Goal: Task Accomplishment & Management: Complete application form

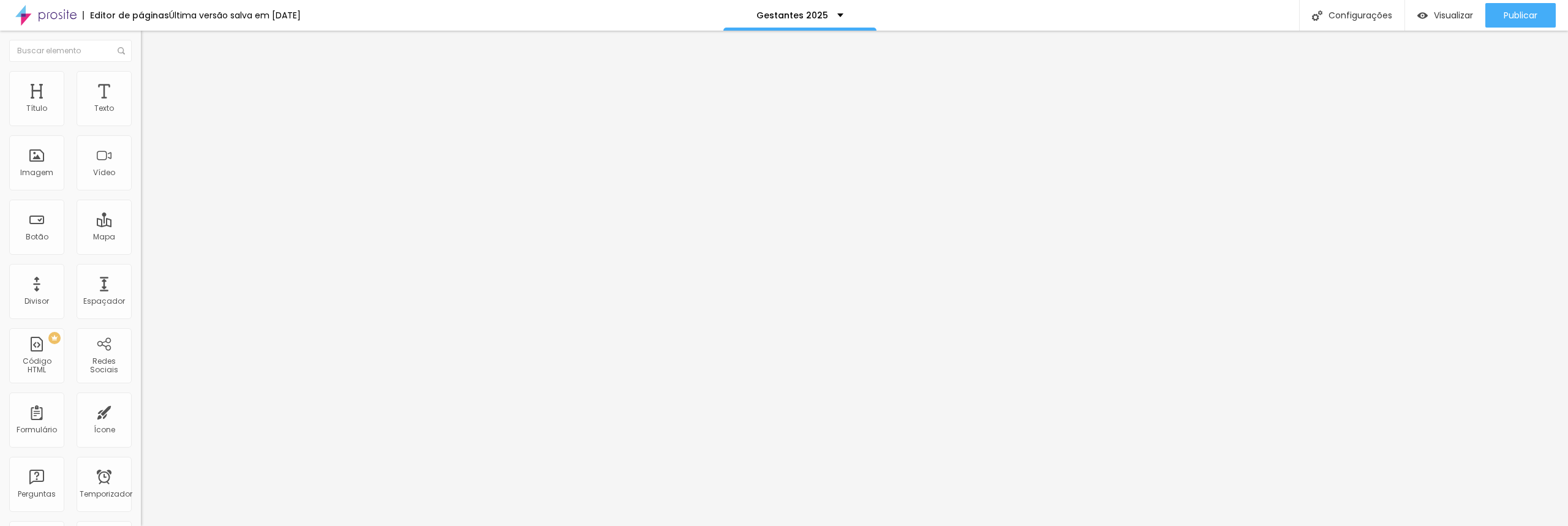
click at [141, 253] on input "[URL][DOMAIN_NAME]" at bounding box center [214, 246] width 147 height 12
paste input "www.ponto7.com/orcamentos"
type input "www.ponto7.com/orcamentos"
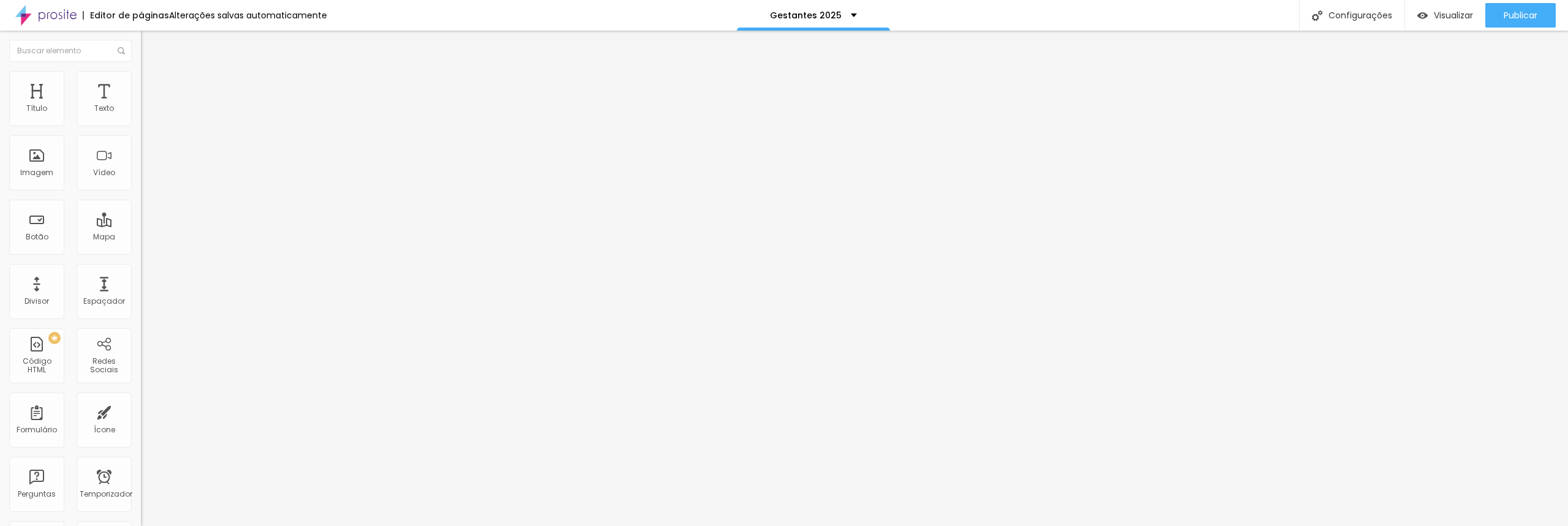
scroll to position [0, 0]
click at [141, 253] on input "https://www.ponto7.com/orcamento" at bounding box center [214, 246] width 147 height 12
paste input "www.ponto7.com/orcamentos"
type input "www.ponto7.com/orcamentos"
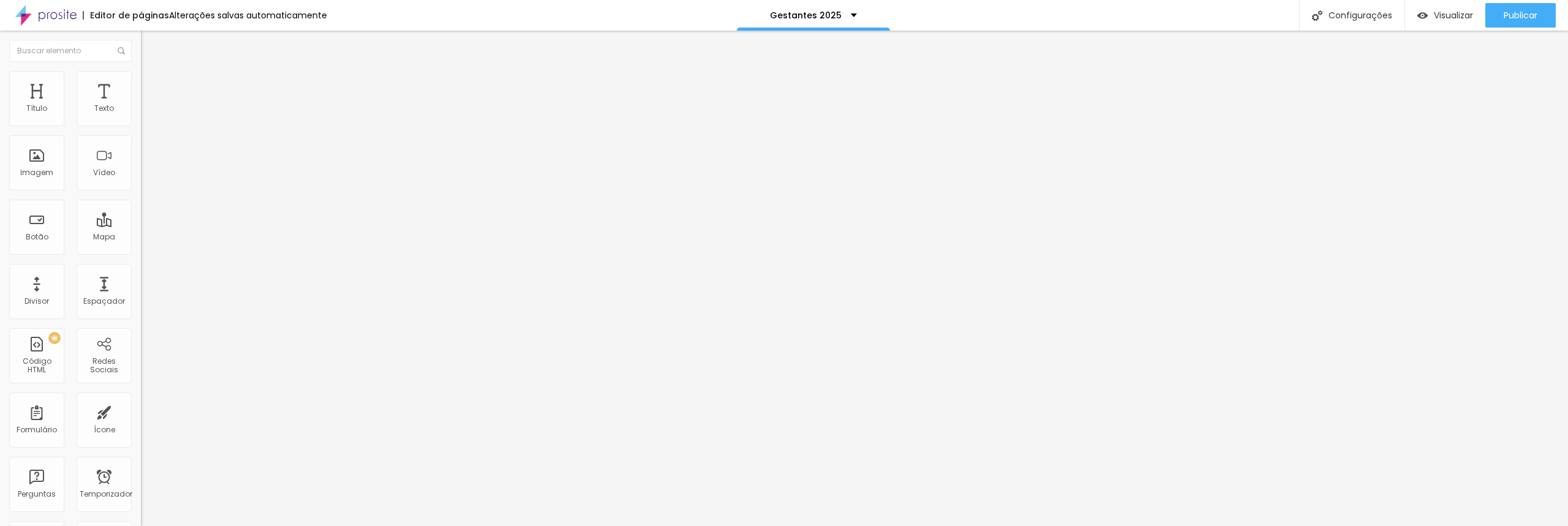
scroll to position [0, 0]
click at [141, 253] on input "https://www.ponto7.com/orcamento" at bounding box center [214, 246] width 147 height 12
paste input "www.ponto7.com/orcamentos"
type input "www.ponto7.com/orcamentos"
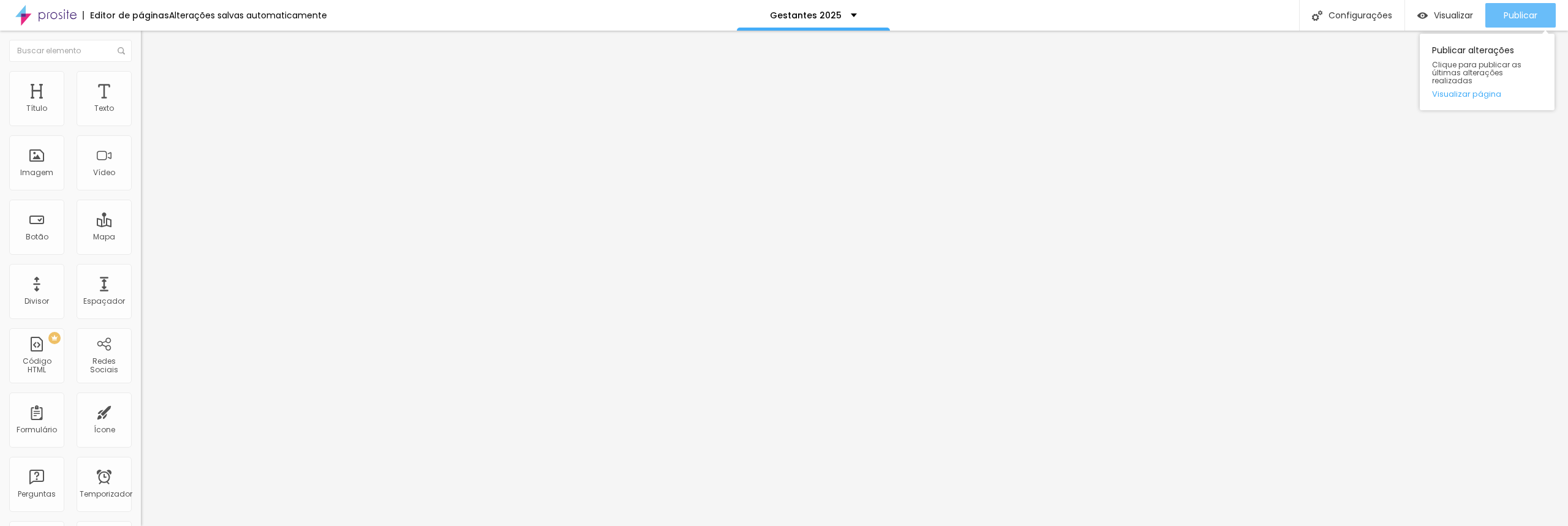
scroll to position [0, 0]
click at [1504, 20] on font "Publicar" at bounding box center [1520, 16] width 34 height 12
click at [1444, 16] on font "Visualizar" at bounding box center [1442, 16] width 39 height 12
click at [141, 253] on input "www.ponto7.com/orcamentos" at bounding box center [214, 246] width 147 height 12
paste input "https://"
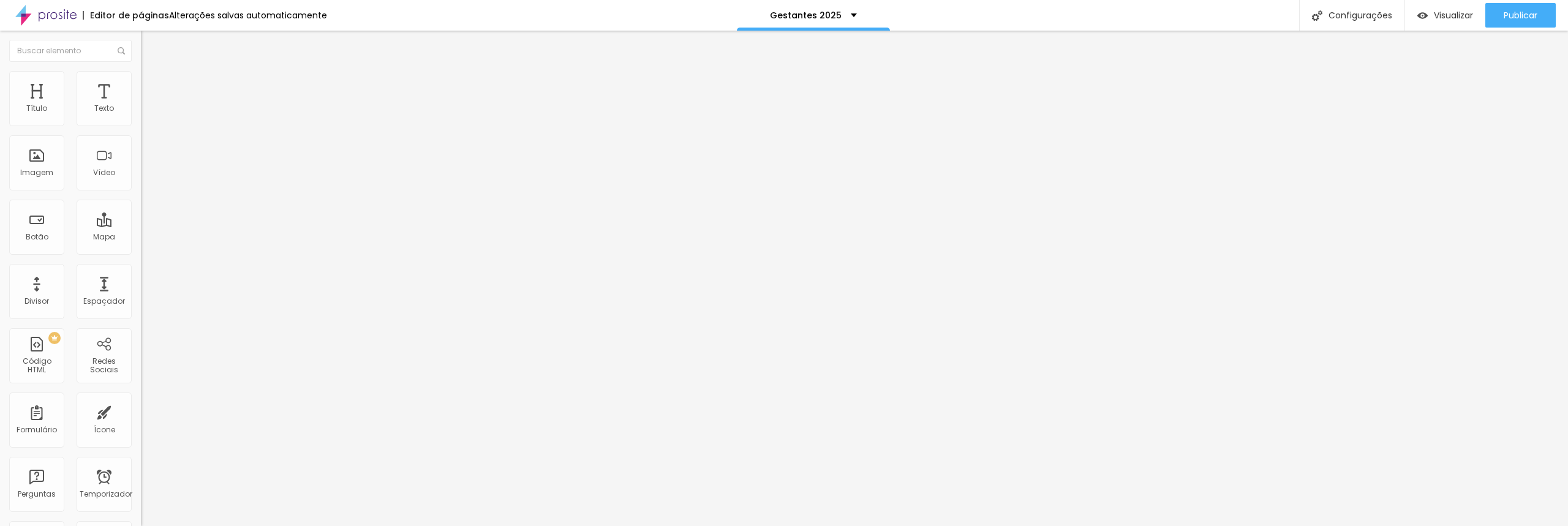
scroll to position [0, 30]
type input "https://www.ponto7.com/orcamentos"
click at [1497, 13] on button "Publicar" at bounding box center [1520, 16] width 71 height 24
click at [1447, 16] on font "Visualizar" at bounding box center [1442, 16] width 39 height 12
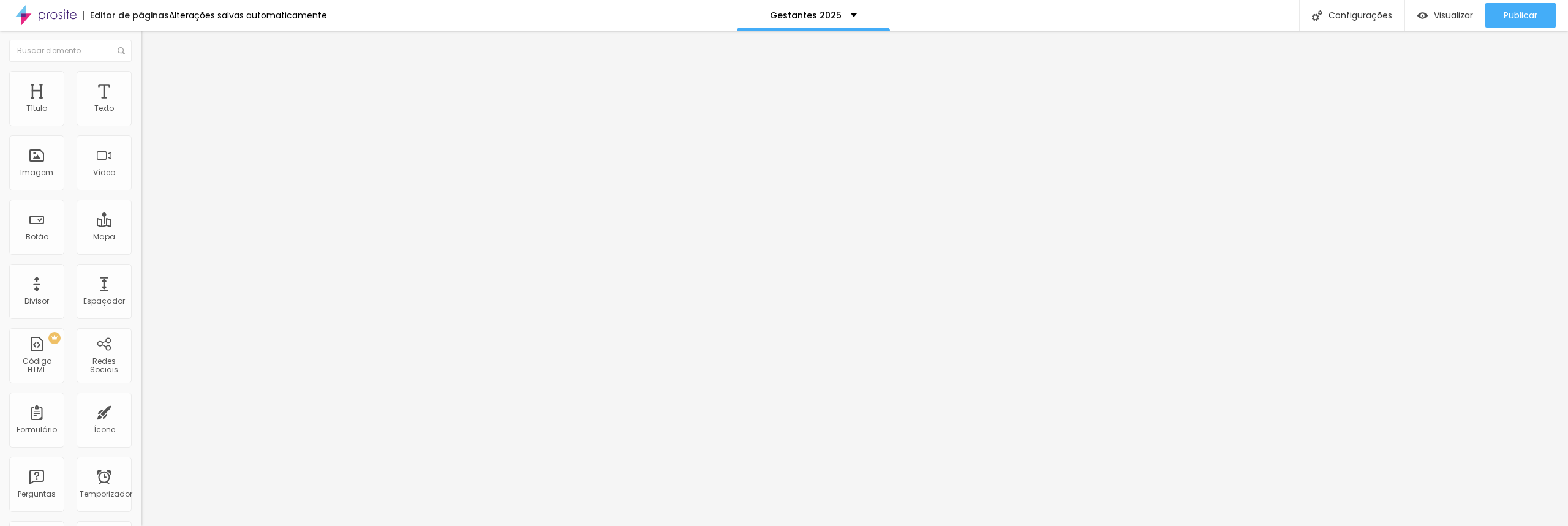
click at [141, 253] on input "www.ponto7.com/orcamentos" at bounding box center [214, 246] width 147 height 12
paste input "https://"
type input "https://www.ponto7.com/orcamentos"
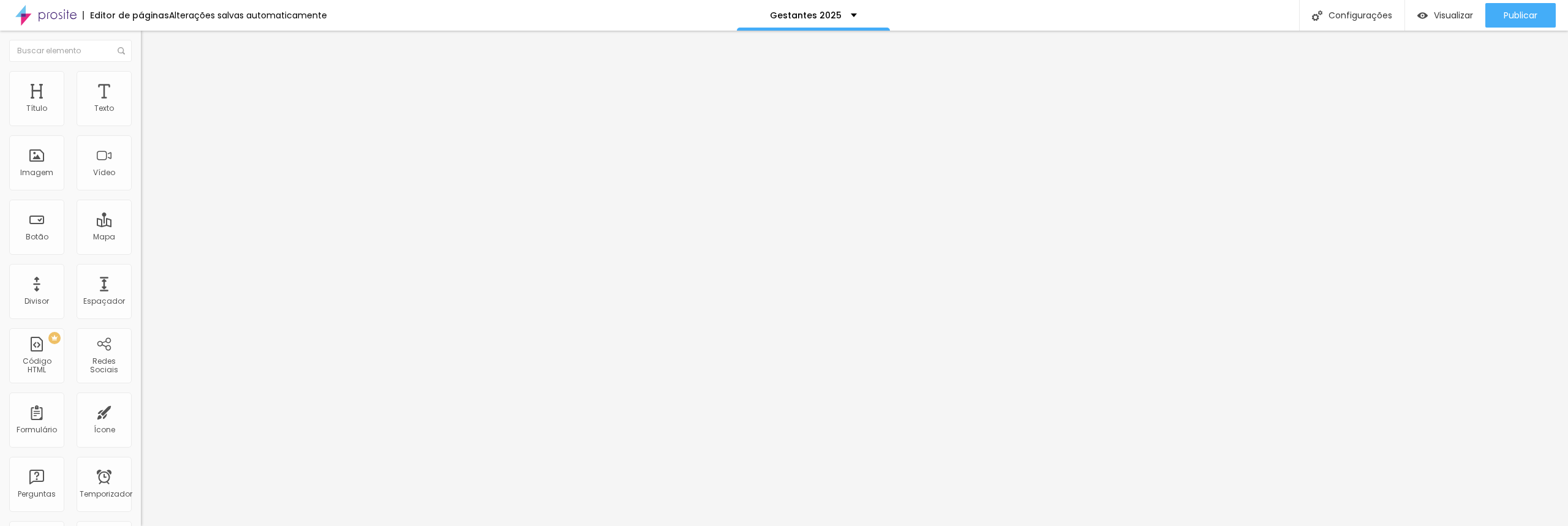
click at [141, 246] on input "https://www.ponto7.com/orcamentos" at bounding box center [214, 246] width 147 height 12
click at [141, 253] on input "https://www.ponto7.com/orcamentos" at bounding box center [214, 246] width 147 height 12
click at [141, 253] on input "www.ponto7.com/orcamentos" at bounding box center [214, 246] width 147 height 12
paste input "https://"
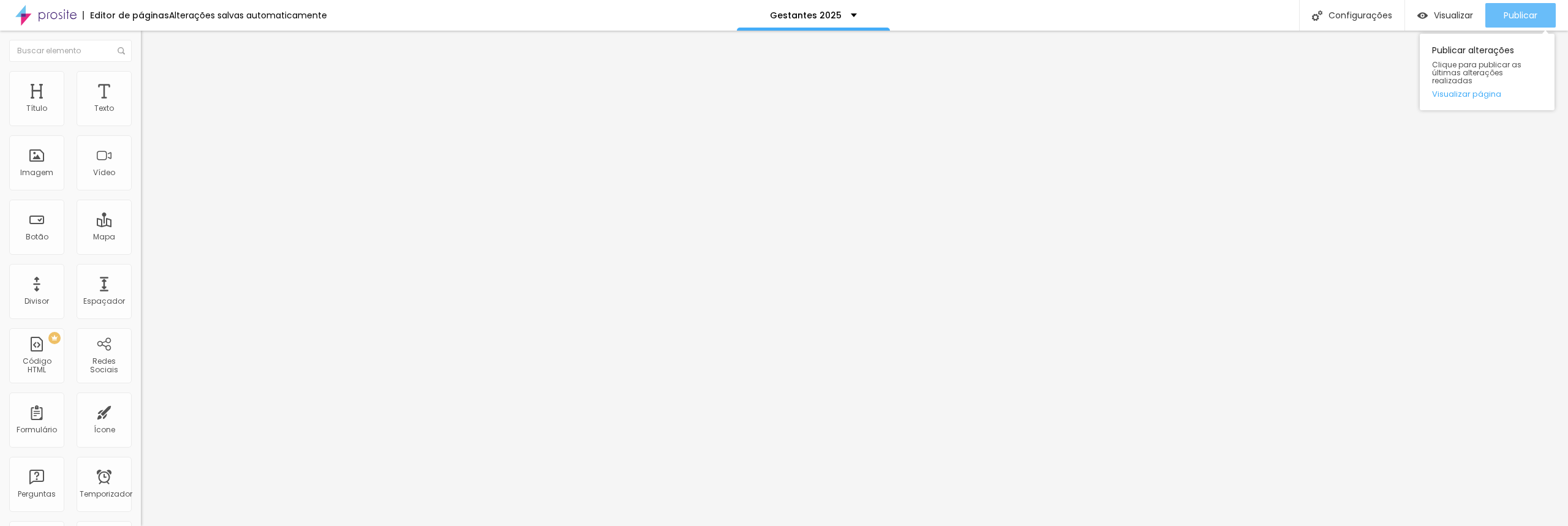
type input "https://www.ponto7.com/orcamentos"
drag, startPoint x: 1519, startPoint y: 17, endPoint x: 1431, endPoint y: 23, distance: 88.2
click at [1519, 17] on font "Publicar" at bounding box center [1520, 16] width 34 height 12
click at [1450, 13] on font "Visualizar" at bounding box center [1442, 16] width 39 height 12
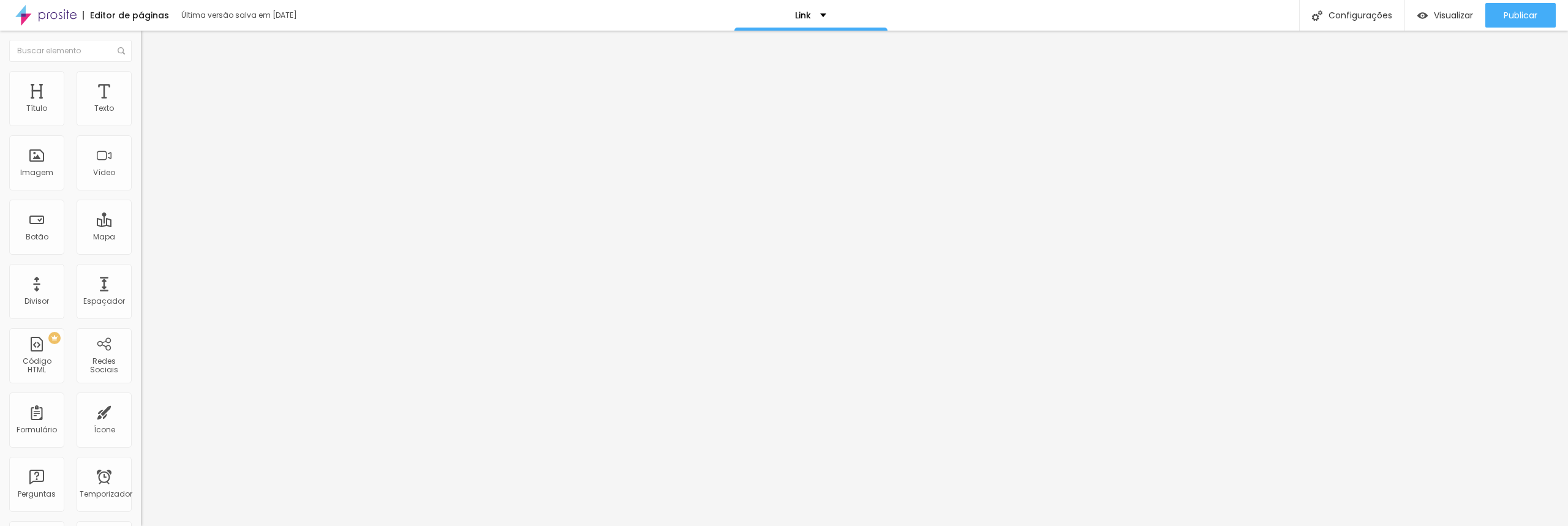
click at [141, 253] on input "[URL][DOMAIN_NAME]" at bounding box center [214, 246] width 147 height 12
paste input "s"
type input "https://www.ponto7.com/orcamentos"
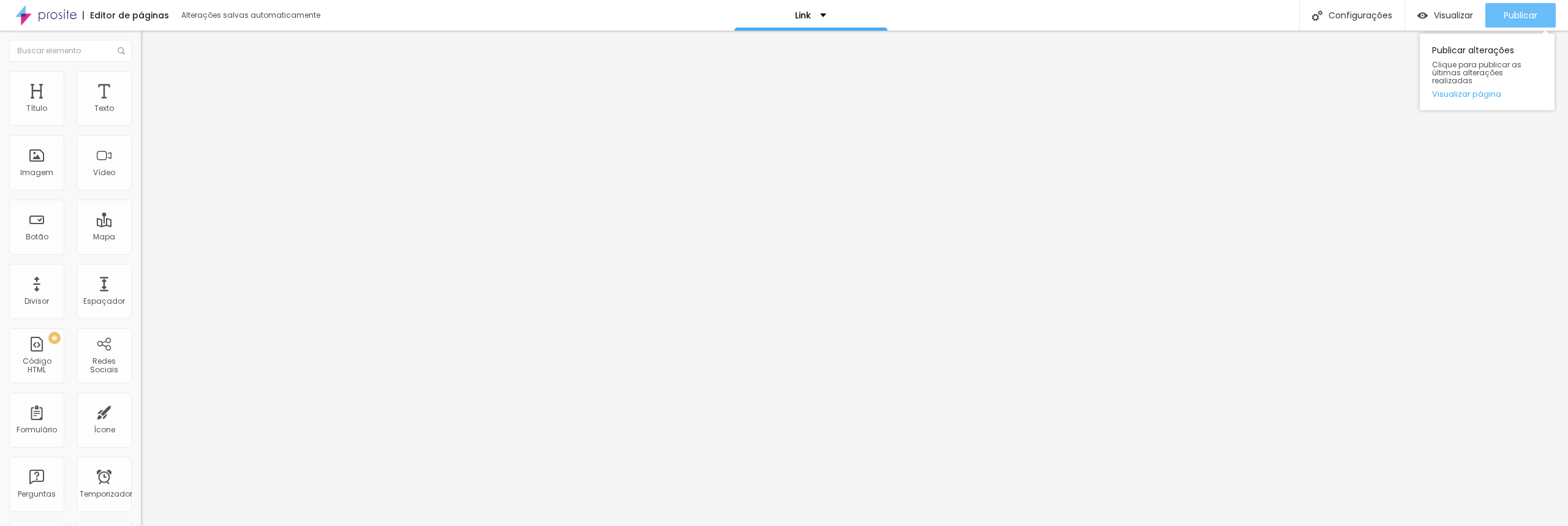
click at [1524, 16] on font "Publicar" at bounding box center [1520, 16] width 34 height 12
click at [1516, 21] on font "Publicar" at bounding box center [1520, 16] width 34 height 12
click at [1450, 17] on font "Visualizar" at bounding box center [1442, 16] width 39 height 12
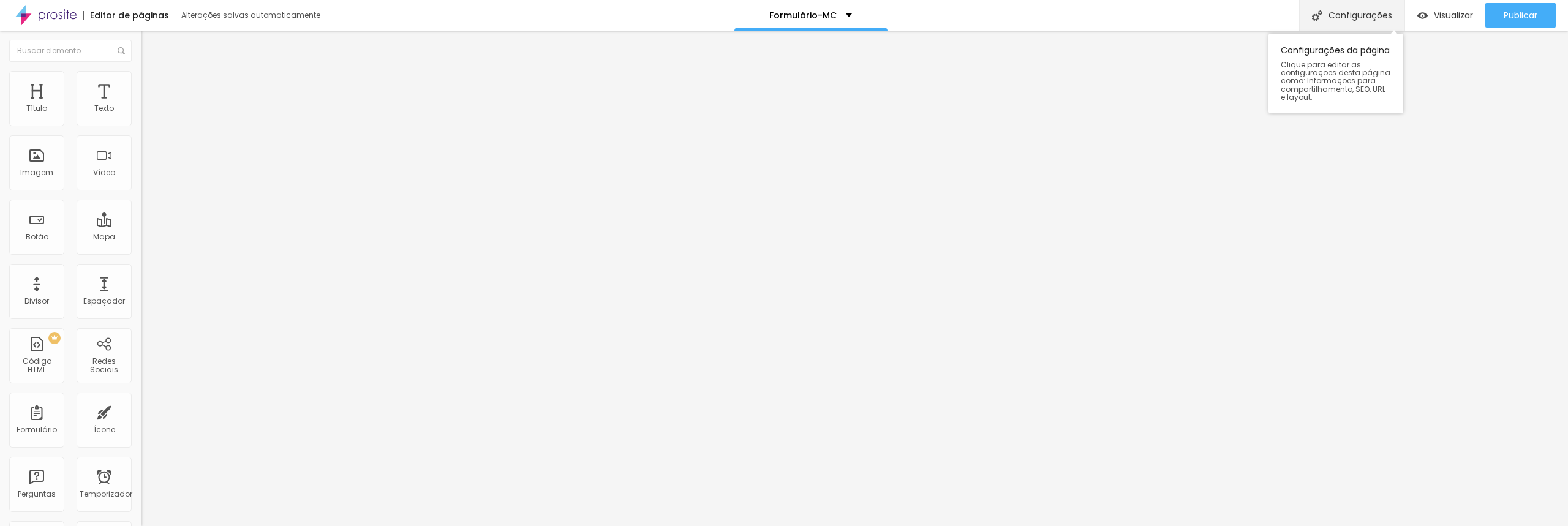
click at [1330, 17] on font "Configurações" at bounding box center [1360, 16] width 64 height 12
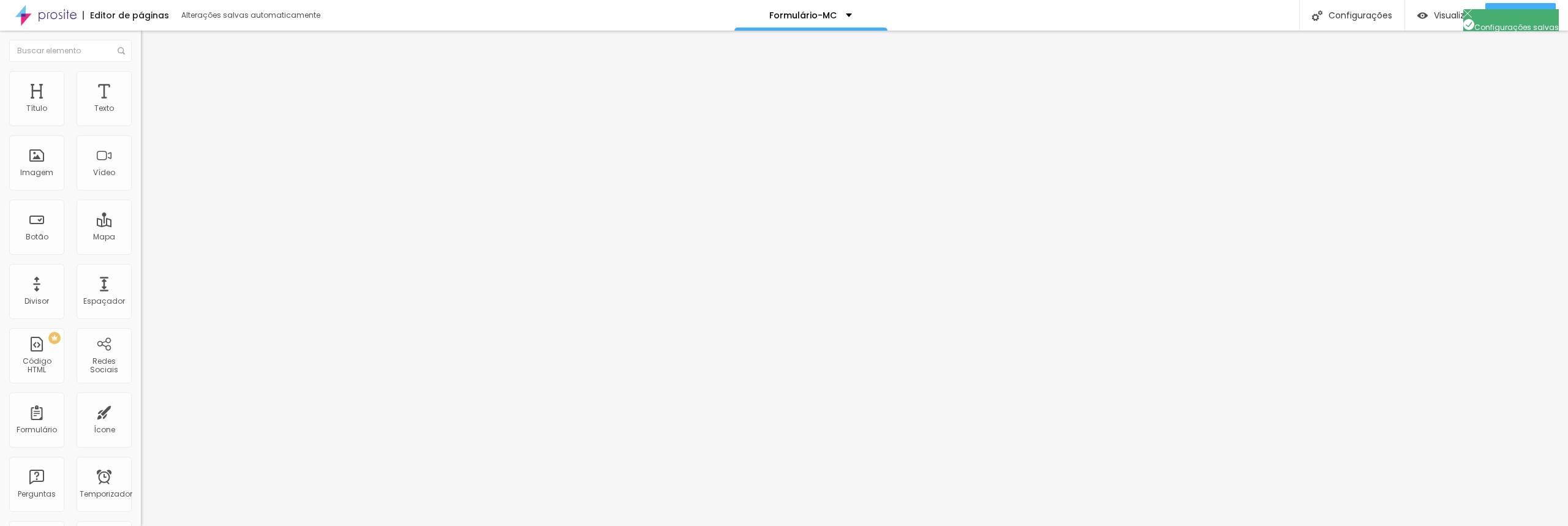
scroll to position [0, 0]
click at [141, 81] on li "Estilo" at bounding box center [212, 78] width 141 height 12
click at [141, 84] on li "Avançado" at bounding box center [212, 90] width 141 height 12
click at [141, 76] on li "Estilo" at bounding box center [212, 78] width 141 height 12
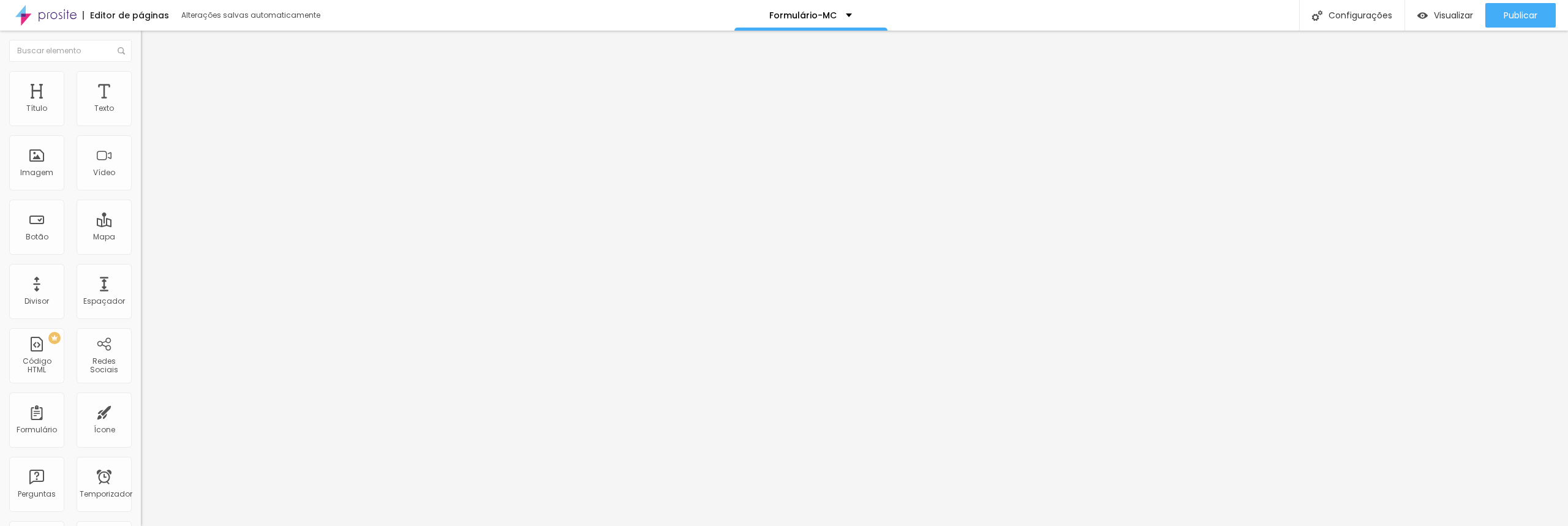
click at [141, 71] on li "Conteúdo" at bounding box center [212, 65] width 141 height 12
click at [210, 126] on font "clique aqui" at bounding box center [231, 121] width 43 height 10
click at [141, 124] on div "Forma" at bounding box center [212, 113] width 141 height 21
click at [149, 119] on div "ORÇAMENTO" at bounding box center [211, 113] width 124 height 11
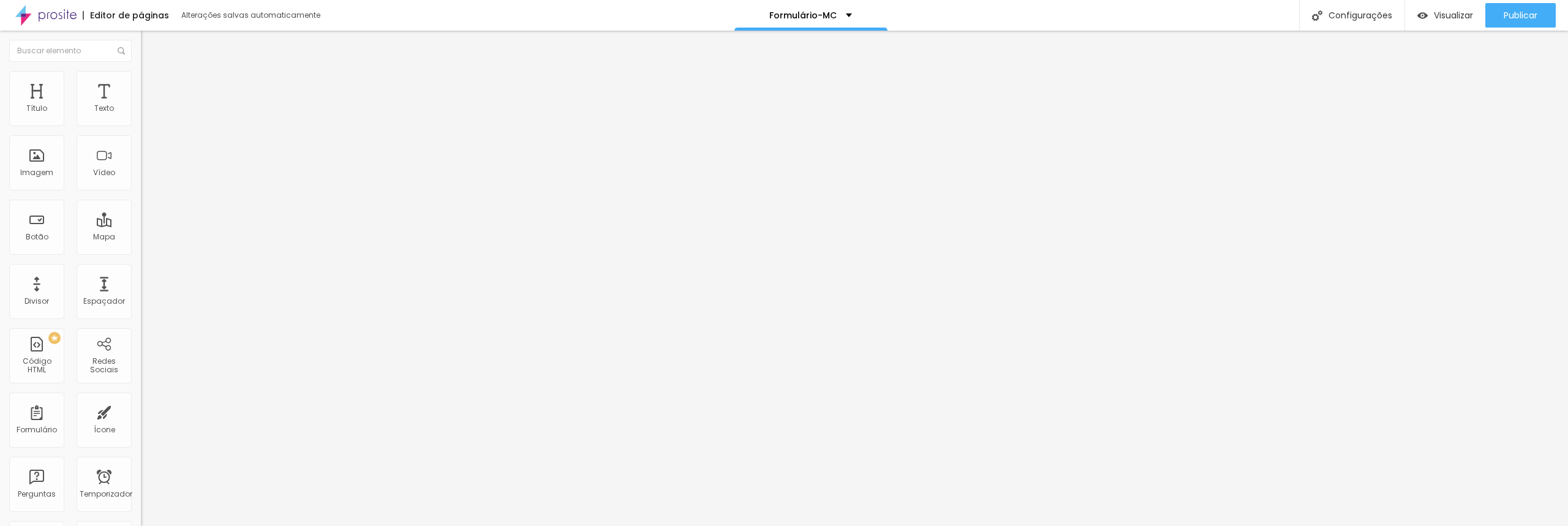
drag, startPoint x: 640, startPoint y: 234, endPoint x: 606, endPoint y: 240, distance: 34.5
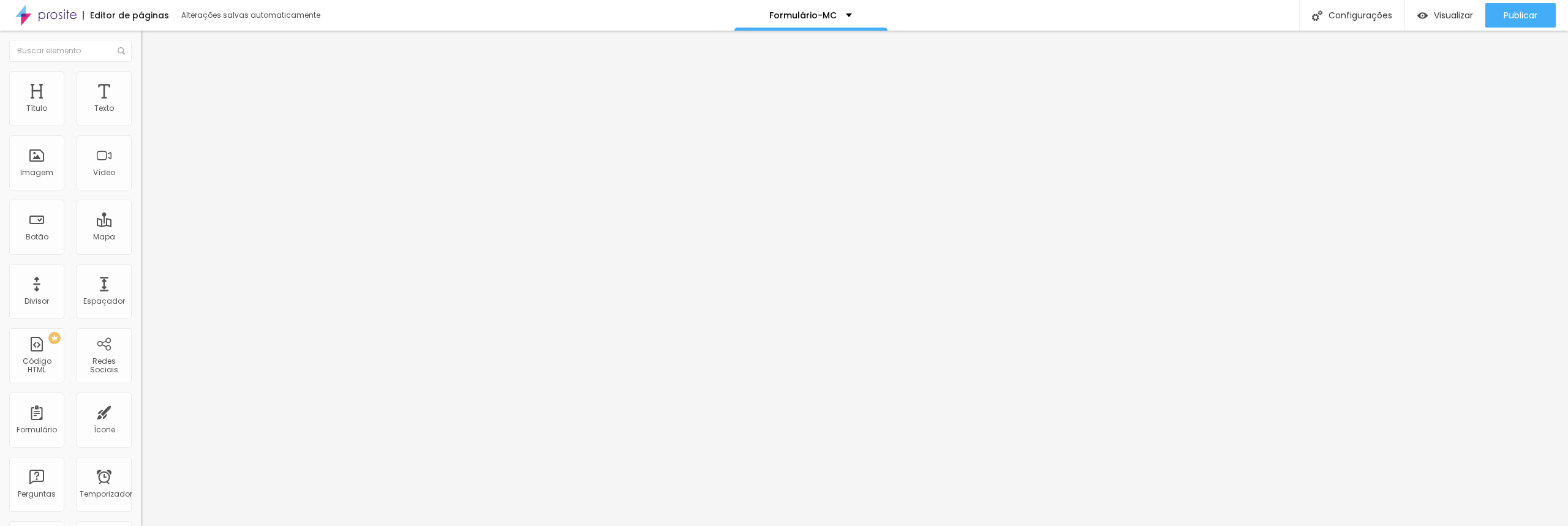
drag, startPoint x: 789, startPoint y: 313, endPoint x: 777, endPoint y: 317, distance: 12.6
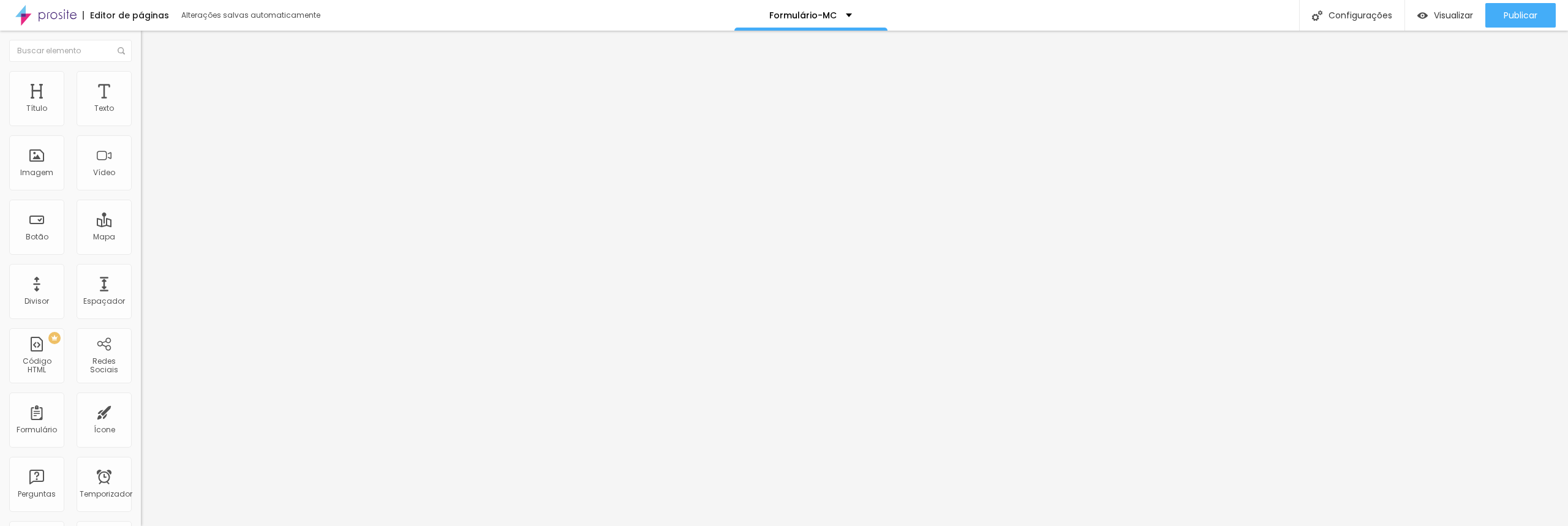
drag, startPoint x: 649, startPoint y: 238, endPoint x: 579, endPoint y: 233, distance: 70.2
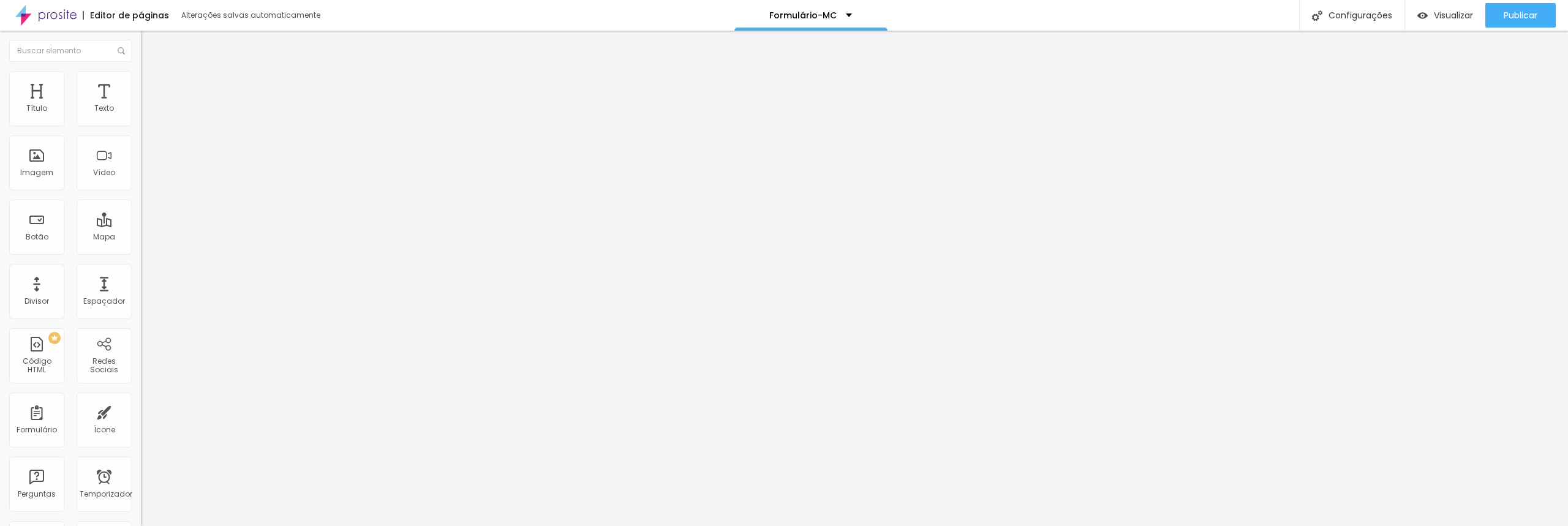
type input "Nome."
drag, startPoint x: 918, startPoint y: 236, endPoint x: 750, endPoint y: 240, distance: 168.0
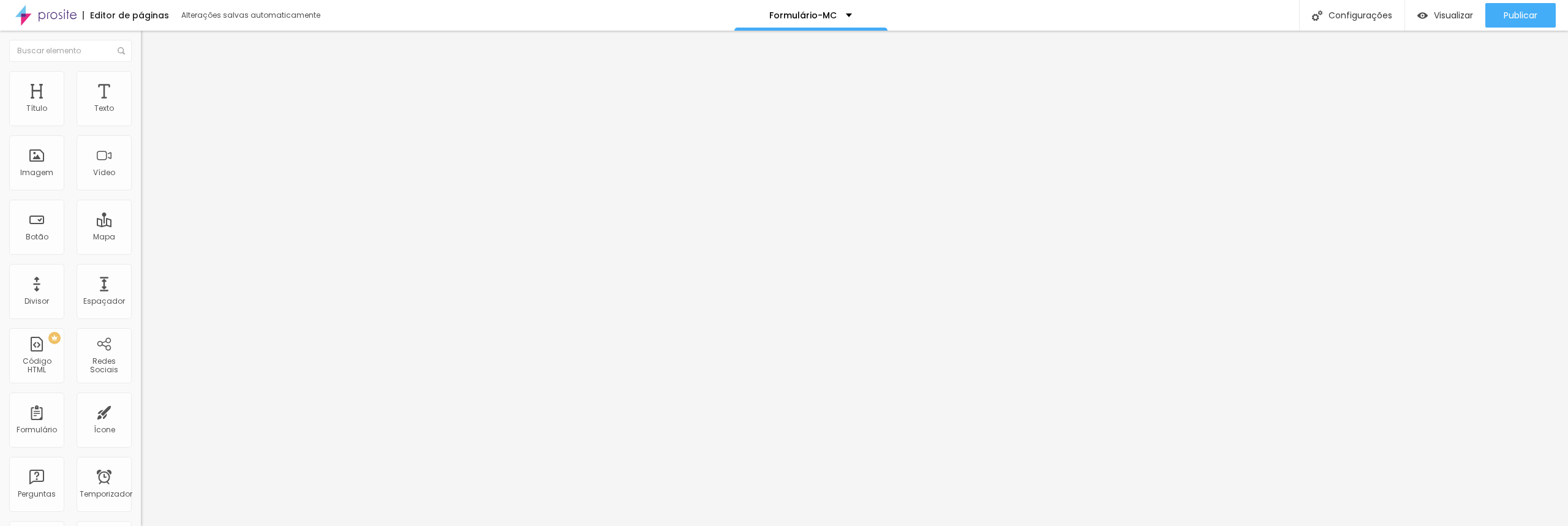
drag, startPoint x: 635, startPoint y: 102, endPoint x: 543, endPoint y: 102, distance: 92.0
click at [141, 124] on img at bounding box center [145, 127] width 7 height 7
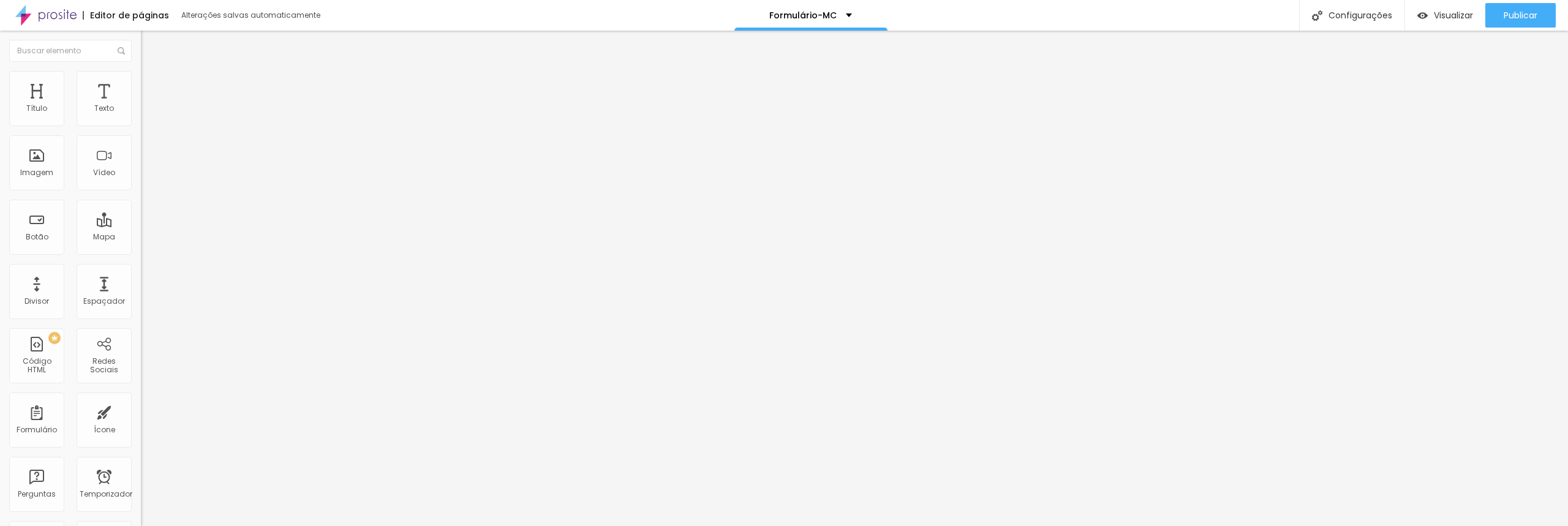
drag, startPoint x: 629, startPoint y: 237, endPoint x: 603, endPoint y: 236, distance: 26.0
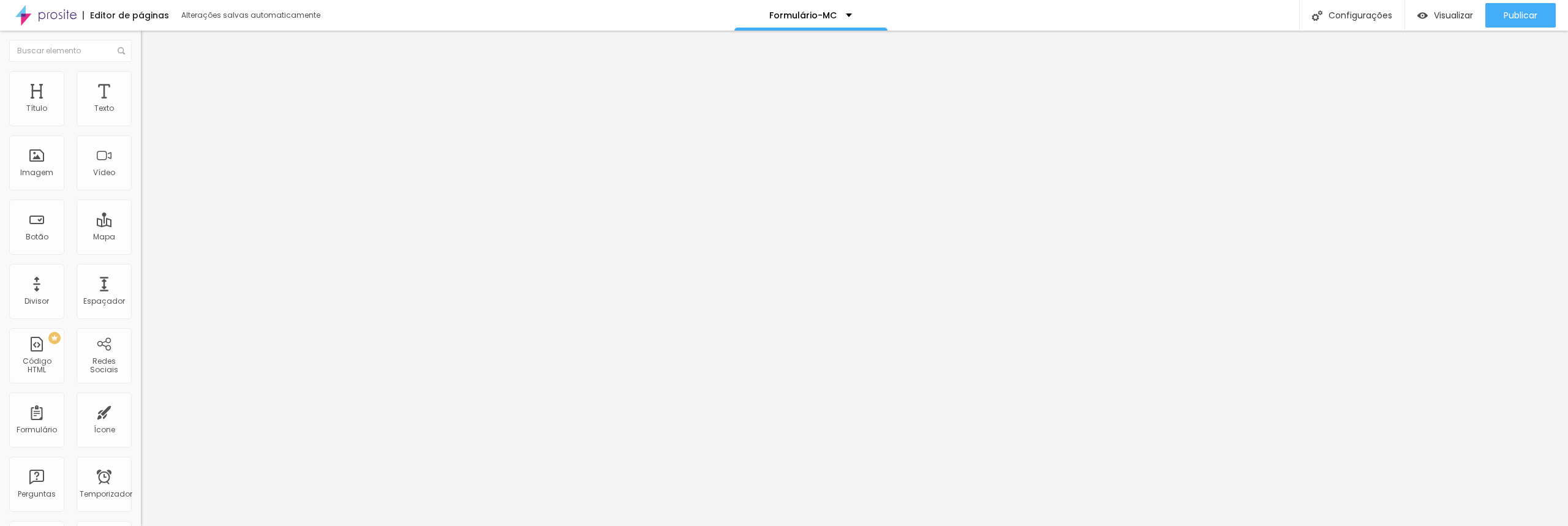
scroll to position [325, 0]
type input "Nome."
click at [141, 124] on div "ORÇAMENTO" at bounding box center [212, 113] width 141 height 21
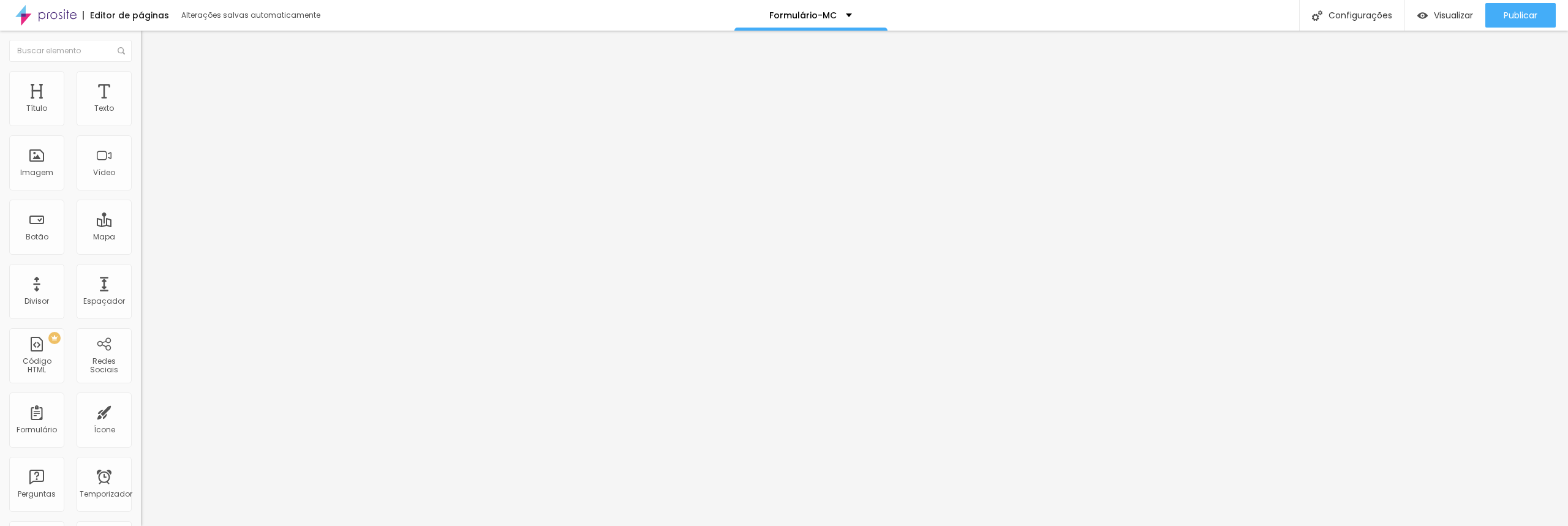
drag, startPoint x: 641, startPoint y: 236, endPoint x: 589, endPoint y: 234, distance: 52.0
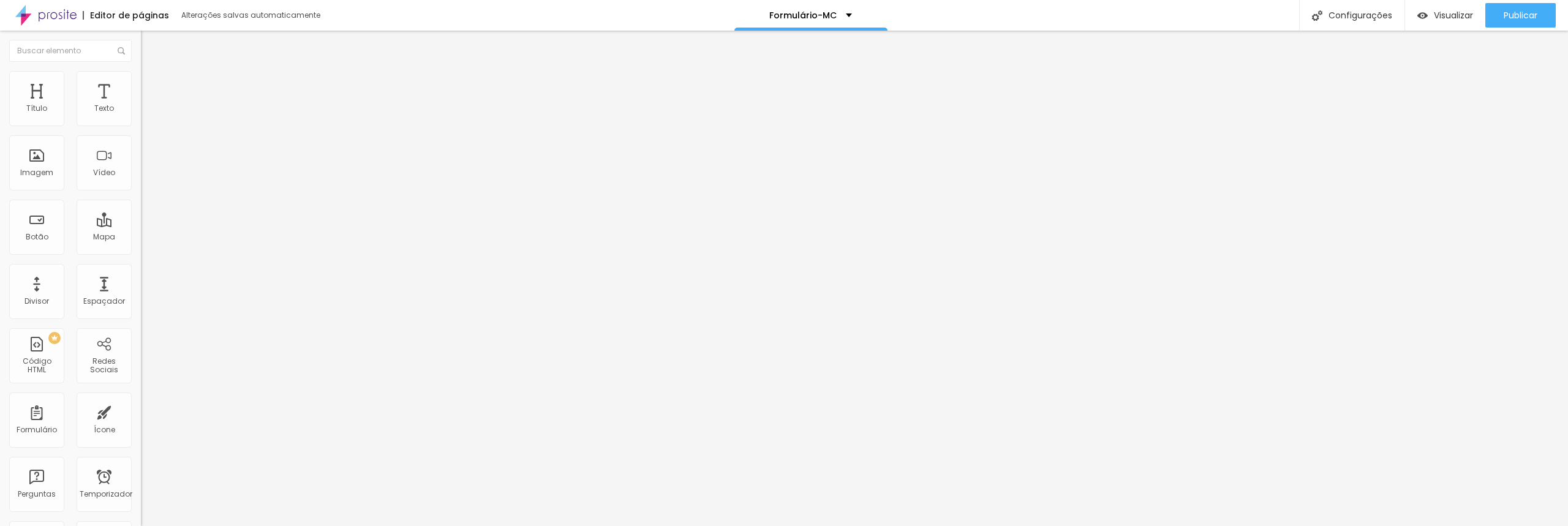
drag, startPoint x: 642, startPoint y: 211, endPoint x: 567, endPoint y: 206, distance: 75.2
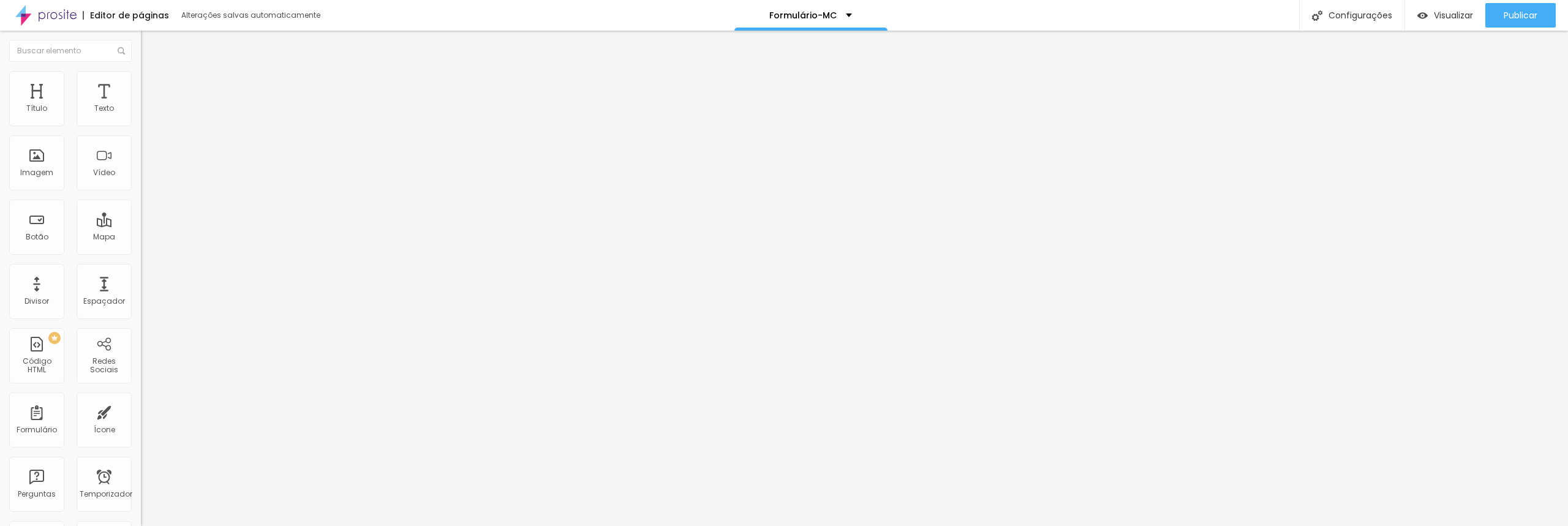
click at [64, 18] on img at bounding box center [46, 15] width 61 height 30
click at [141, 80] on li "Estilo" at bounding box center [212, 78] width 141 height 12
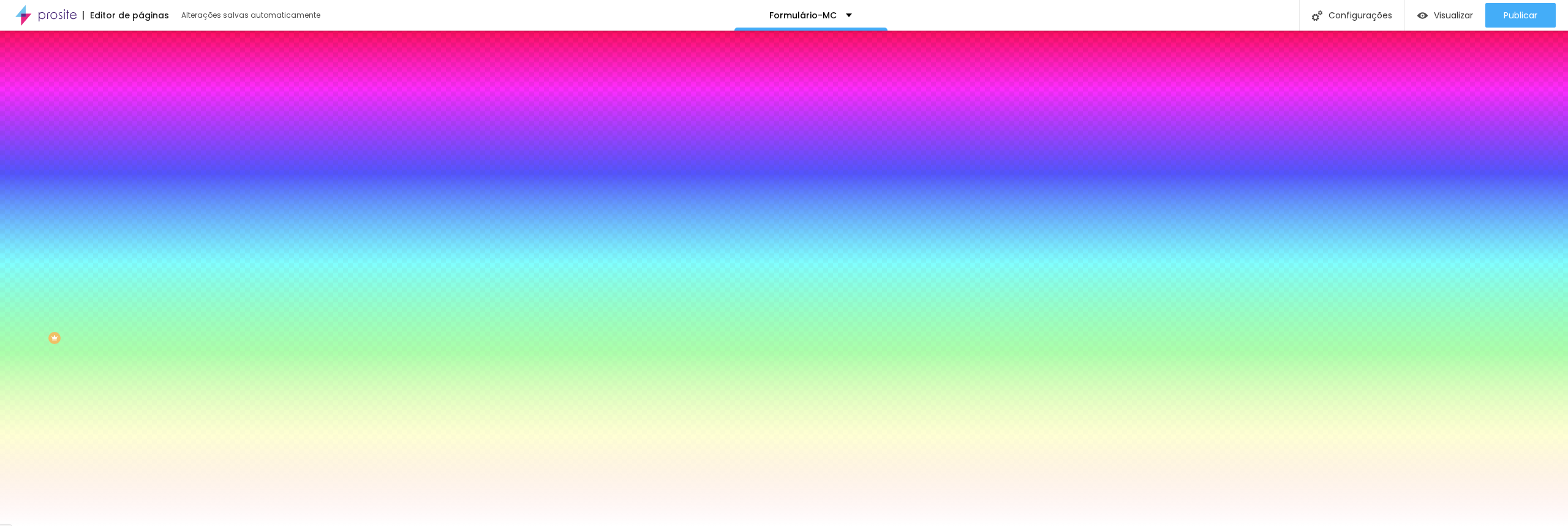
click at [141, 70] on img at bounding box center [146, 64] width 11 height 11
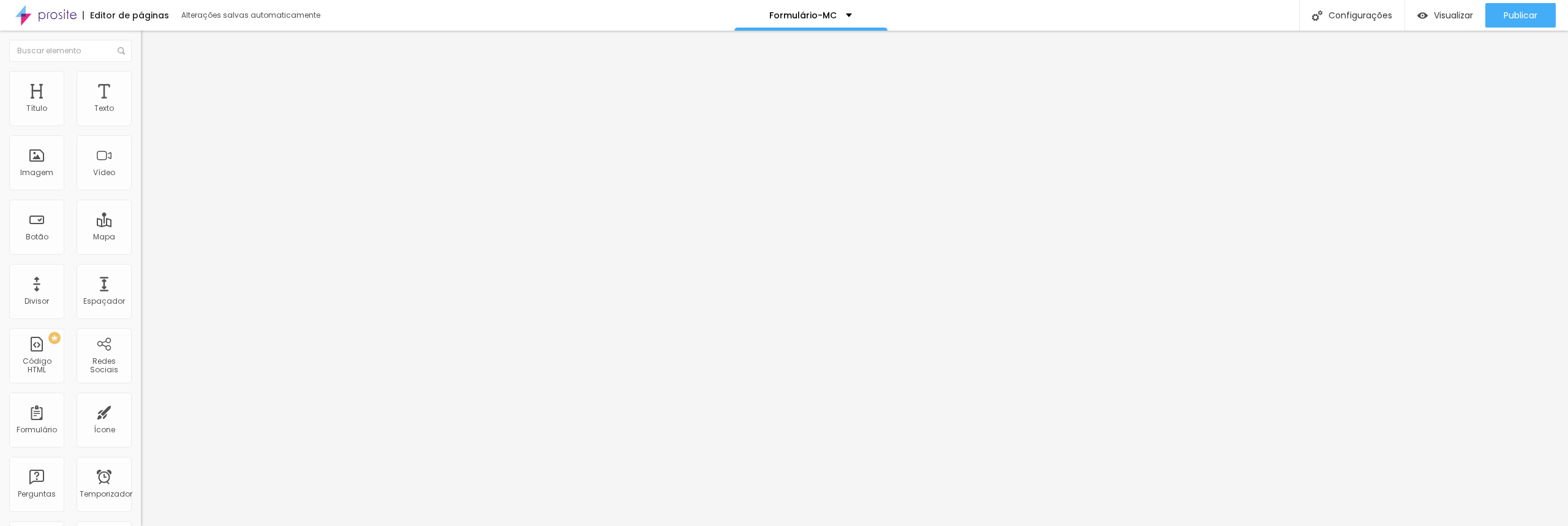
click at [150, 48] on img "button" at bounding box center [154, 44] width 10 height 10
click at [141, 124] on div "ORÇAMENTO" at bounding box center [212, 113] width 141 height 21
click at [141, 124] on img at bounding box center [145, 127] width 7 height 7
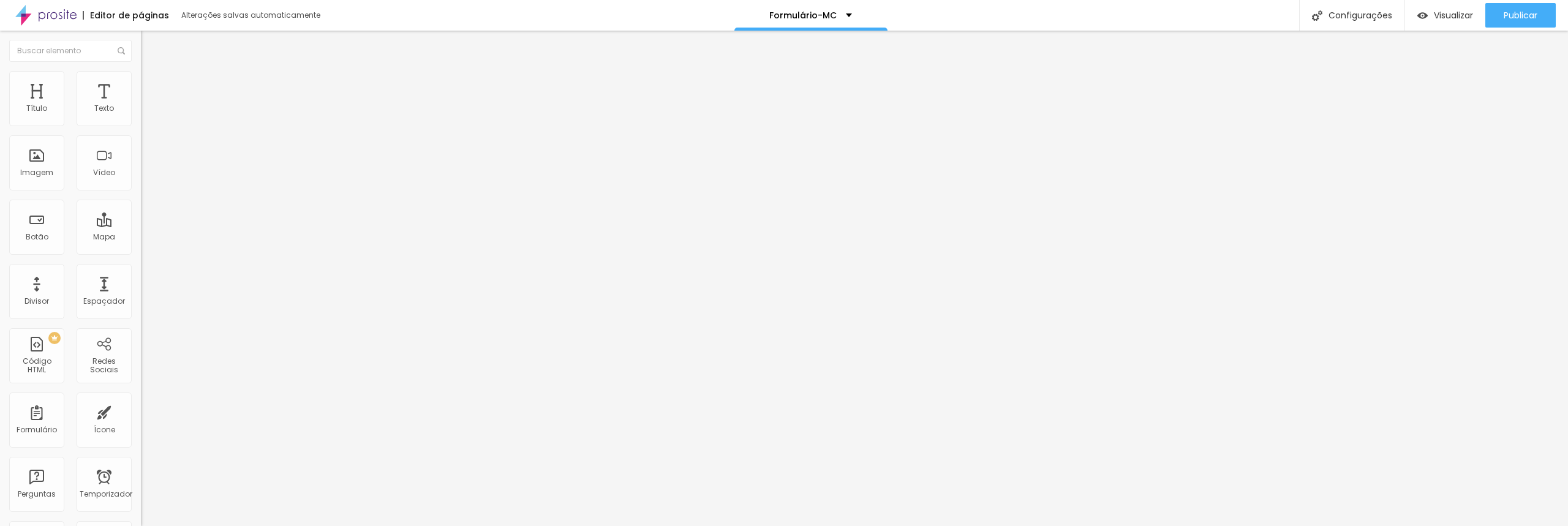
click at [141, 124] on div "ORÇAMENTO" at bounding box center [212, 113] width 141 height 21
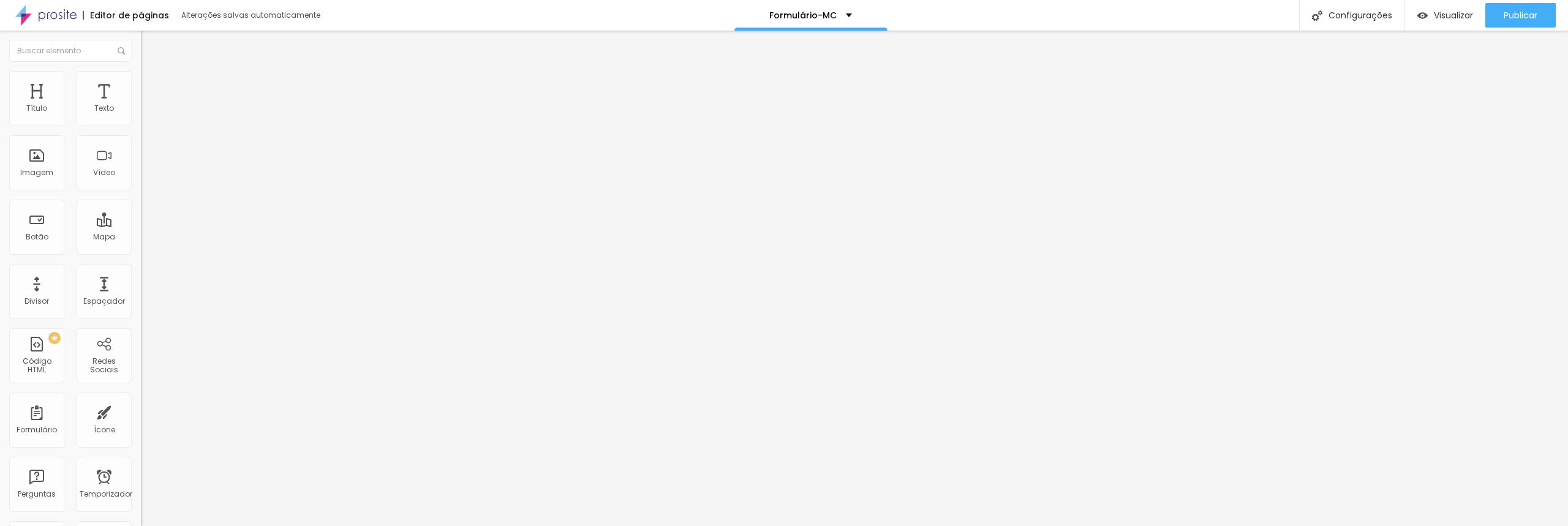
type input "N"
type input "Nome do Clube"
drag, startPoint x: 839, startPoint y: 239, endPoint x: 946, endPoint y: 240, distance: 107.0
type input "Coloque aqui o nome do seu CLUBE"
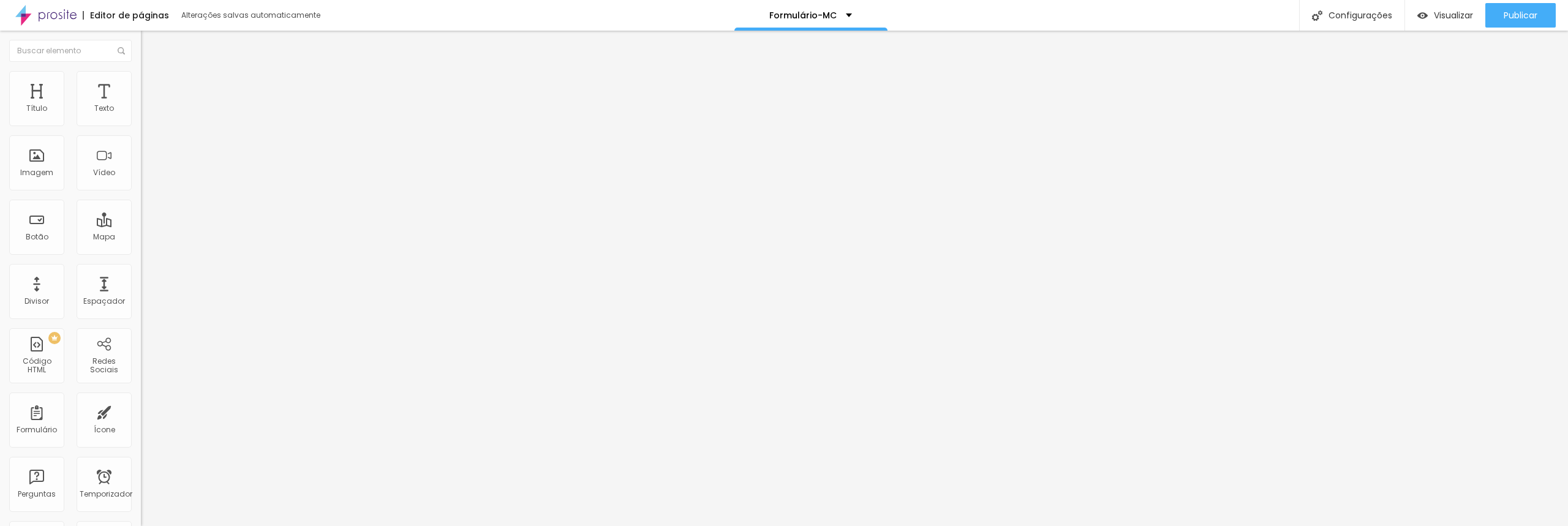
drag, startPoint x: 639, startPoint y: 101, endPoint x: 576, endPoint y: 108, distance: 63.4
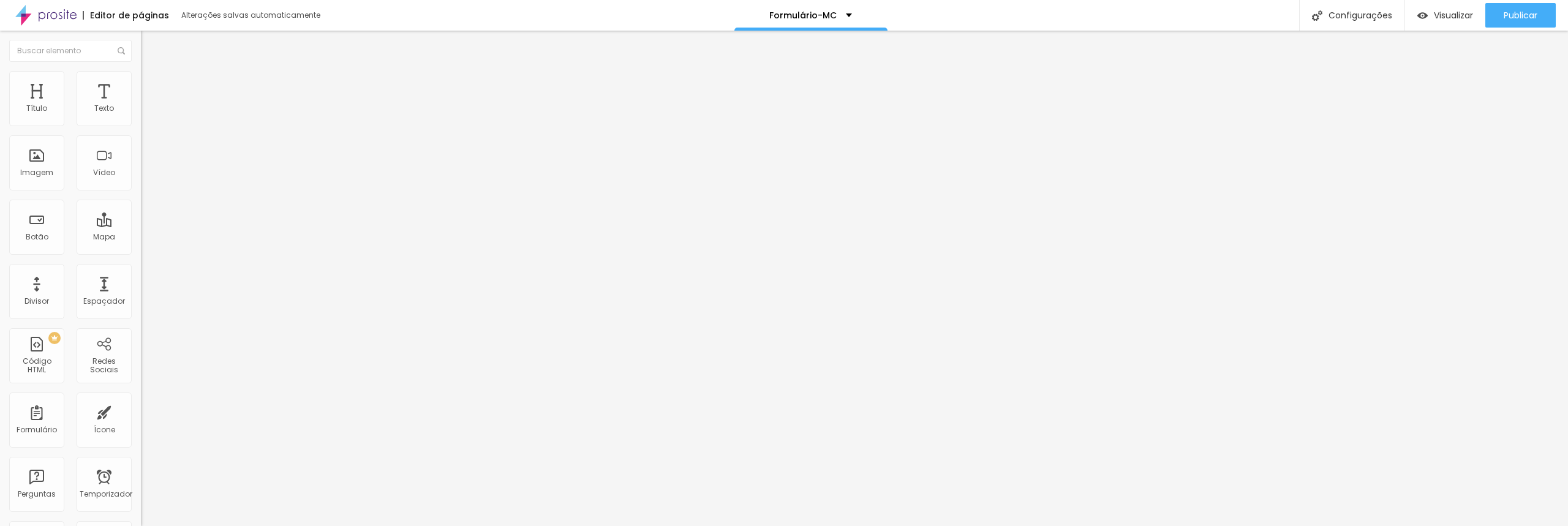
scroll to position [32, 0]
type input "MEGA COZINHA"
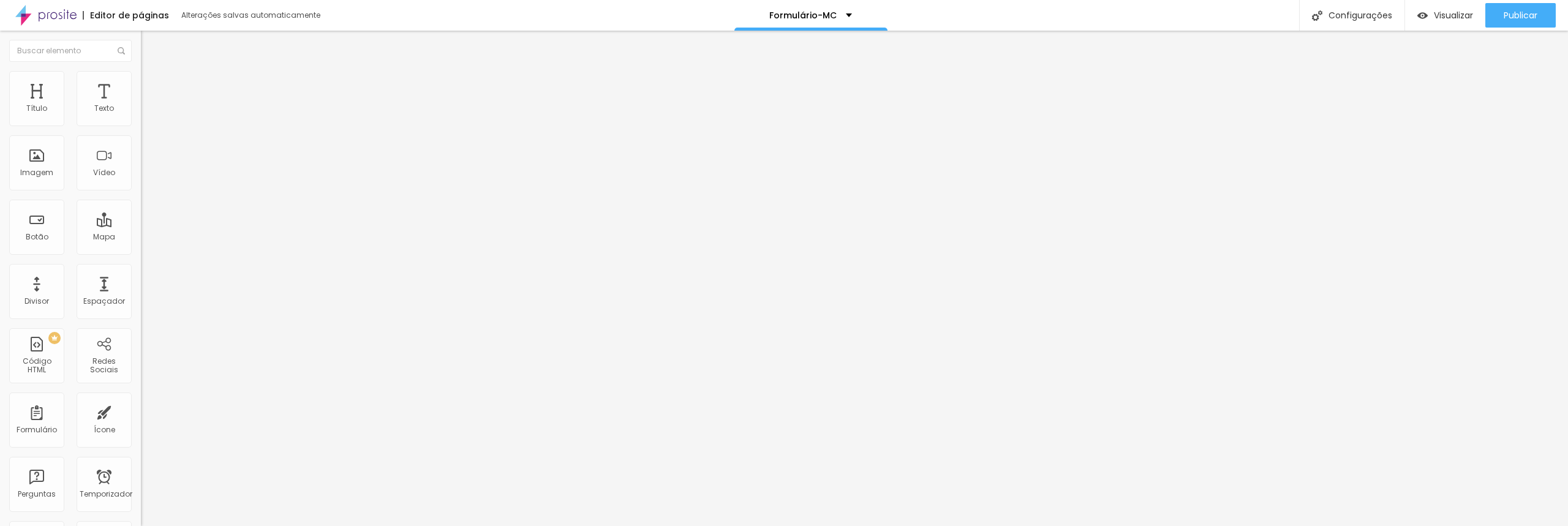
scroll to position [101, 0]
paste input "[EMAIL_ADDRESS][DOMAIN_NAME]"
type input "[EMAIL_ADDRESS][DOMAIN_NAME]"
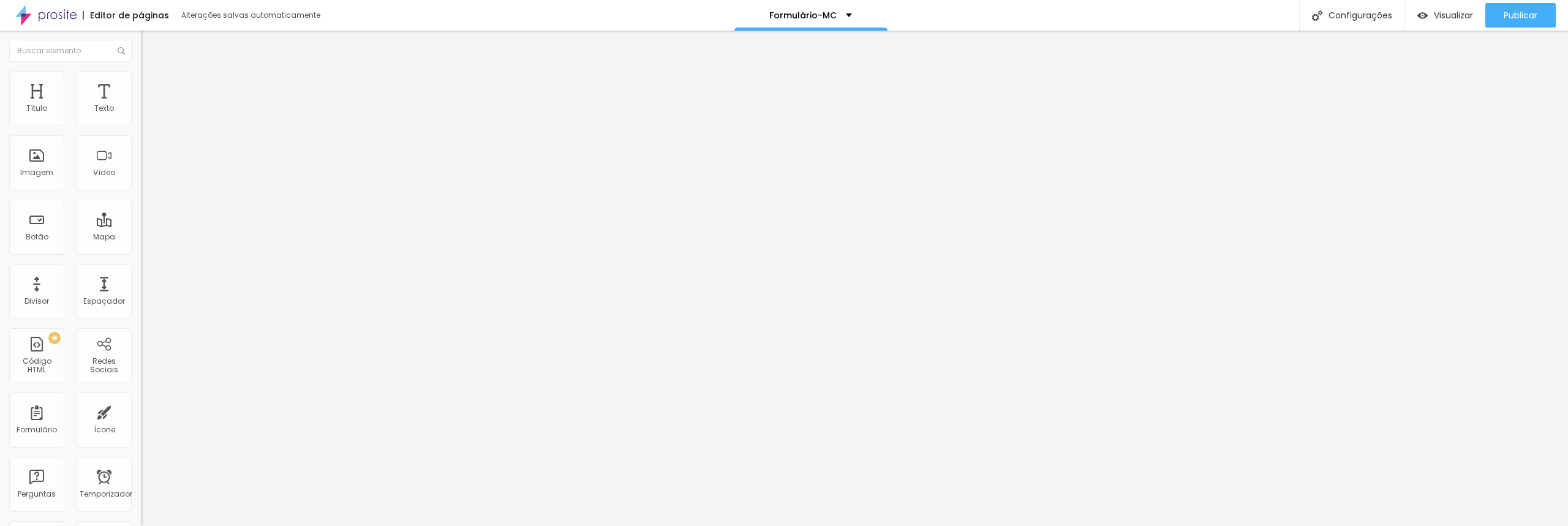
drag, startPoint x: 673, startPoint y: 416, endPoint x: 562, endPoint y: 415, distance: 111.0
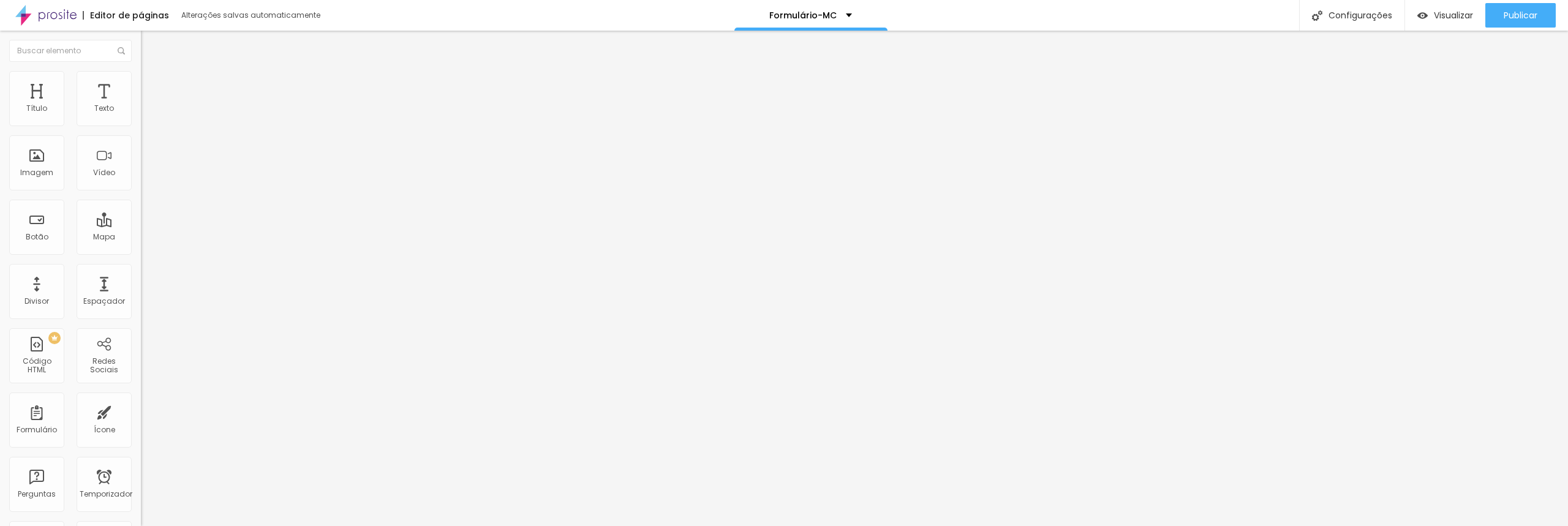
type input "Nome do Diretor"
drag, startPoint x: 952, startPoint y: 413, endPoint x: 934, endPoint y: 411, distance: 18.1
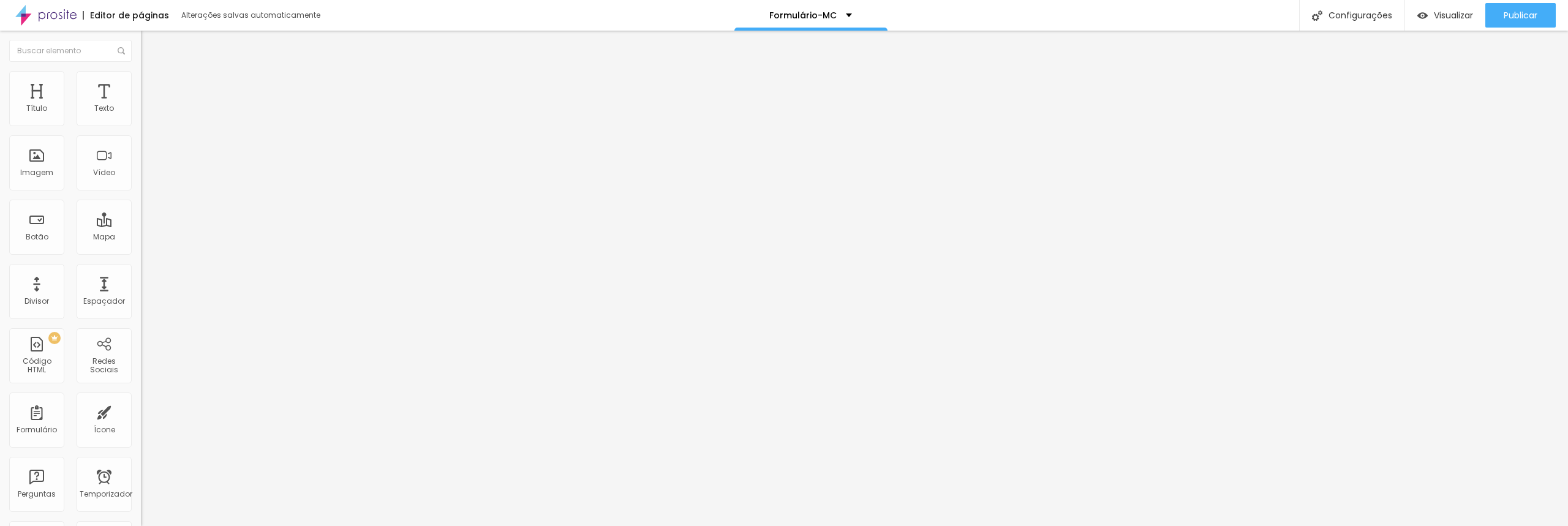
type input "Coloque seu nome aqui diretor(a)"
paste input "(a)"
type input "Nome do Diretor(a)"
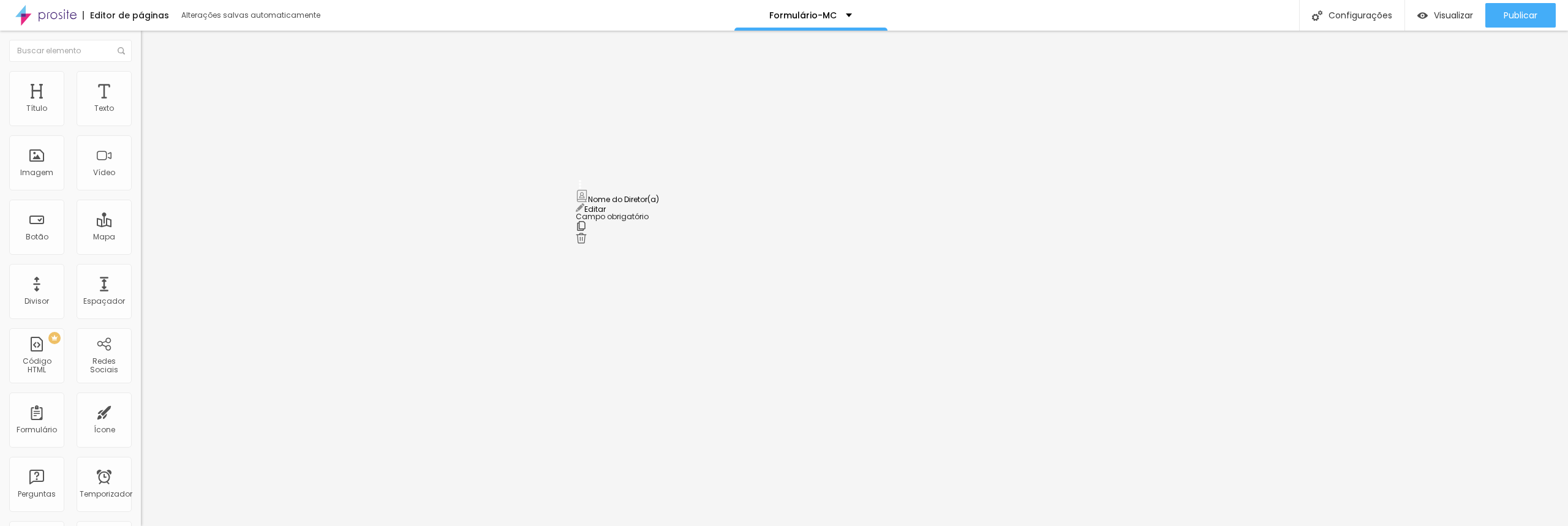
drag, startPoint x: 582, startPoint y: 363, endPoint x: 579, endPoint y: 196, distance: 167.0
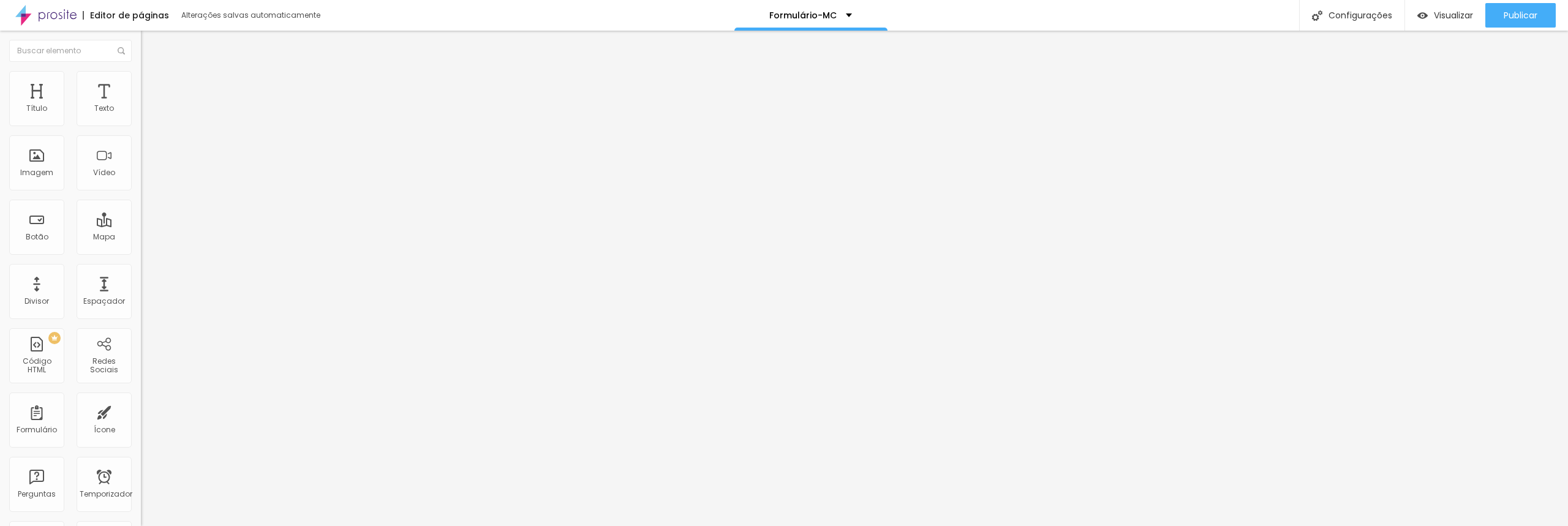
drag, startPoint x: 697, startPoint y: 317, endPoint x: 534, endPoint y: 327, distance: 163.3
drag, startPoint x: 703, startPoint y: 321, endPoint x: 589, endPoint y: 319, distance: 114.0
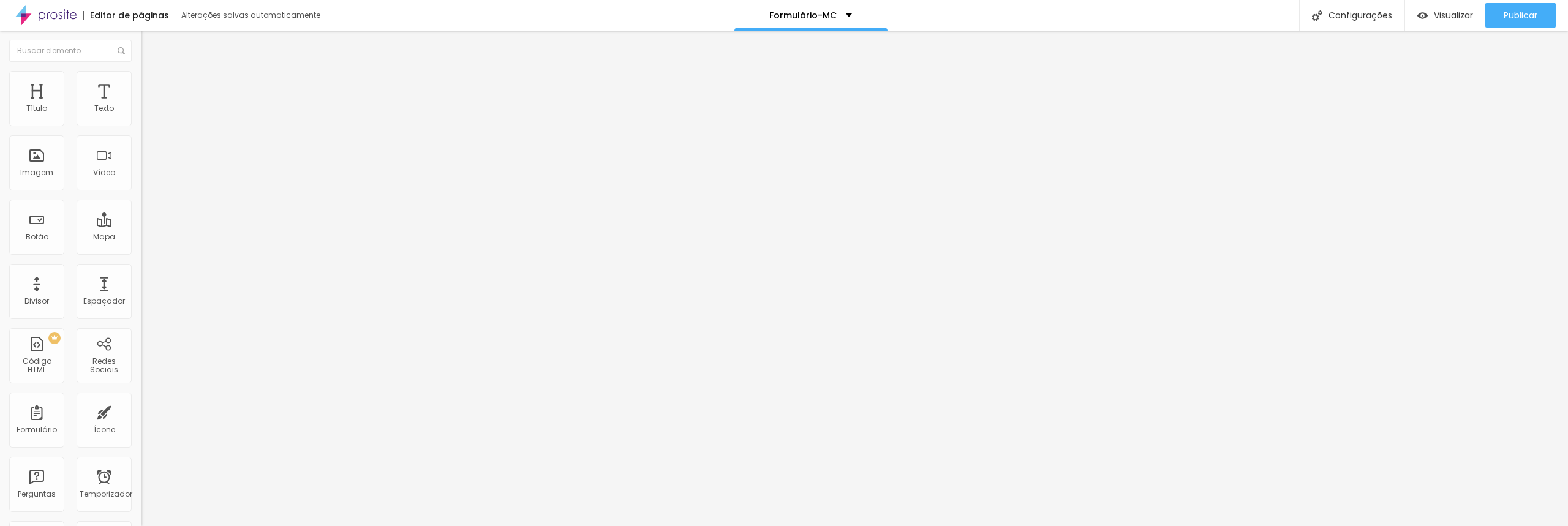
type input "Seu Clube faz parte de que"
type input "UNIÃO"
drag, startPoint x: 663, startPoint y: 375, endPoint x: 621, endPoint y: 378, distance: 42.1
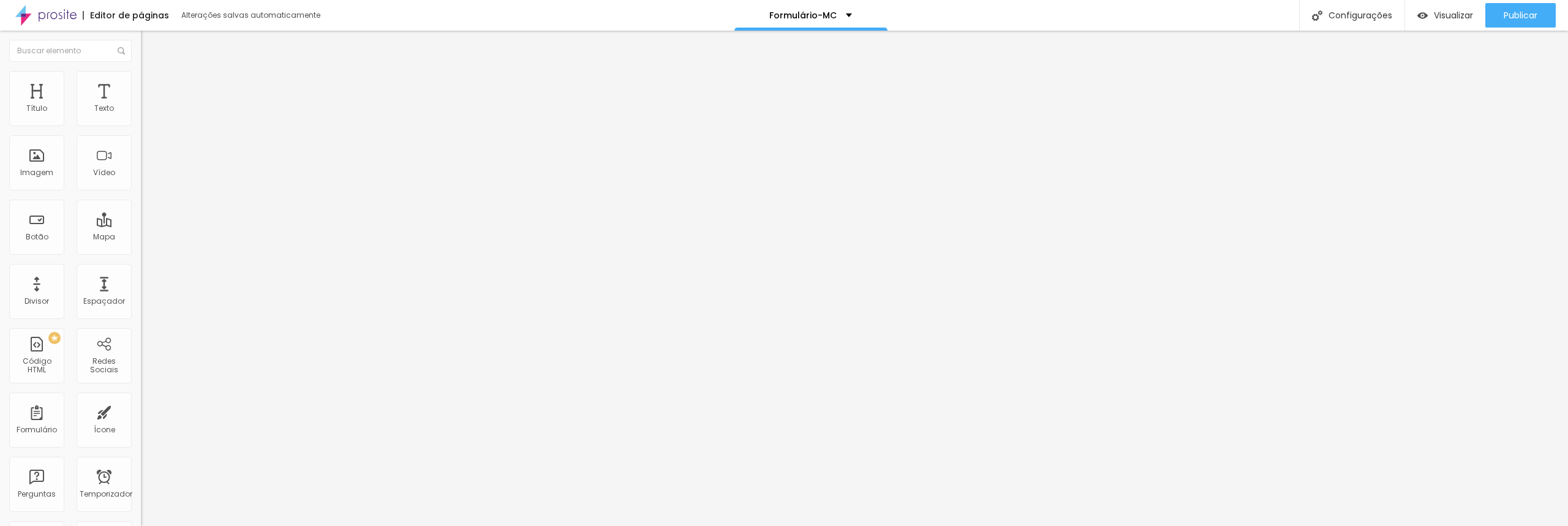
paste input "UNIÃO"
type input "Seu Clube faz parte de que UNIÃO"
paste input "UCB"
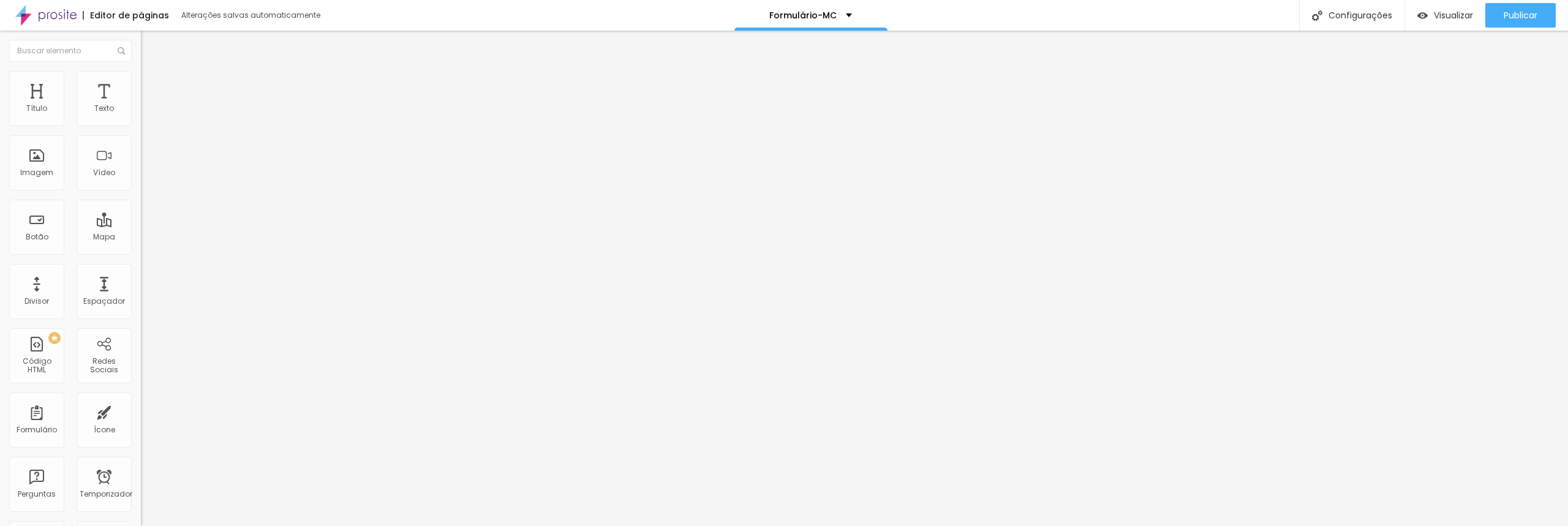
drag, startPoint x: 629, startPoint y: 377, endPoint x: 678, endPoint y: 377, distance: 49.0
paste input "– União Central Brasileira"
type input "UCB – União Central Brasileira"
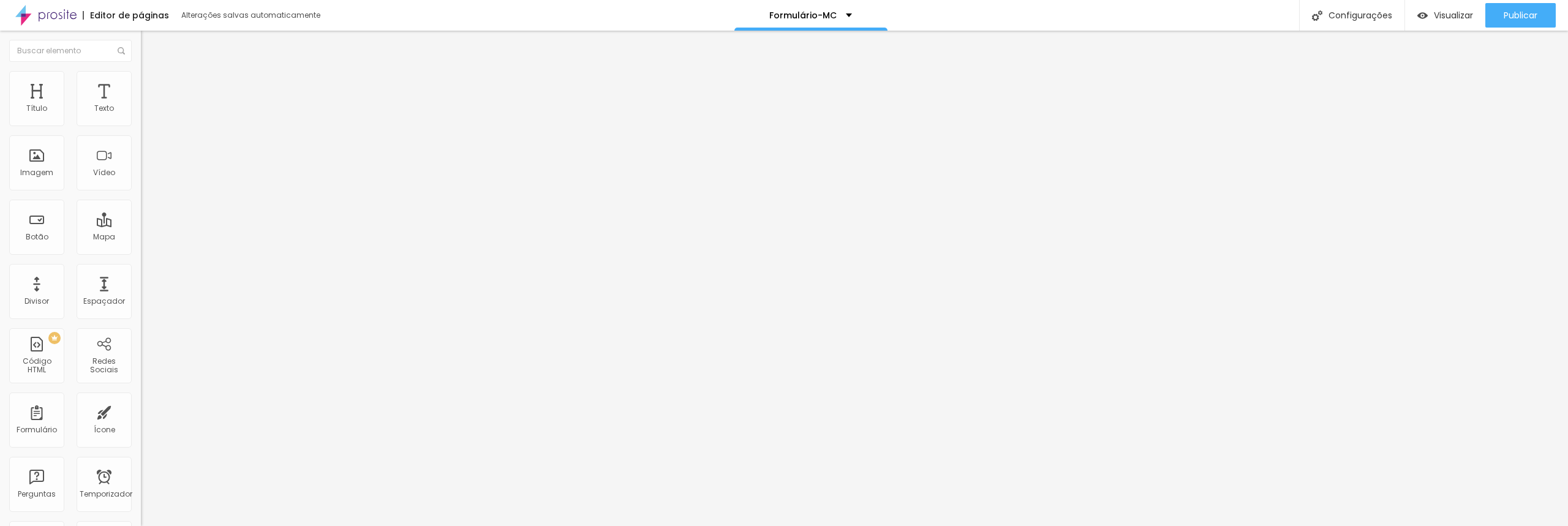
drag, startPoint x: 629, startPoint y: 403, endPoint x: 697, endPoint y: 406, distance: 68.1
paste input "ULB – União Leste Brasileira"
type input "ULB – União Leste Brasileira"
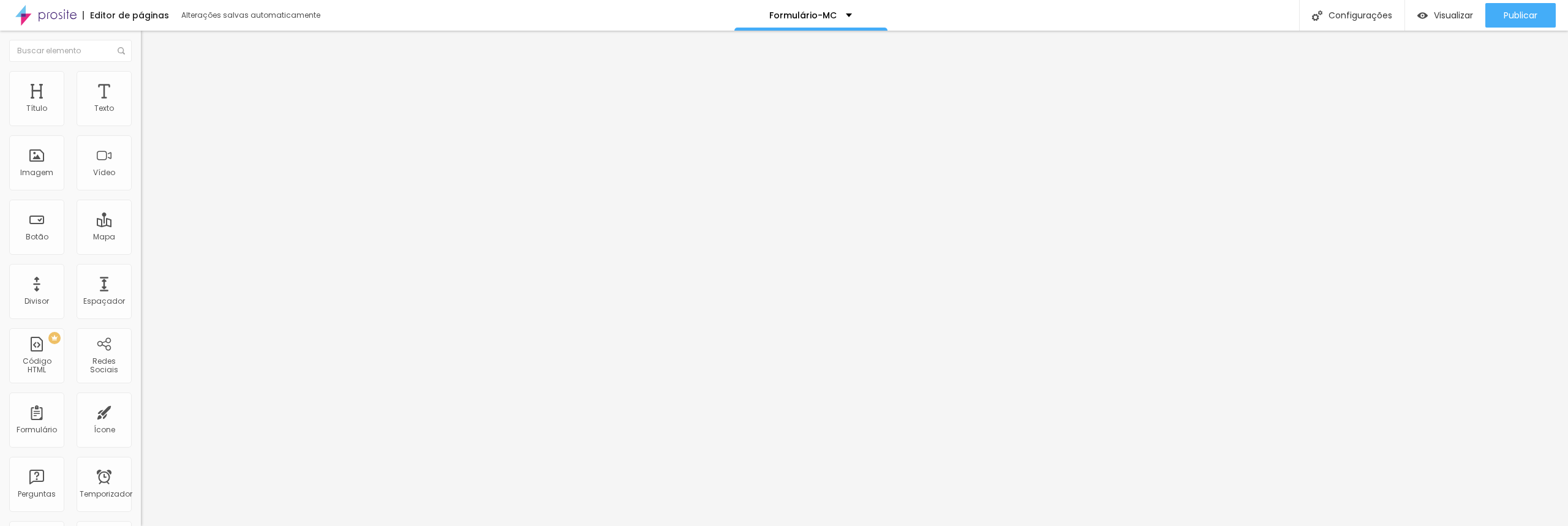
drag, startPoint x: 629, startPoint y: 430, endPoint x: 676, endPoint y: 431, distance: 47.0
paste input "UNB – União Norte Brasileira"
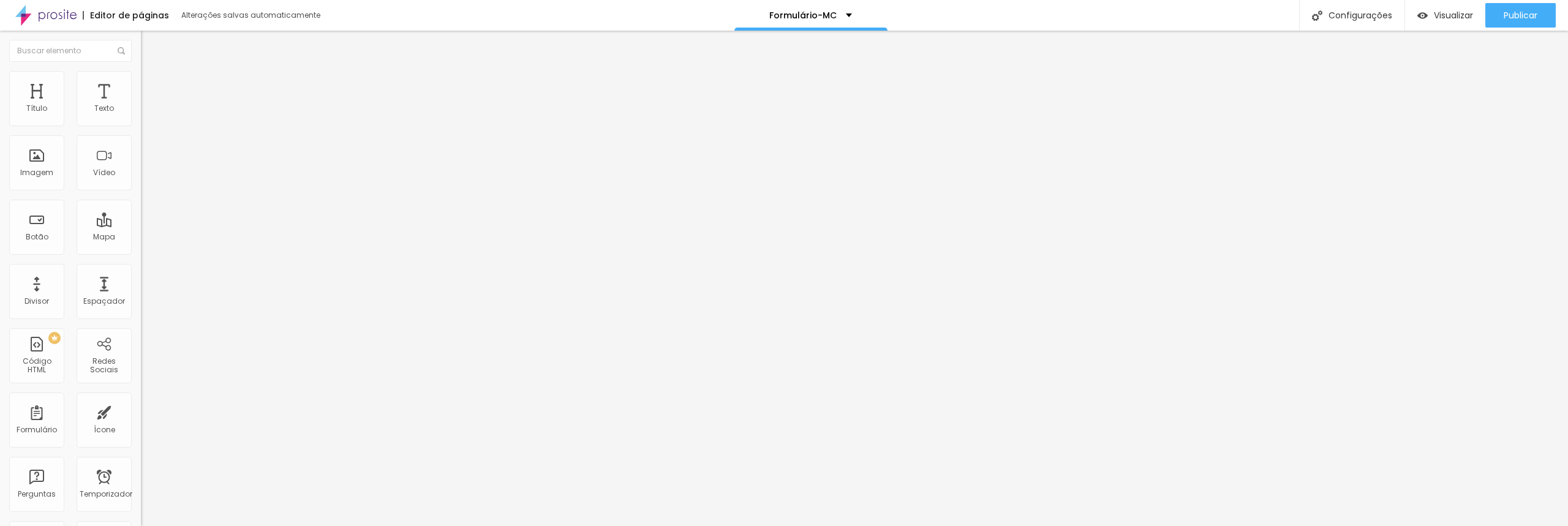
scroll to position [321, 0]
type input "UNB – União Norte Brasileira"
paste input "UCOB – União Centro-Oeste Brasileira"
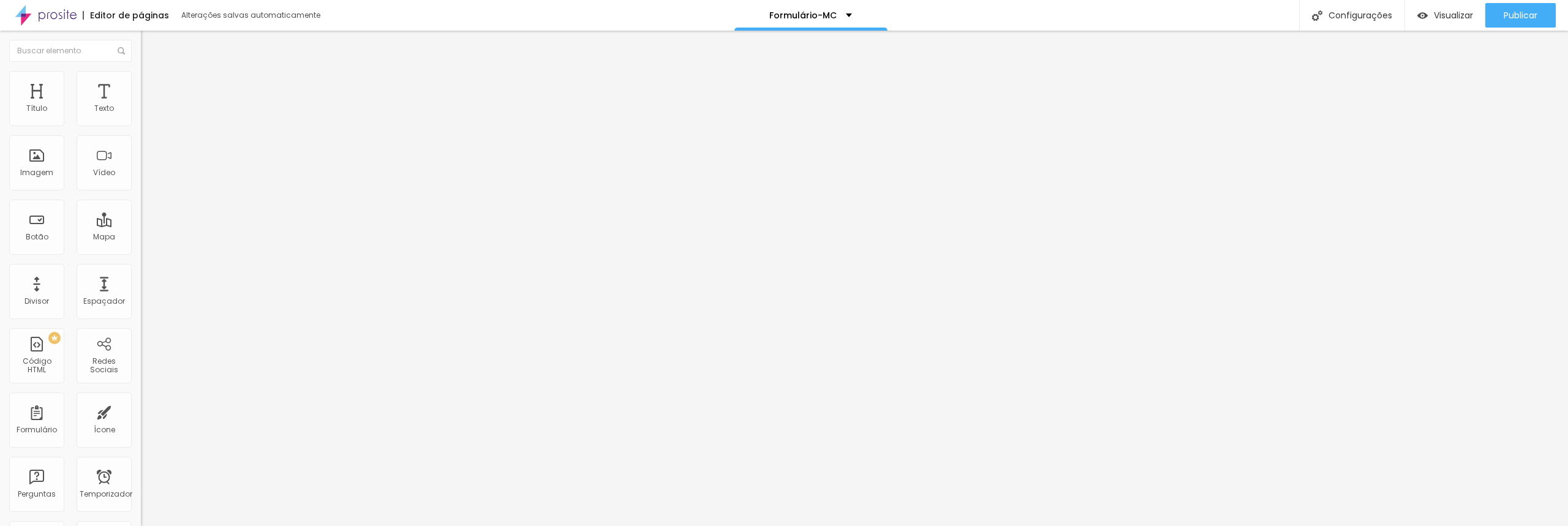
drag, startPoint x: 767, startPoint y: 294, endPoint x: 898, endPoint y: 298, distance: 131.1
type input "UCOB – União Centro-Oeste Brasileira"
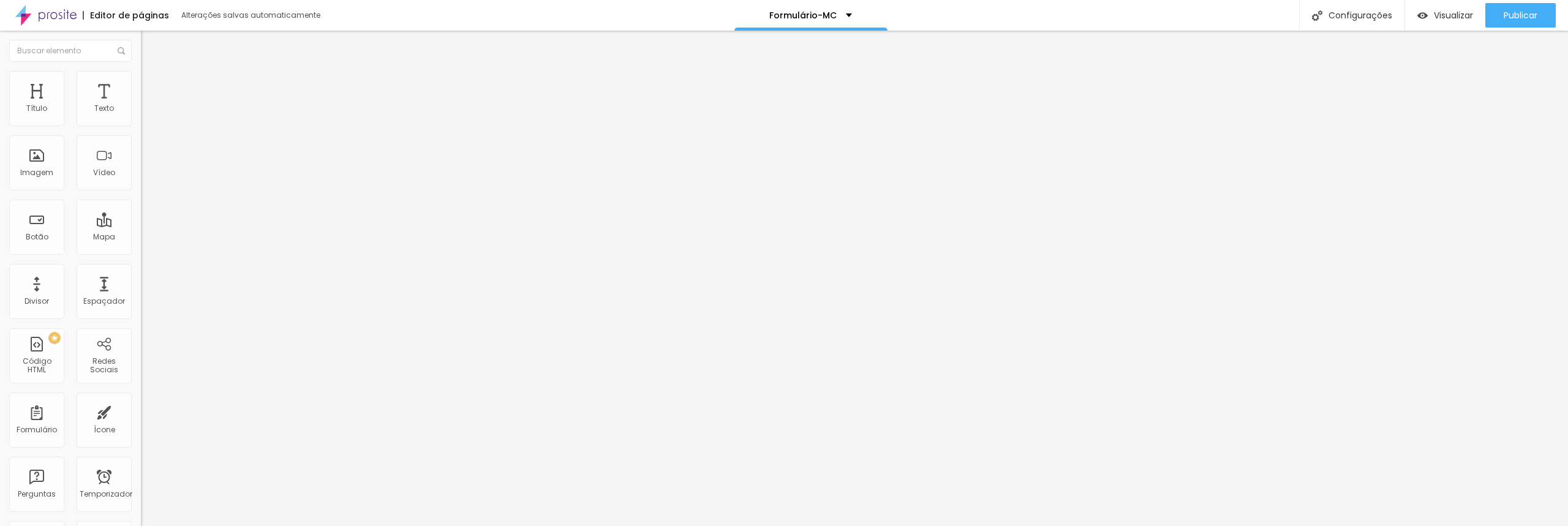
drag, startPoint x: 674, startPoint y: 325, endPoint x: 620, endPoint y: 325, distance: 54.0
paste input "UNoB – União Noroeste Brasileira"
type input "UNoB – União Noroeste Brasileira"
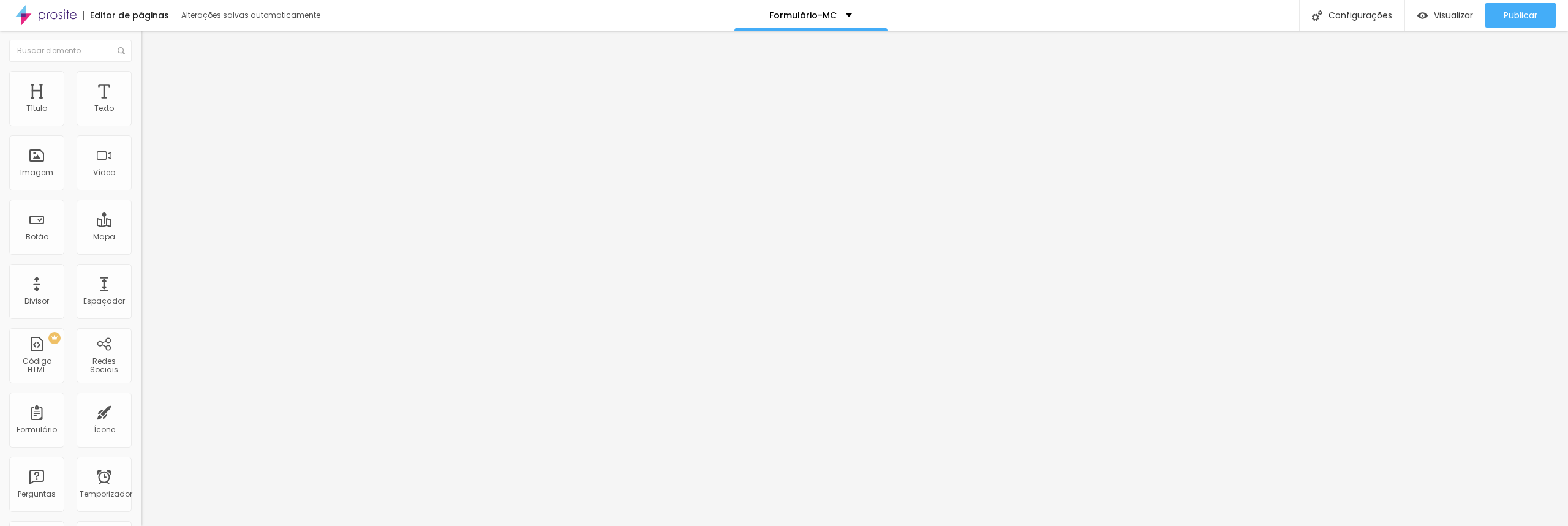
drag, startPoint x: 629, startPoint y: 352, endPoint x: 733, endPoint y: 356, distance: 104.1
paste input "USeB – União Sudeste Brasileira"
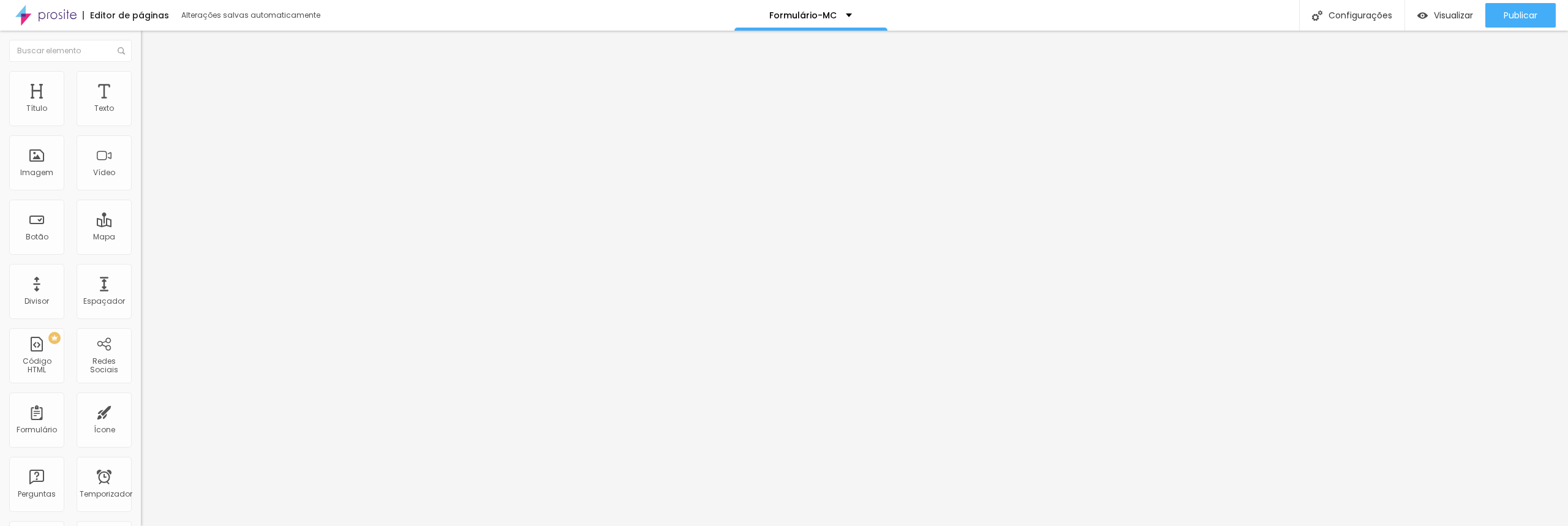
type input "USeB – União Sudeste Brasileira"
drag, startPoint x: 629, startPoint y: 379, endPoint x: 721, endPoint y: 381, distance: 92.0
paste input "USB – União Sul Brasileira"
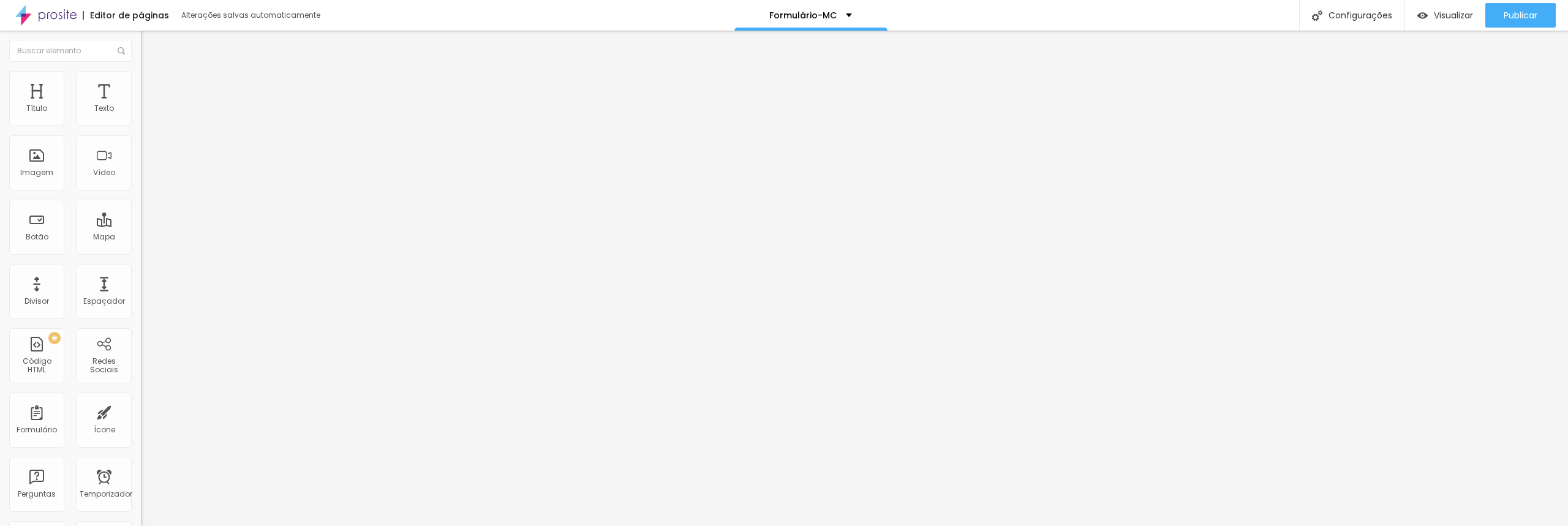
type input "USB – União Sul Brasileira"
drag, startPoint x: 627, startPoint y: 407, endPoint x: 707, endPoint y: 410, distance: 80.1
paste input "UNE – União Nordeste Brasileira"
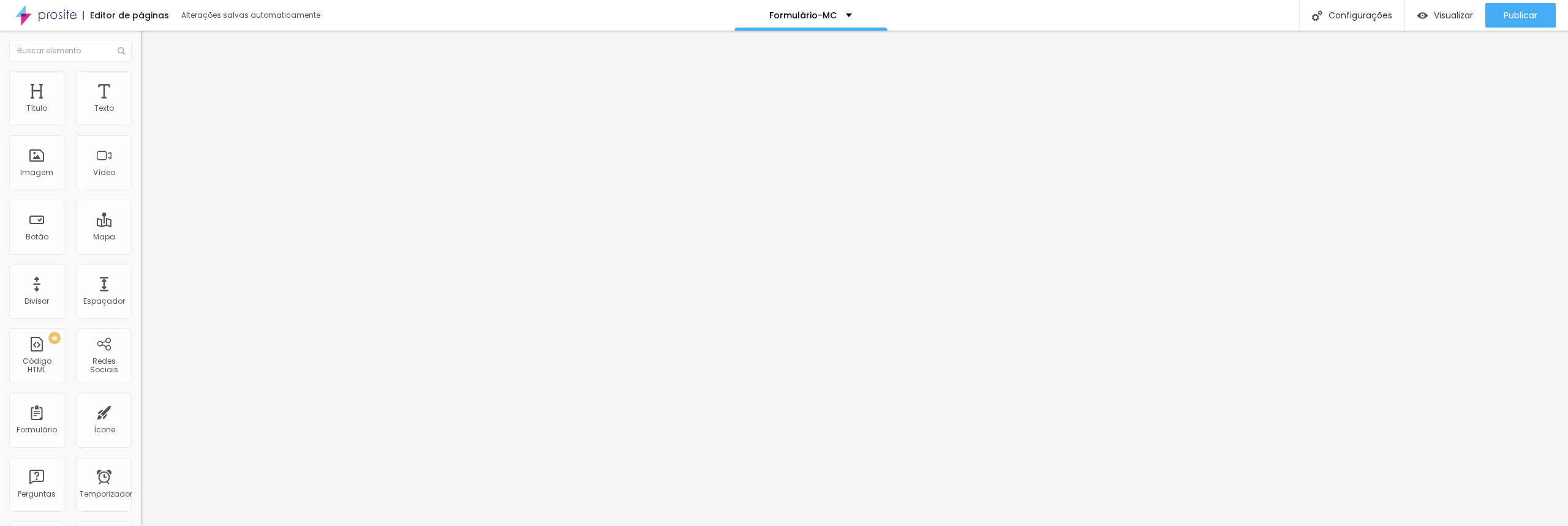
type input "UNE – União Nordeste Brasileira"
click at [141, 124] on img at bounding box center [145, 127] width 7 height 7
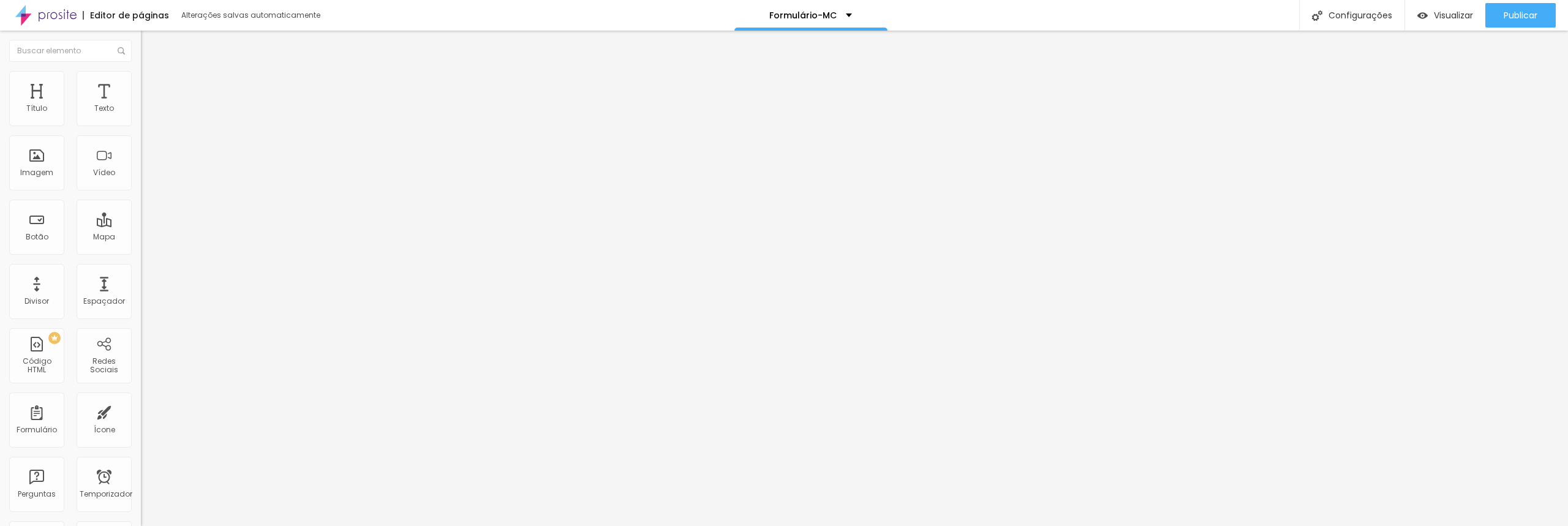
drag, startPoint x: 736, startPoint y: 352, endPoint x: 703, endPoint y: 352, distance: 33.0
drag, startPoint x: 701, startPoint y: 349, endPoint x: 596, endPoint y: 353, distance: 105.1
drag, startPoint x: 647, startPoint y: 349, endPoint x: 690, endPoint y: 354, distance: 43.3
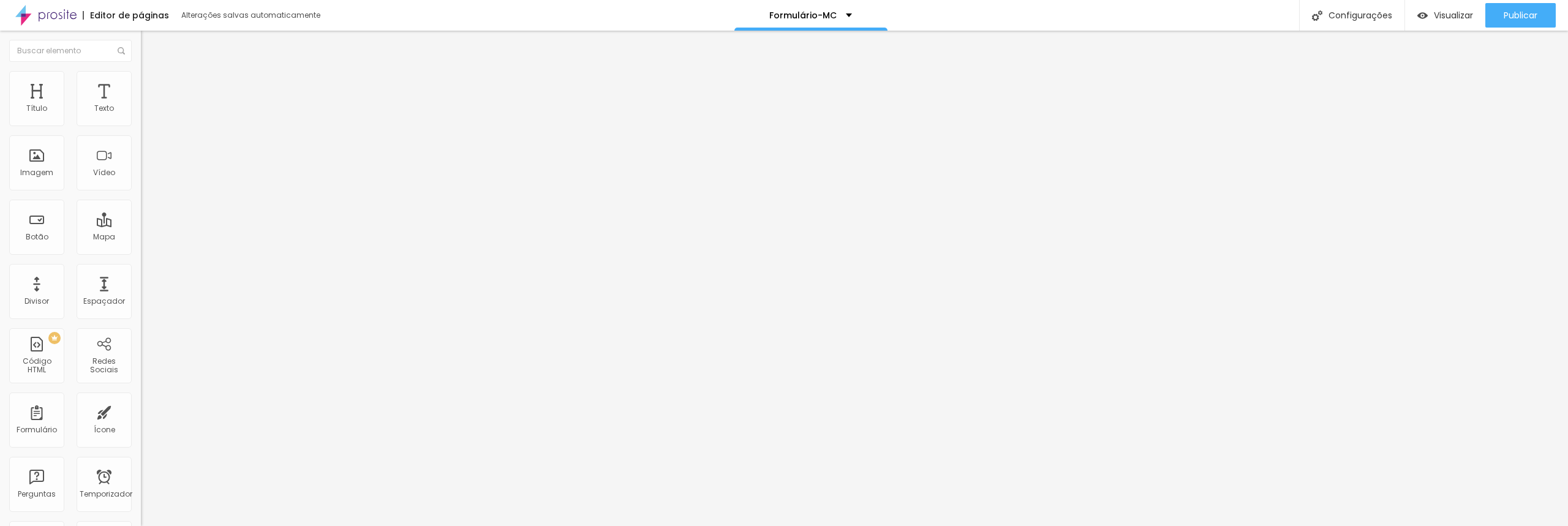
type input "Qual sua UNIÃO"
drag, startPoint x: 649, startPoint y: 404, endPoint x: 589, endPoint y: 402, distance: 60.0
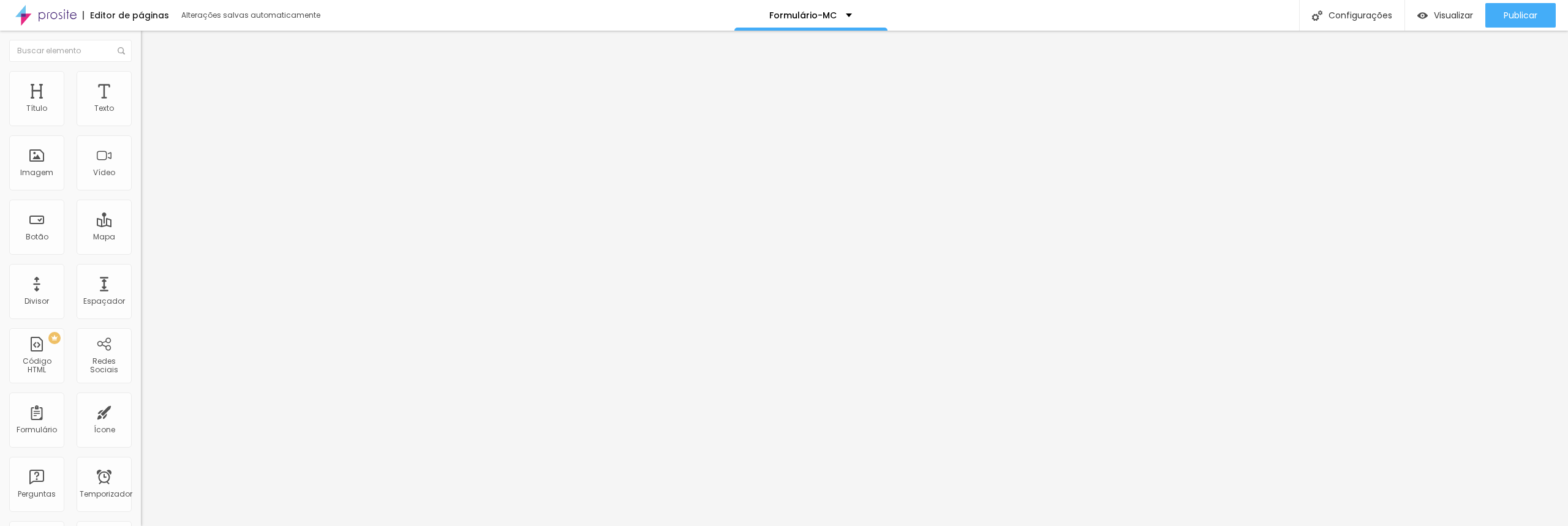
paste input "UCB – União Central Brasileira"
type input "UCB – União Central Brasileira"
type input "Qual sua UNIÃO?"
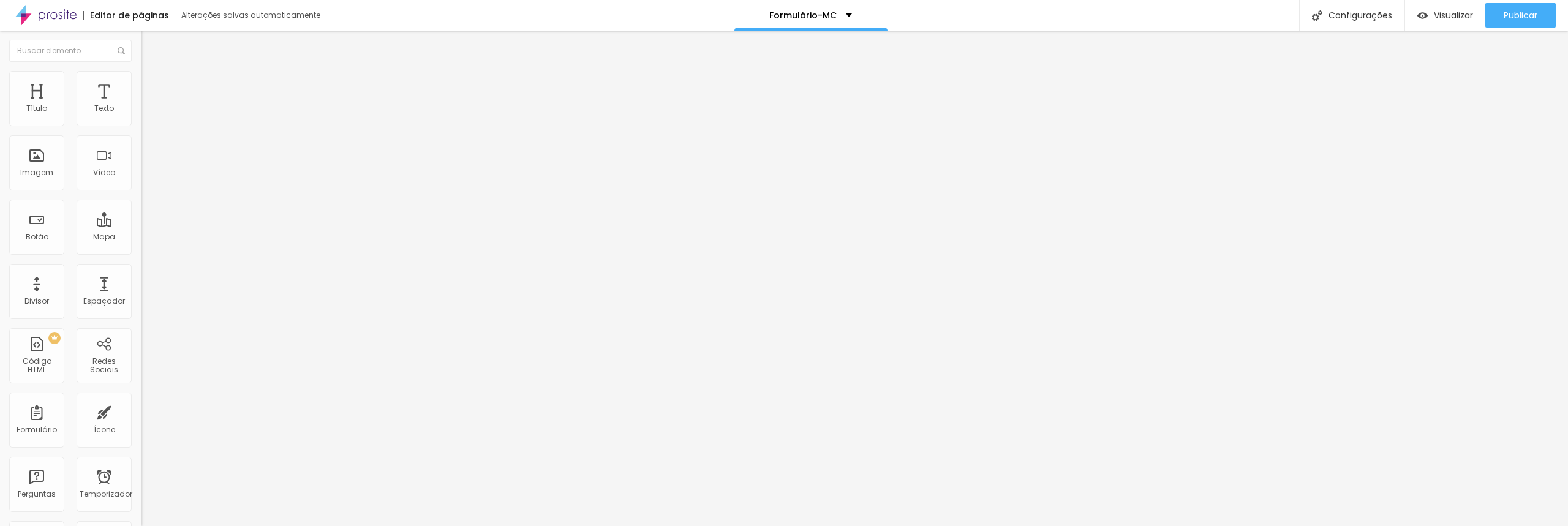
drag, startPoint x: 661, startPoint y: 432, endPoint x: 600, endPoint y: 430, distance: 61.0
paste input "ULB – União Leste Brasileira"
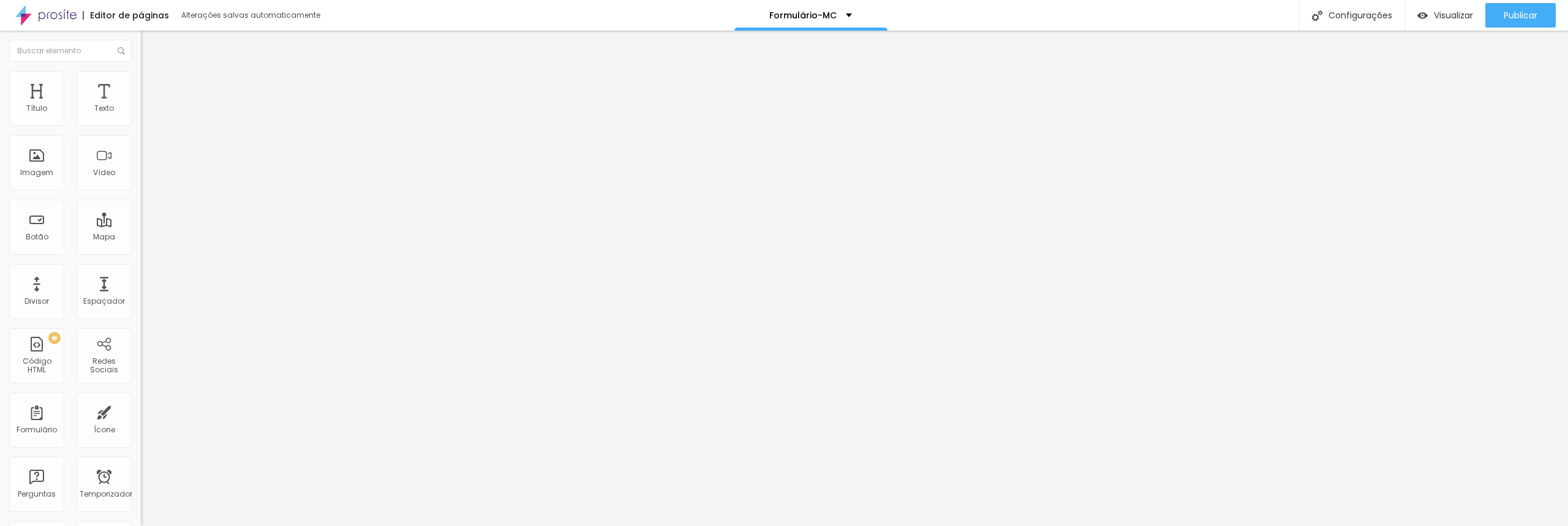
type input "ULB – União Leste Brasileira"
drag, startPoint x: 649, startPoint y: 295, endPoint x: 567, endPoint y: 292, distance: 82.1
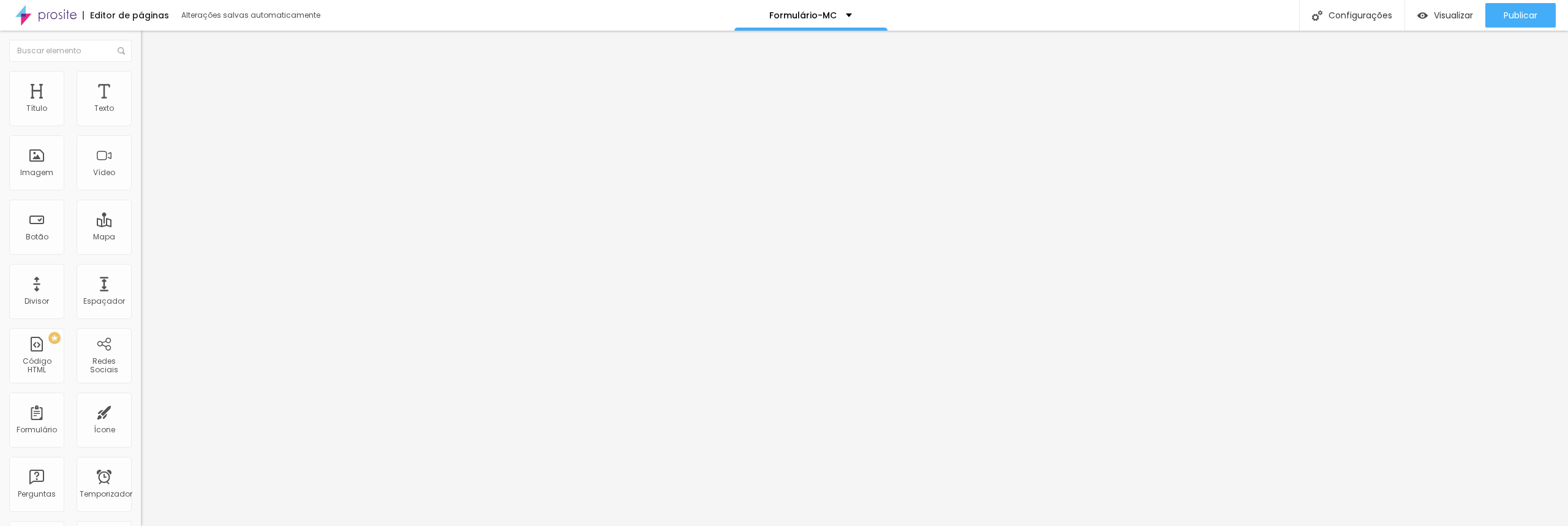
paste input "UNB – União Norte Brasileira"
type input "UNB – União Norte Brasileira"
click at [1453, 14] on font "Visualizar" at bounding box center [1452, 16] width 39 height 12
click at [141, 124] on img at bounding box center [145, 127] width 7 height 7
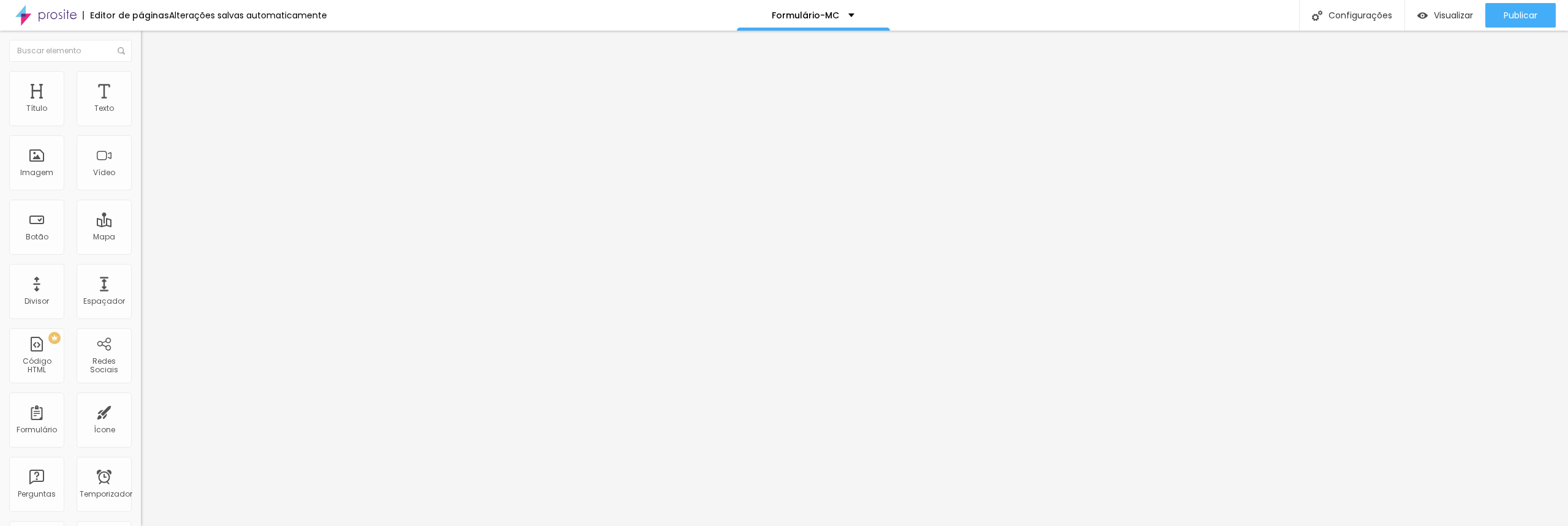
scroll to position [188, 0]
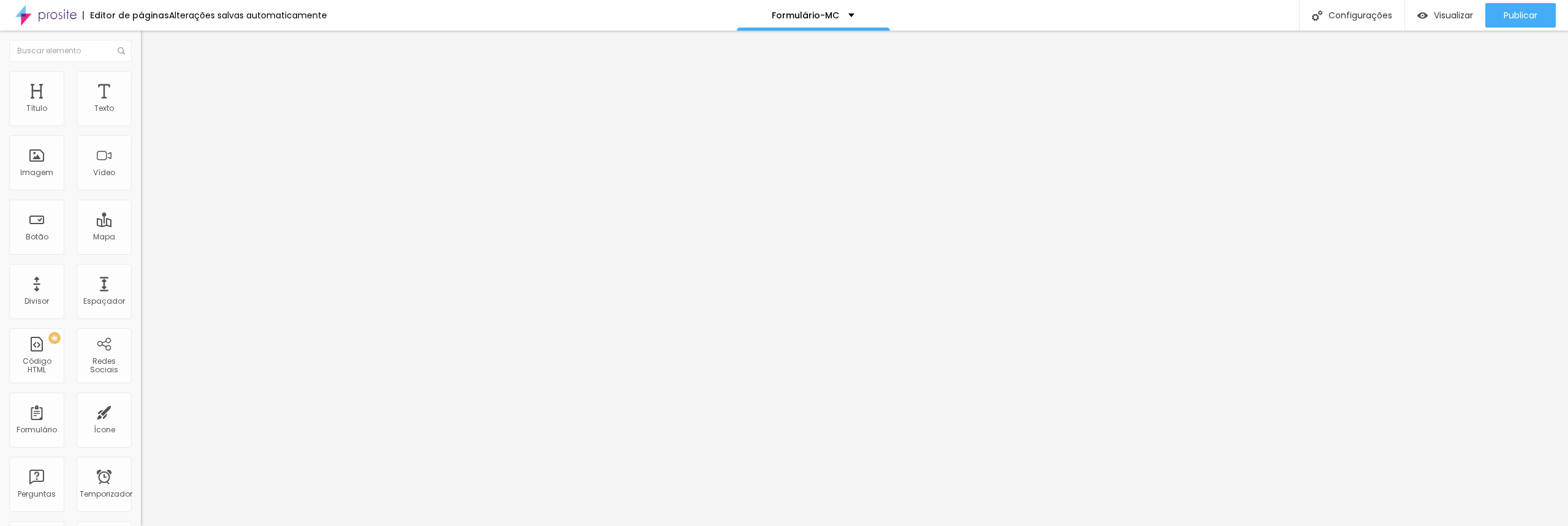
drag, startPoint x: 673, startPoint y: 356, endPoint x: 660, endPoint y: 358, distance: 13.2
drag, startPoint x: 647, startPoint y: 412, endPoint x: 549, endPoint y: 407, distance: 98.1
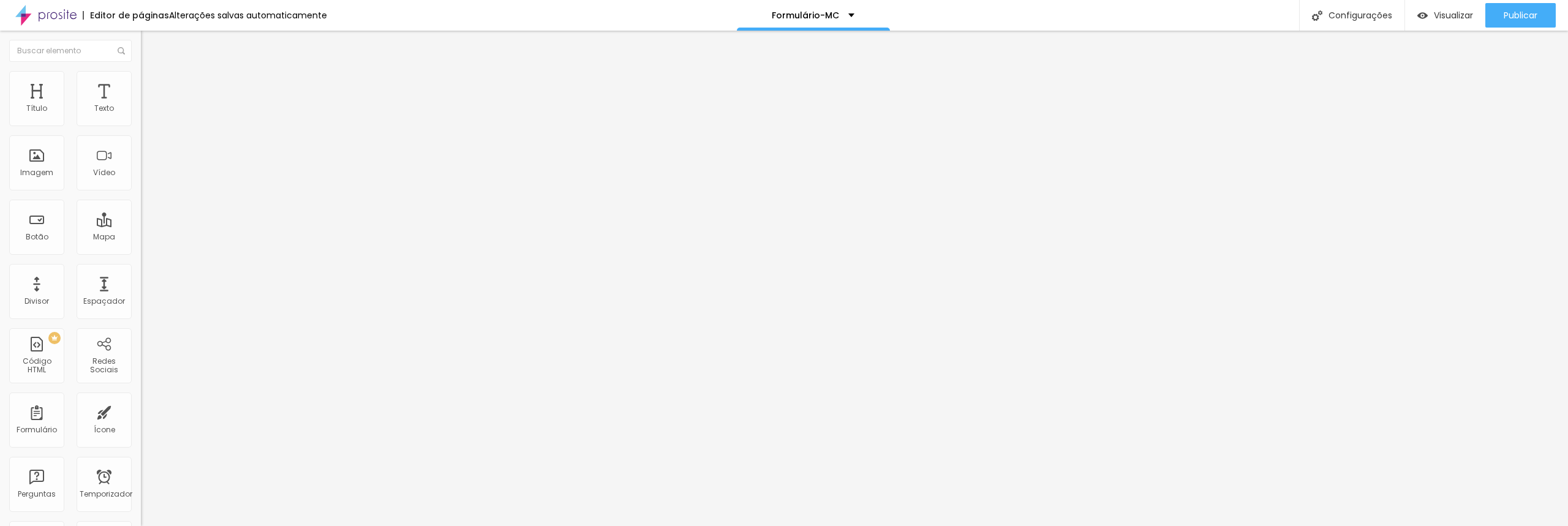
drag, startPoint x: 656, startPoint y: 401, endPoint x: 582, endPoint y: 404, distance: 74.1
type input "C"
type input "Celular"
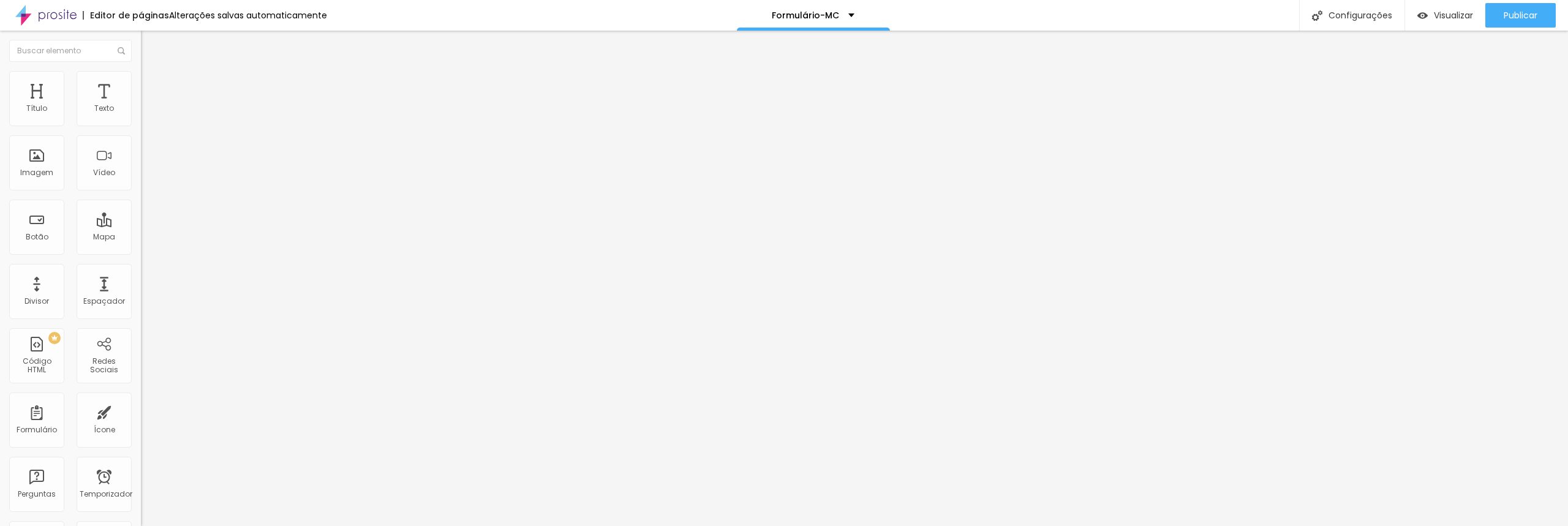
type input "Coloque o prefixo"
click at [141, 124] on img at bounding box center [145, 127] width 7 height 7
drag, startPoint x: 582, startPoint y: 288, endPoint x: 578, endPoint y: 273, distance: 15.5
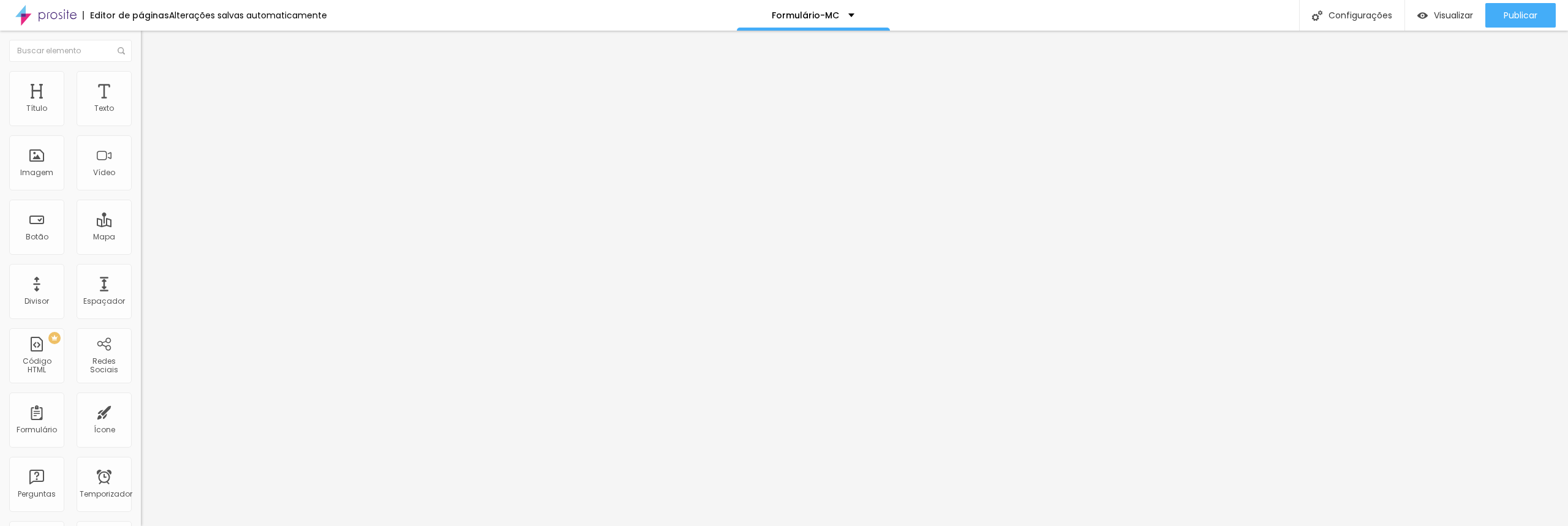
drag, startPoint x: 641, startPoint y: 334, endPoint x: 564, endPoint y: 332, distance: 77.0
type input "Total de Desbravadores"
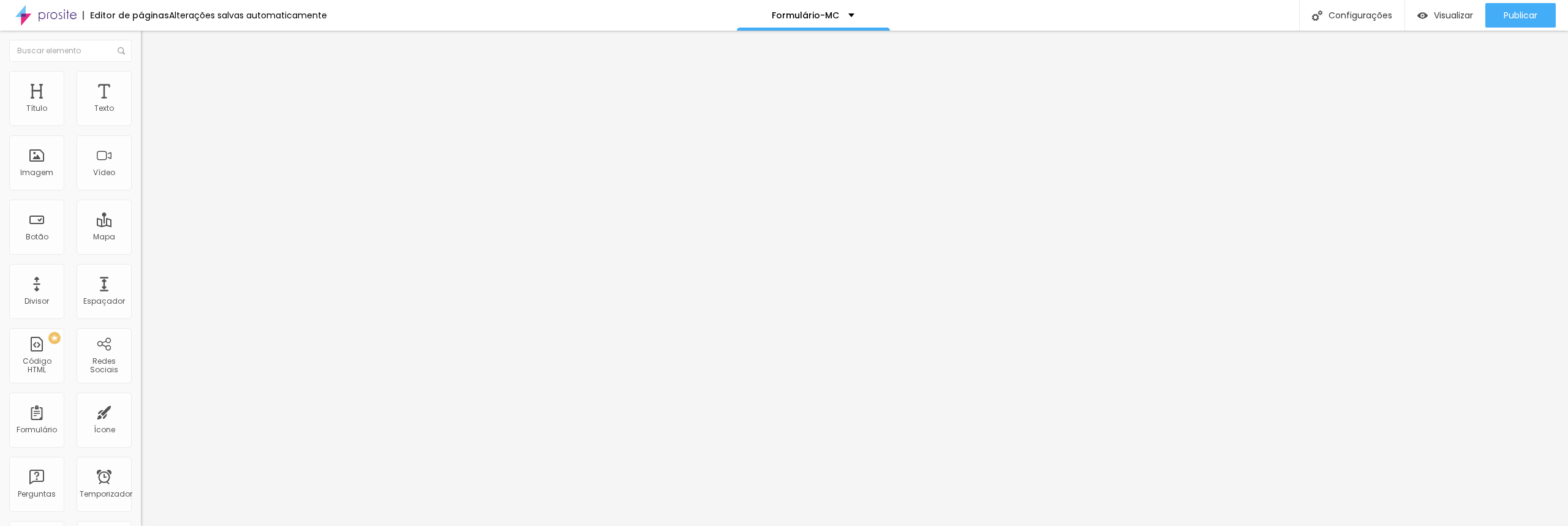
drag, startPoint x: 841, startPoint y: 335, endPoint x: 882, endPoint y: 340, distance: 41.3
drag, startPoint x: 913, startPoint y: 334, endPoint x: 755, endPoint y: 332, distance: 158.0
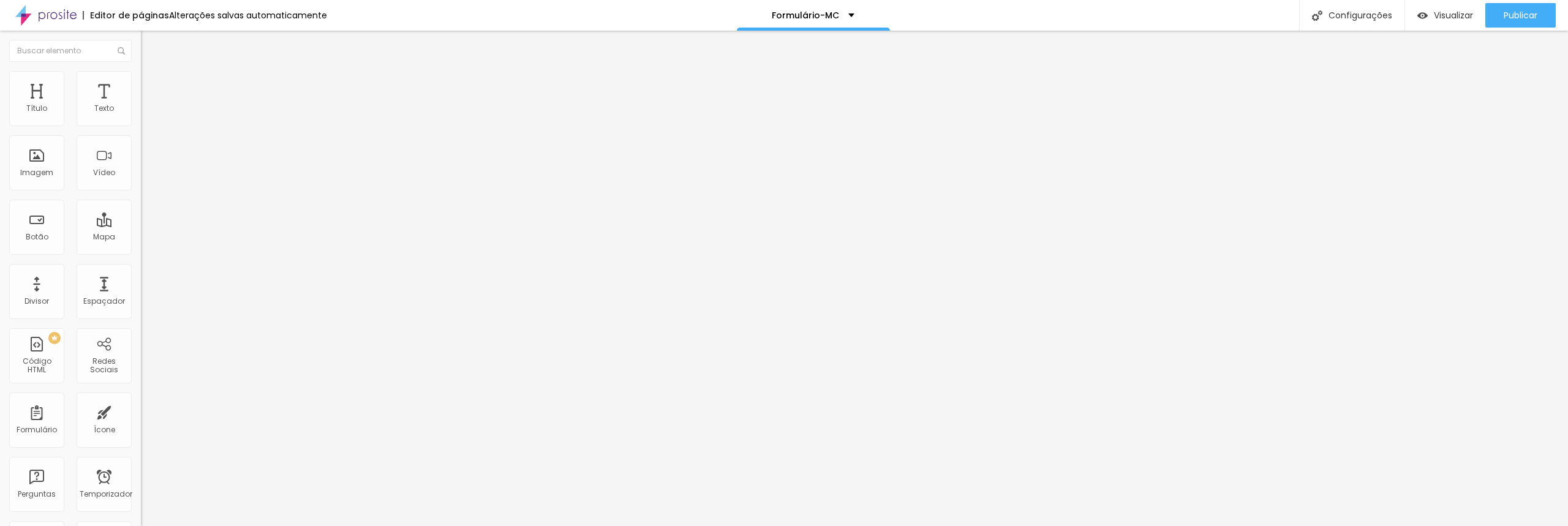
drag, startPoint x: 898, startPoint y: 338, endPoint x: 769, endPoint y: 337, distance: 129.0
type input "Quantos Desbravadores tem seu clube?"
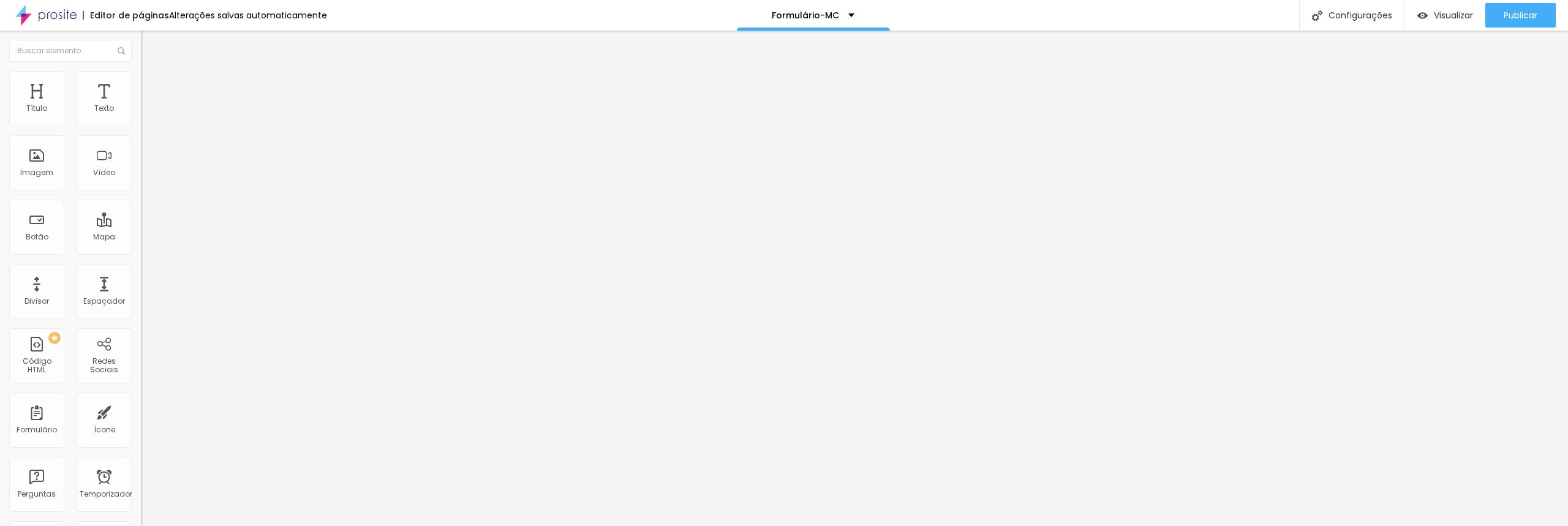
drag, startPoint x: 972, startPoint y: 336, endPoint x: 702, endPoint y: 334, distance: 270.0
type input "Q"
type input "Qual o total de membros do clube"
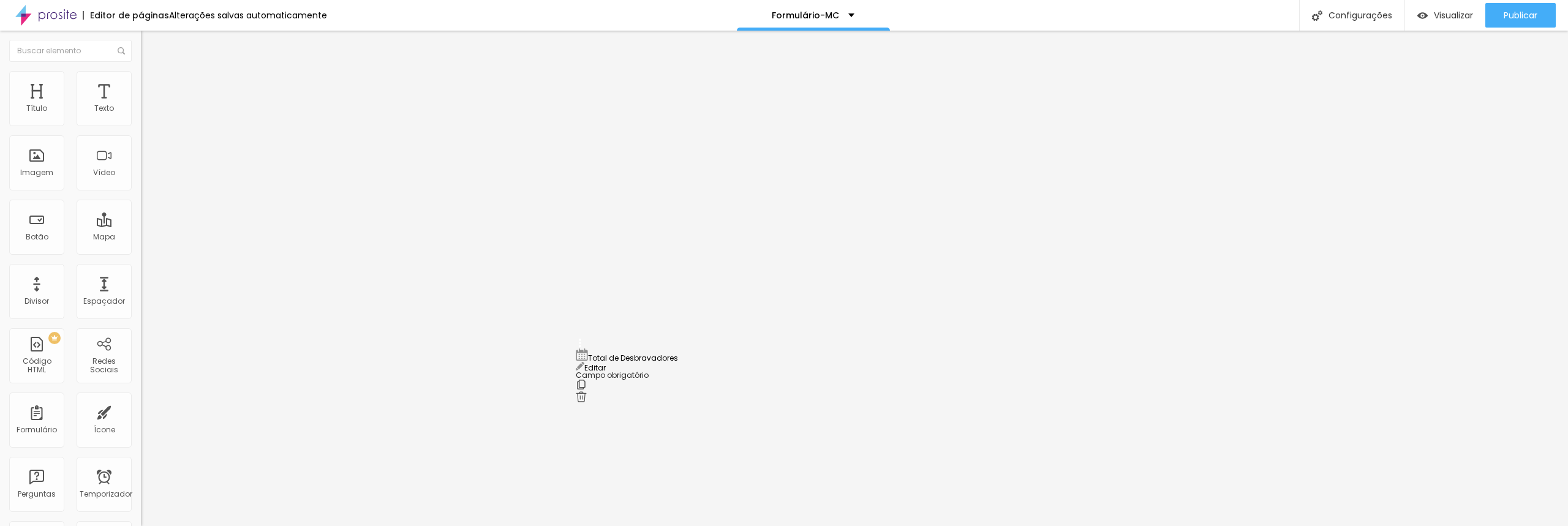
drag, startPoint x: 581, startPoint y: 401, endPoint x: 611, endPoint y: 358, distance: 52.4
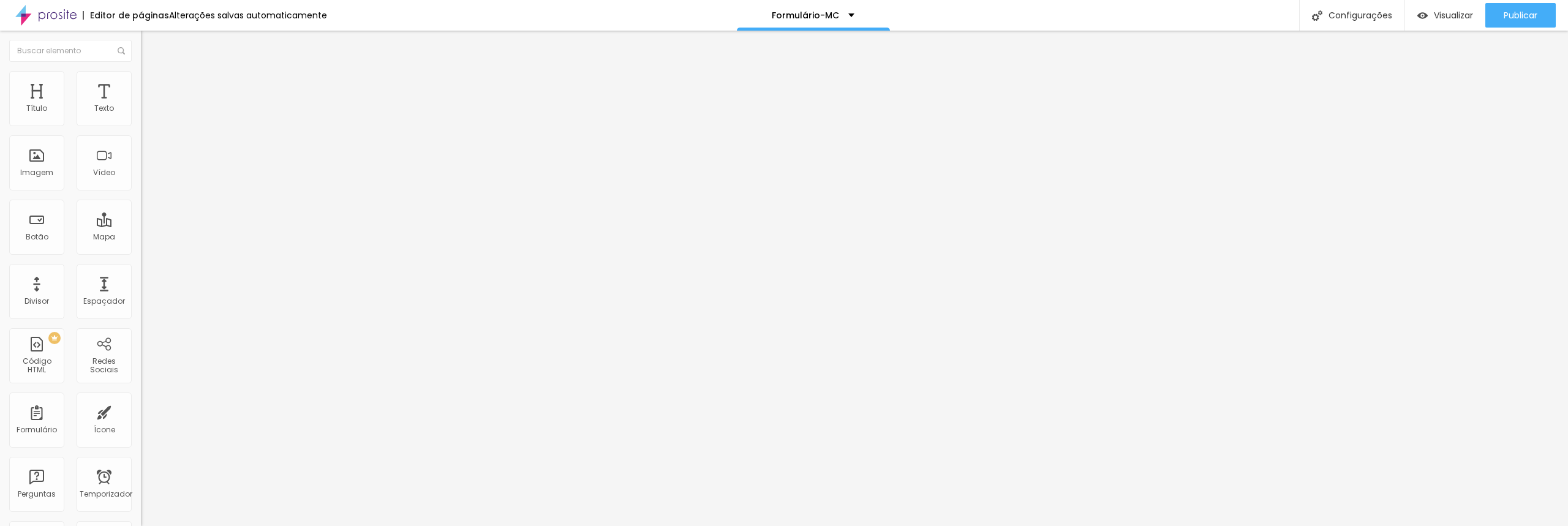
drag, startPoint x: 656, startPoint y: 323, endPoint x: 584, endPoint y: 321, distance: 72.0
paste input "UCOB – União Centro-Oeste Brasileira"
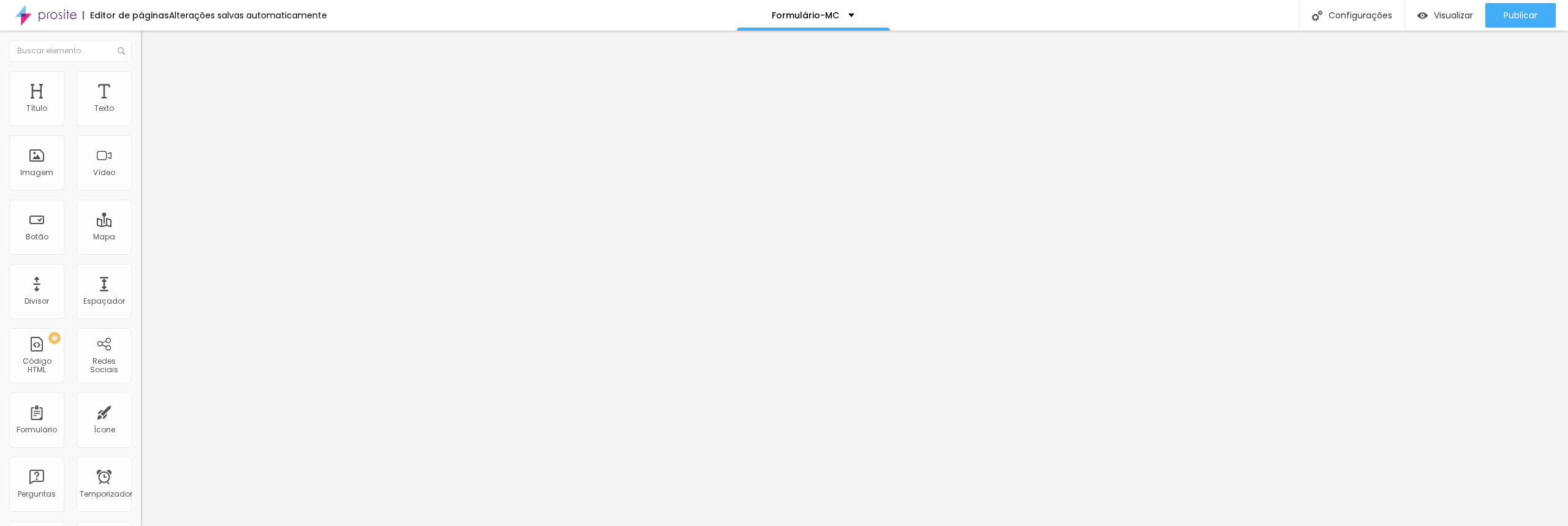
type input "UCOB – União Centro-Oeste Brasileira"
drag, startPoint x: 656, startPoint y: 353, endPoint x: 587, endPoint y: 352, distance: 69.0
paste input "UNoB – União Noroeste Brasileira"
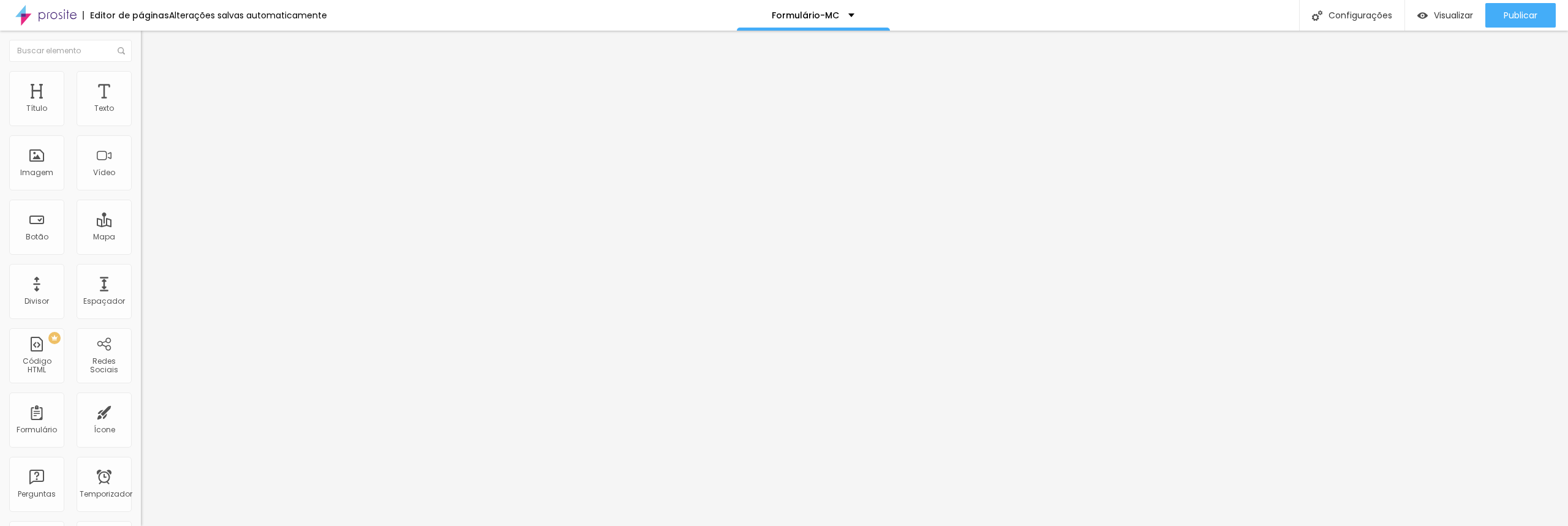
type input "UNoB – União Noroeste Brasileira"
drag, startPoint x: 622, startPoint y: 382, endPoint x: 608, endPoint y: 381, distance: 14.0
paste input "USeB – União Sudeste Brasileira"
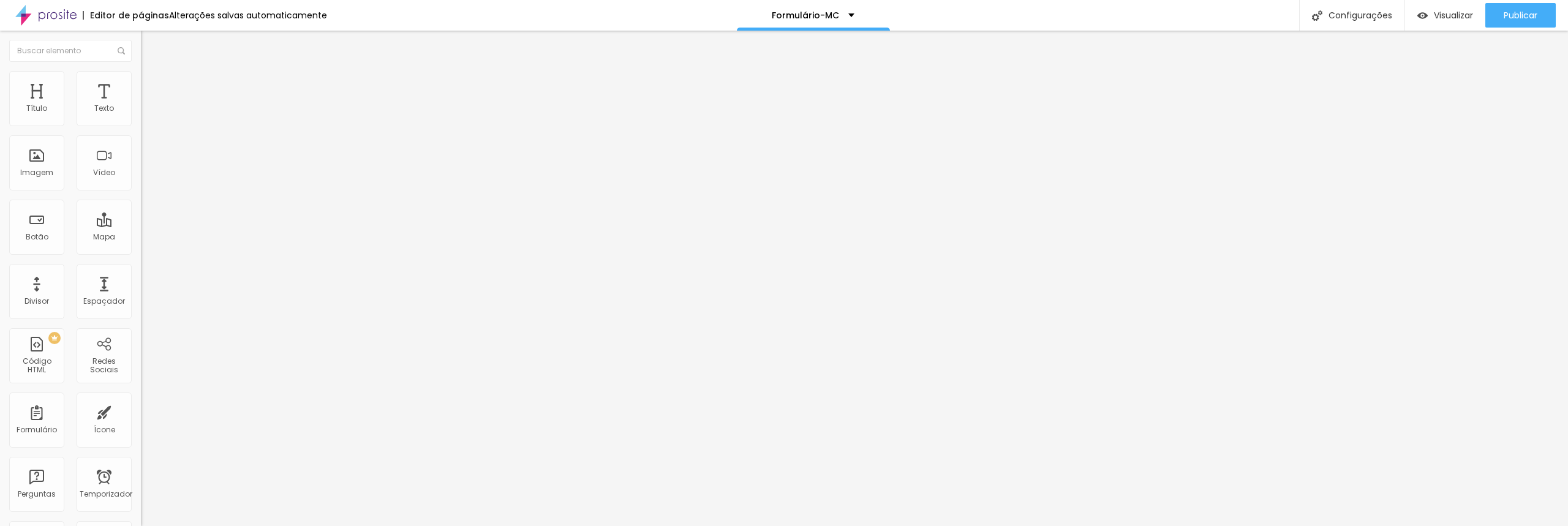
type input "USeB – União Sudeste Brasileira"
drag, startPoint x: 654, startPoint y: 406, endPoint x: 596, endPoint y: 401, distance: 58.2
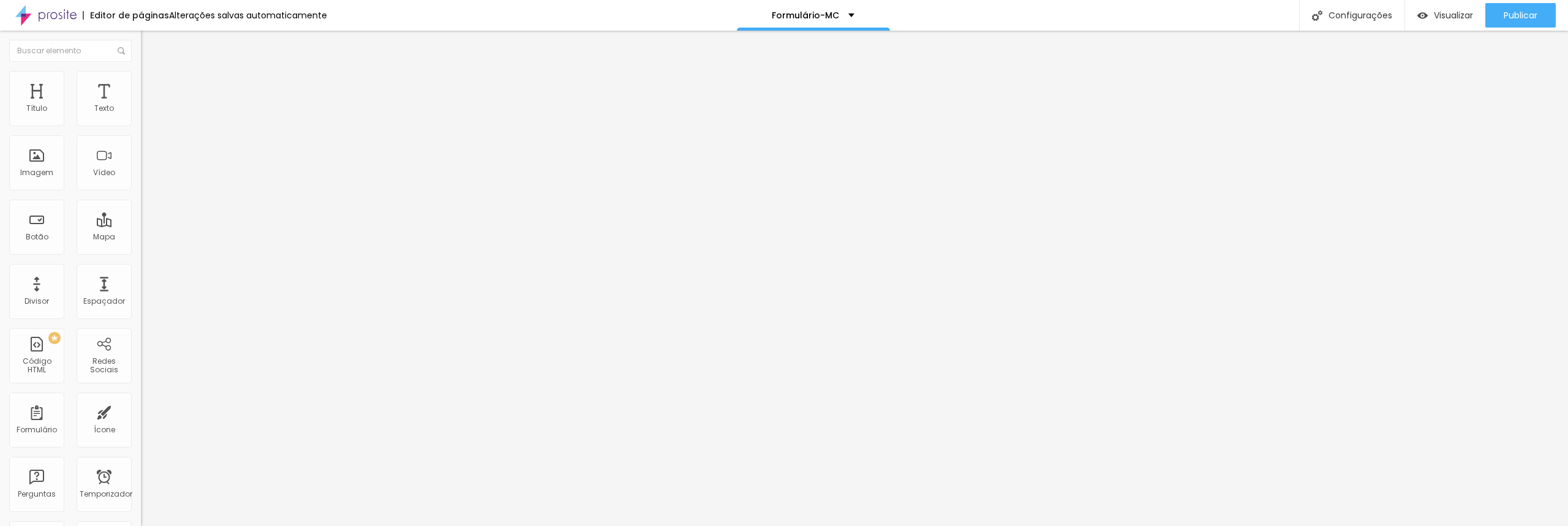
paste input "USB – União Sul Brasileira"
type input "USB – União Sul Brasileira"
drag, startPoint x: 659, startPoint y: 432, endPoint x: 560, endPoint y: 424, distance: 99.3
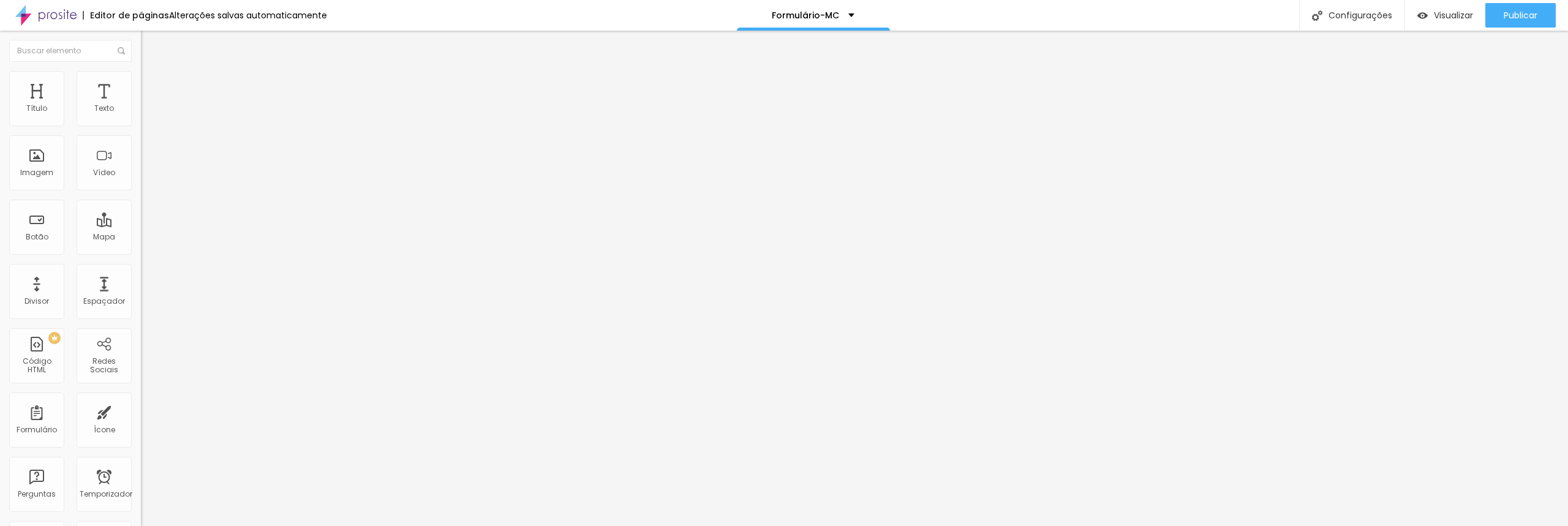
paste input "UNE – União Nordeste Brasileira"
type input "UNE – União Nordeste Brasileira"
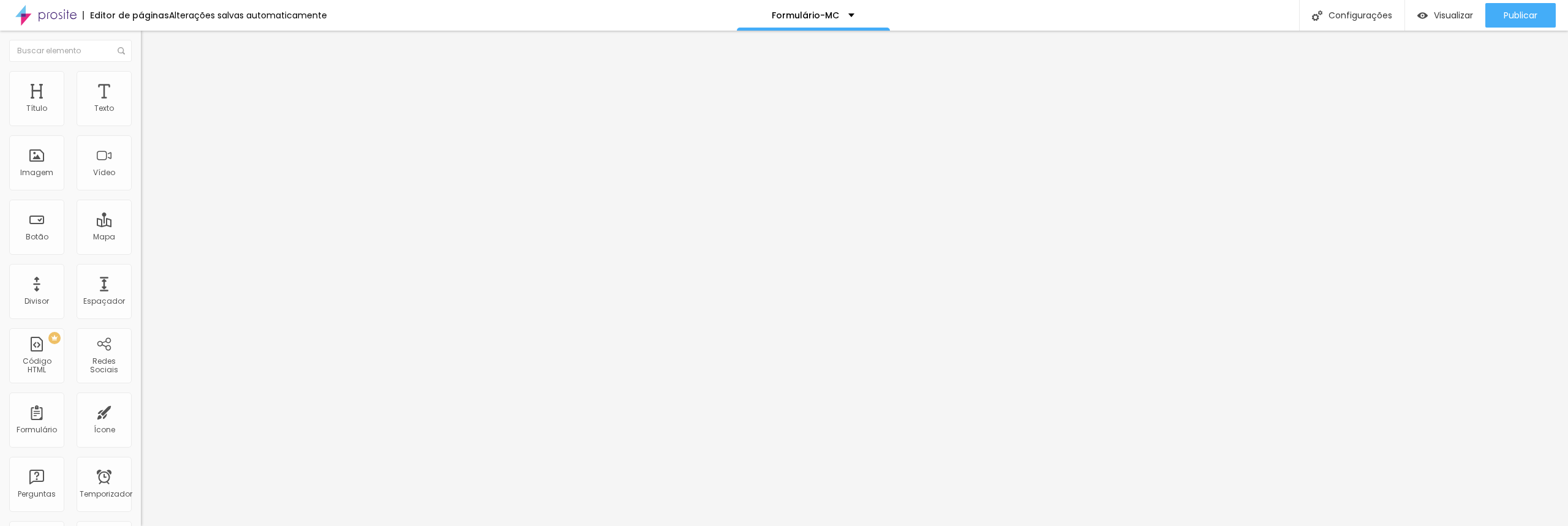
scroll to position [327, 0]
click at [141, 71] on img at bounding box center [146, 77] width 11 height 11
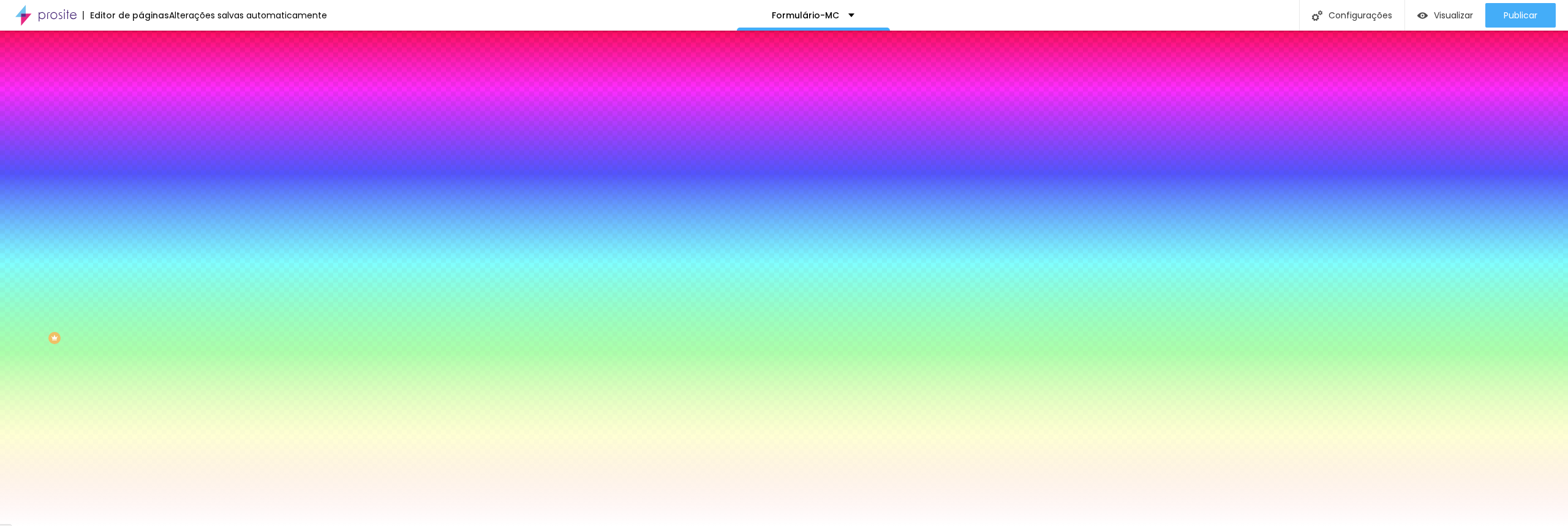
click at [141, 166] on div at bounding box center [212, 166] width 141 height 0
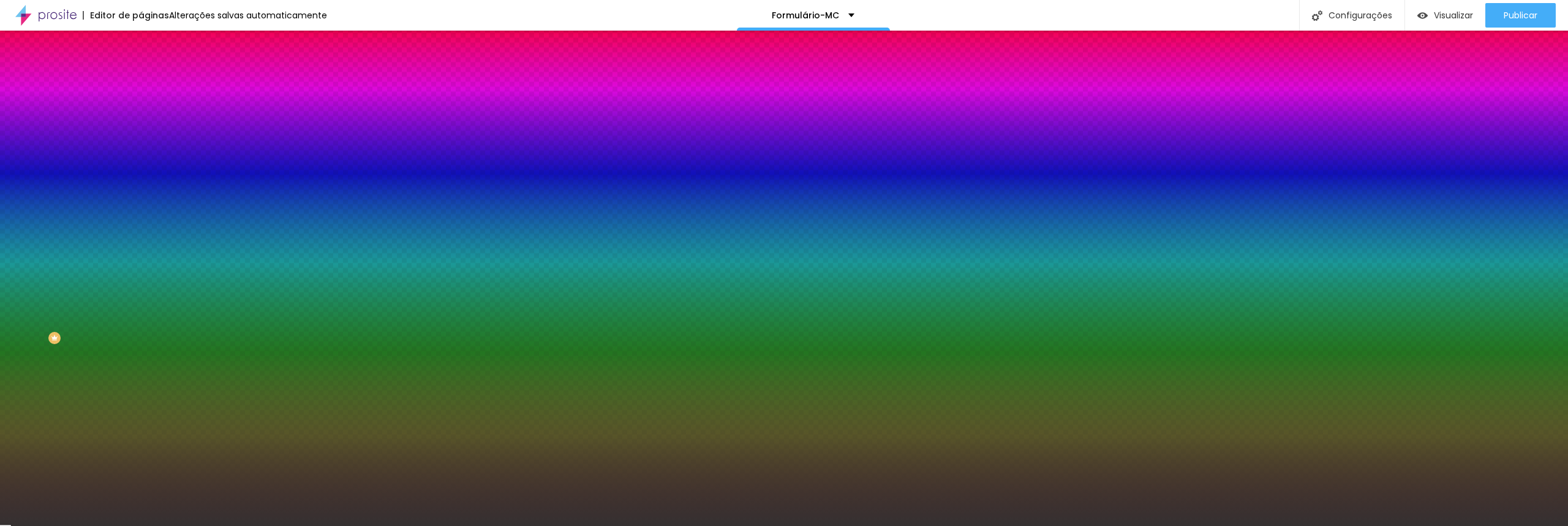
type input "#353131"
drag, startPoint x: 84, startPoint y: 255, endPoint x: 25, endPoint y: 311, distance: 81.3
click at [25, 311] on div at bounding box center [784, 263] width 1568 height 526
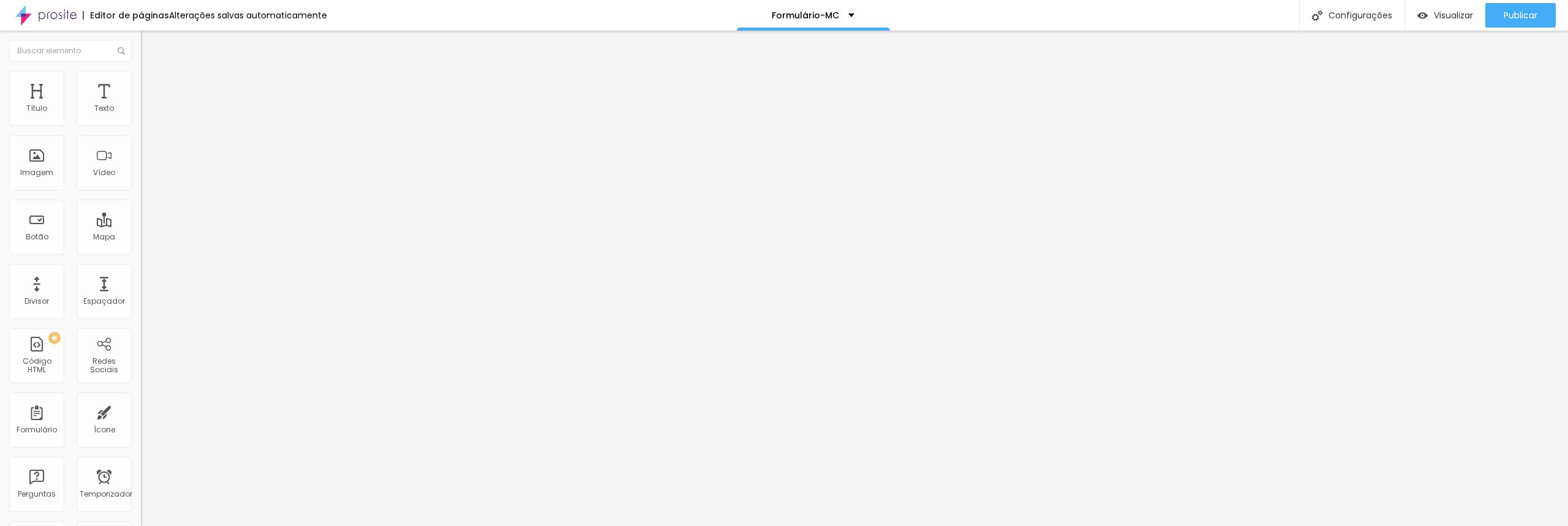
click at [141, 79] on li "Estilo" at bounding box center [212, 78] width 141 height 12
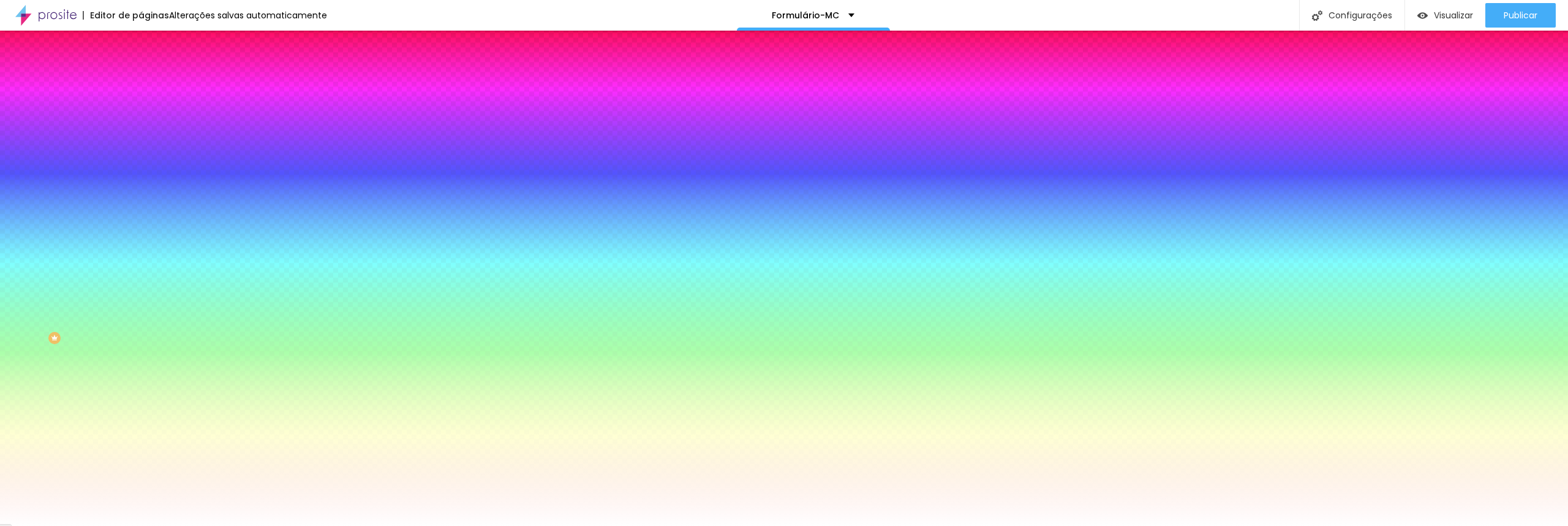
click at [147, 400] on icon "button" at bounding box center [150, 397] width 5 height 5
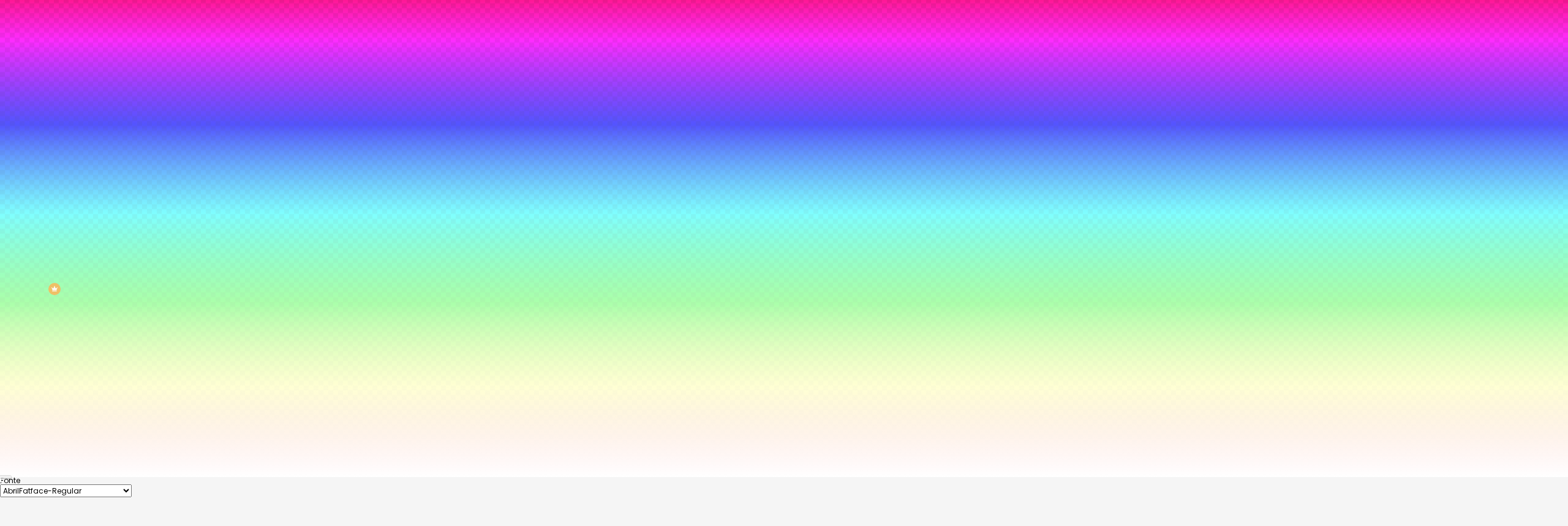
scroll to position [137, 0]
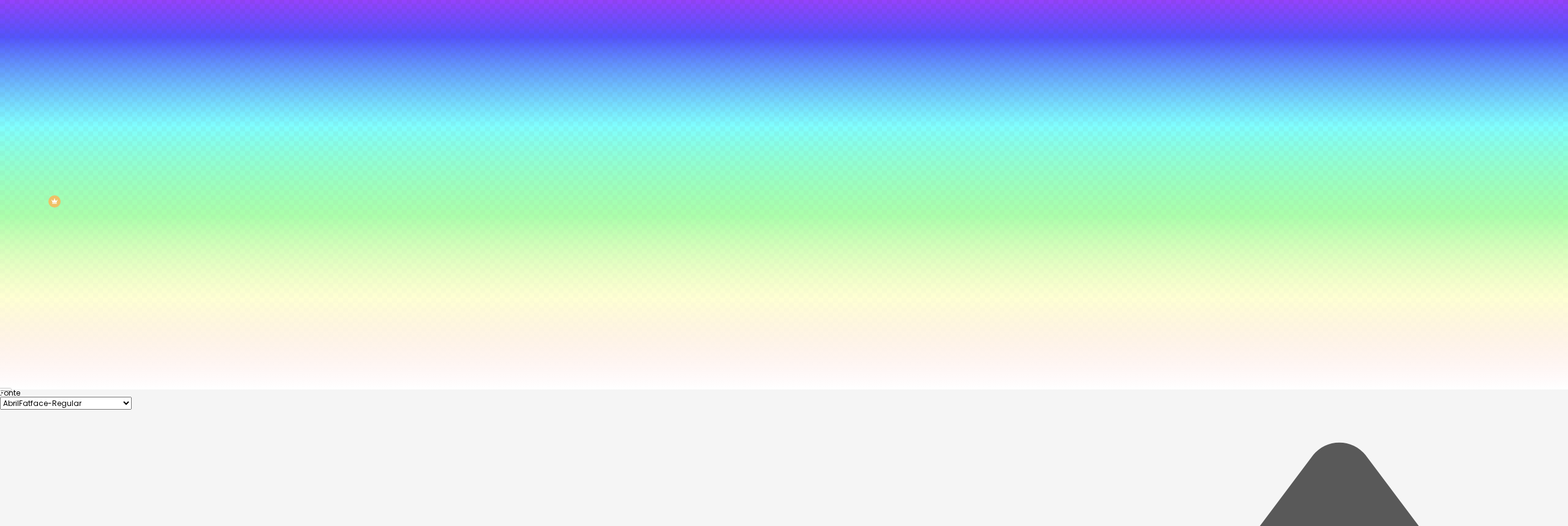
click at [131, 397] on select "AbrilFatface-Regular Actor-Regular Alegreya AlegreyaBlack Alice Allan-Bold Alla…" at bounding box center [65, 403] width 131 height 13
select select "Montserrat"
click at [131, 397] on select "AbrilFatface-Regular Actor-Regular Alegreya AlegreyaBlack Alice Allan-Bold Alla…" at bounding box center [65, 403] width 131 height 13
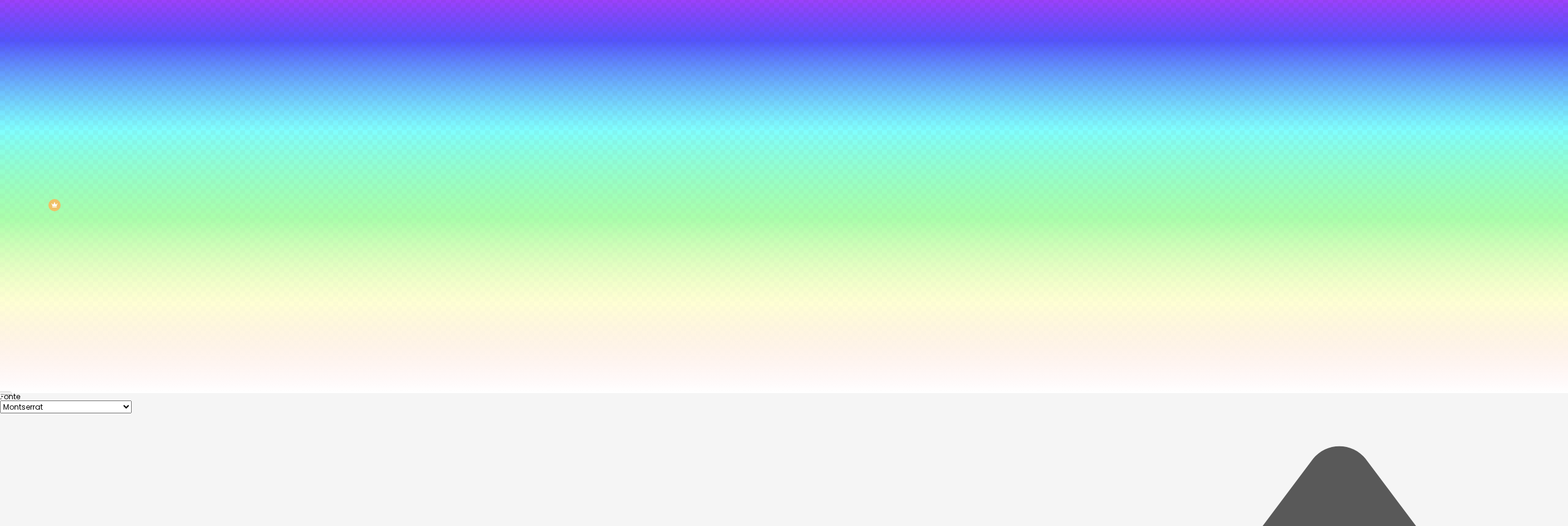
type input "#FFFFFF"
drag, startPoint x: 182, startPoint y: 443, endPoint x: 144, endPoint y: 408, distance: 51.7
click at [304, 389] on div at bounding box center [784, 389] width 1568 height 0
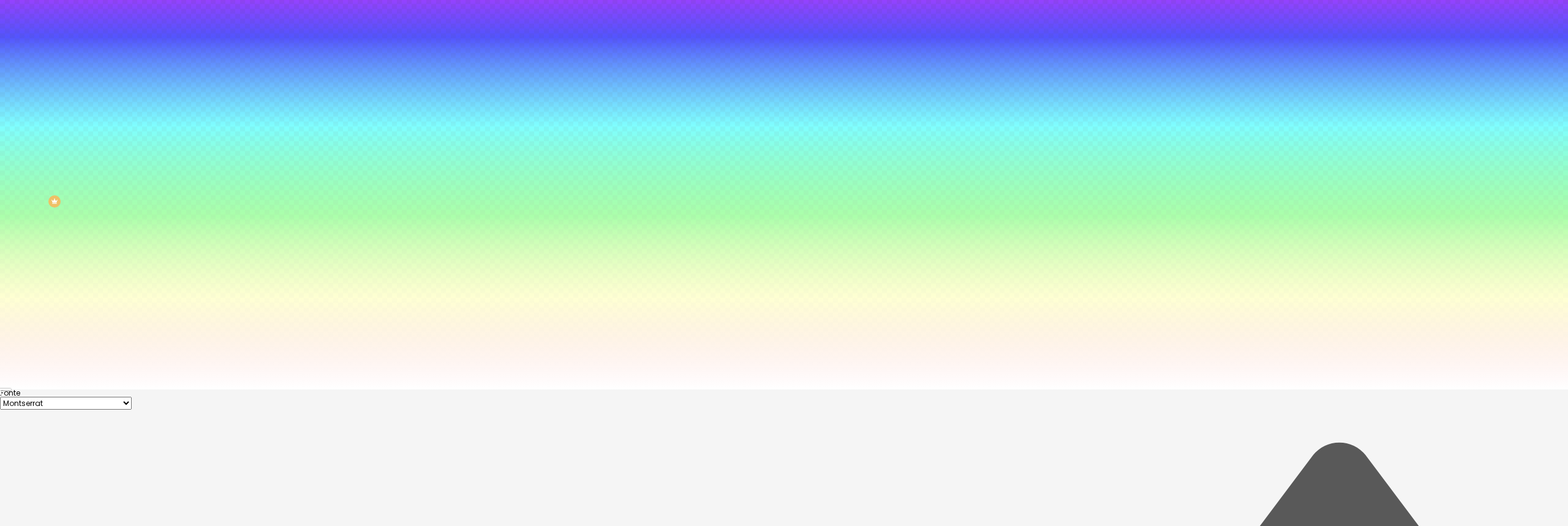
scroll to position [0, 0]
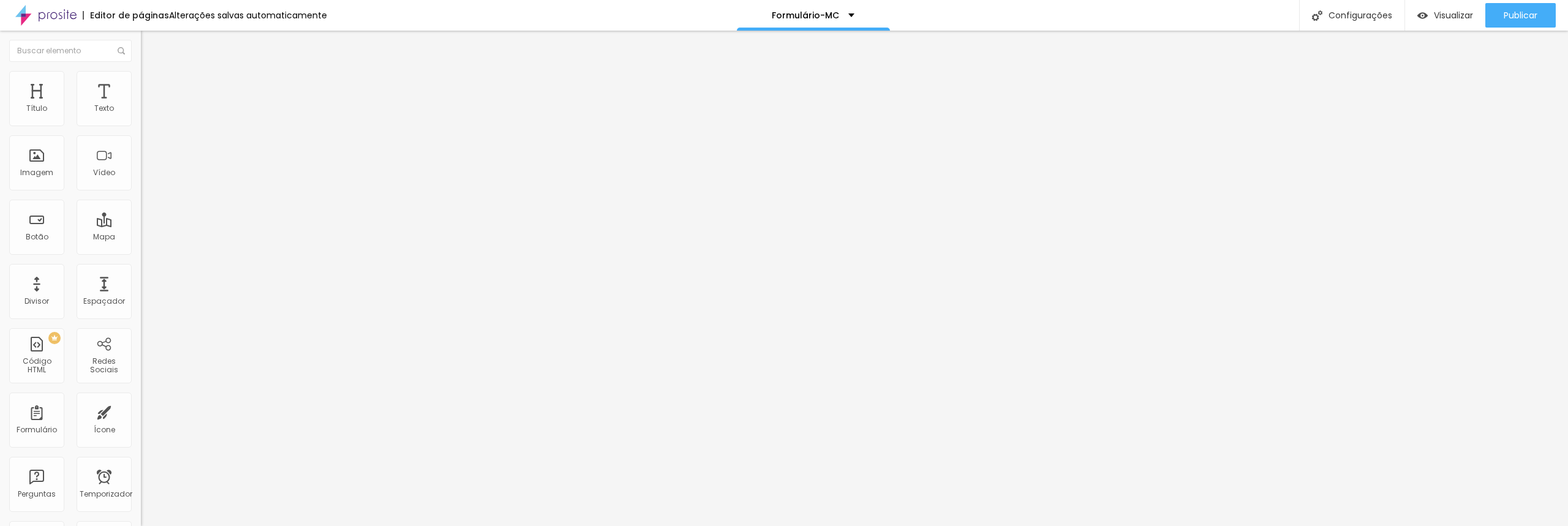
click at [151, 84] on font "Estilo" at bounding box center [161, 79] width 19 height 10
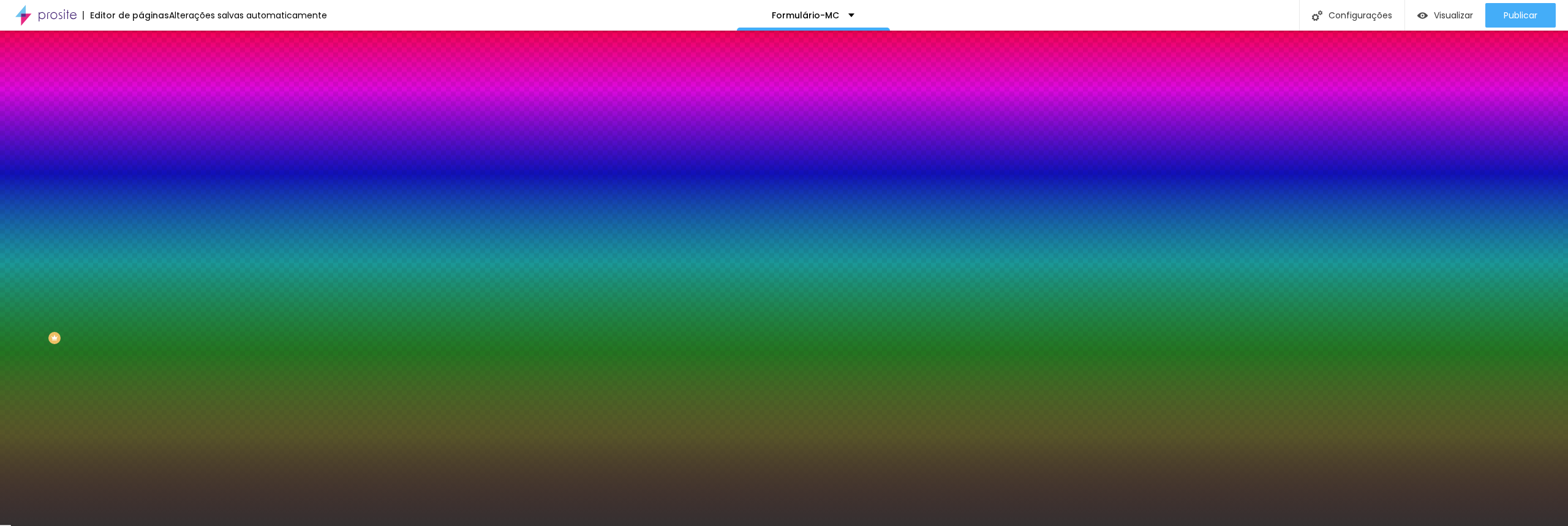
click at [141, 166] on div at bounding box center [212, 166] width 141 height 0
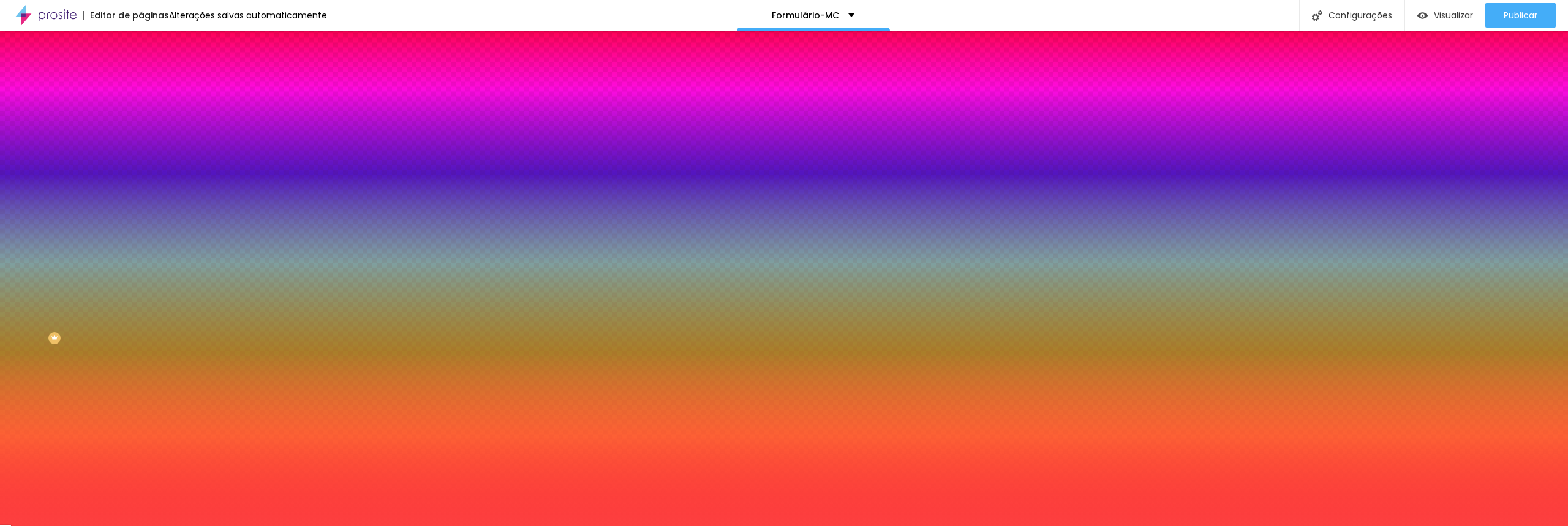
type input "#FF3C3C"
drag, startPoint x: 64, startPoint y: 255, endPoint x: 80, endPoint y: 236, distance: 24.8
click at [141, 179] on div at bounding box center [212, 179] width 141 height 0
click at [151, 86] on font "Avançado" at bounding box center [172, 91] width 40 height 10
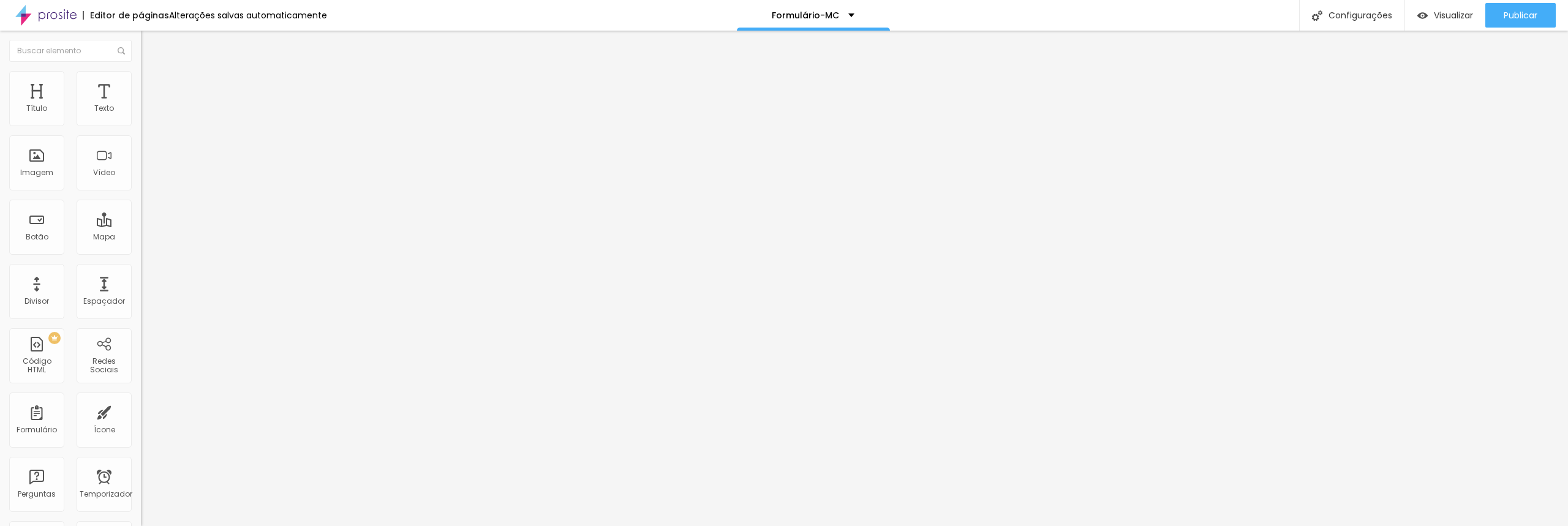
click at [151, 84] on font "Estilo" at bounding box center [161, 79] width 19 height 10
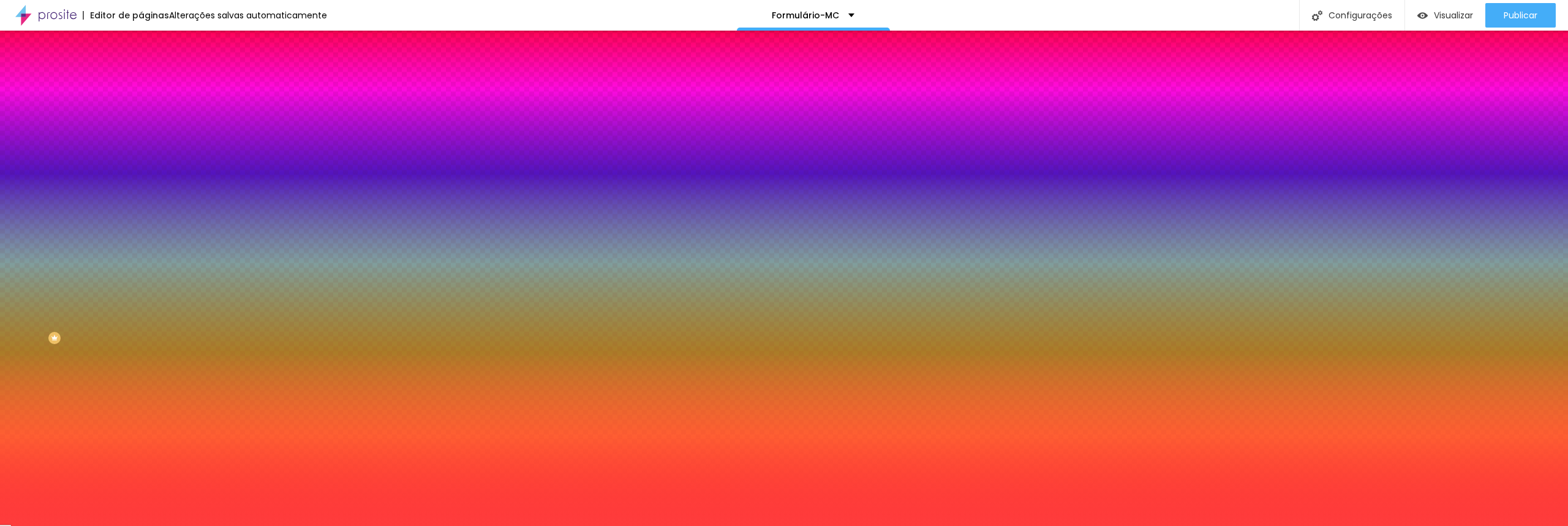
click at [151, 72] on font "Conteúdo" at bounding box center [171, 67] width 38 height 10
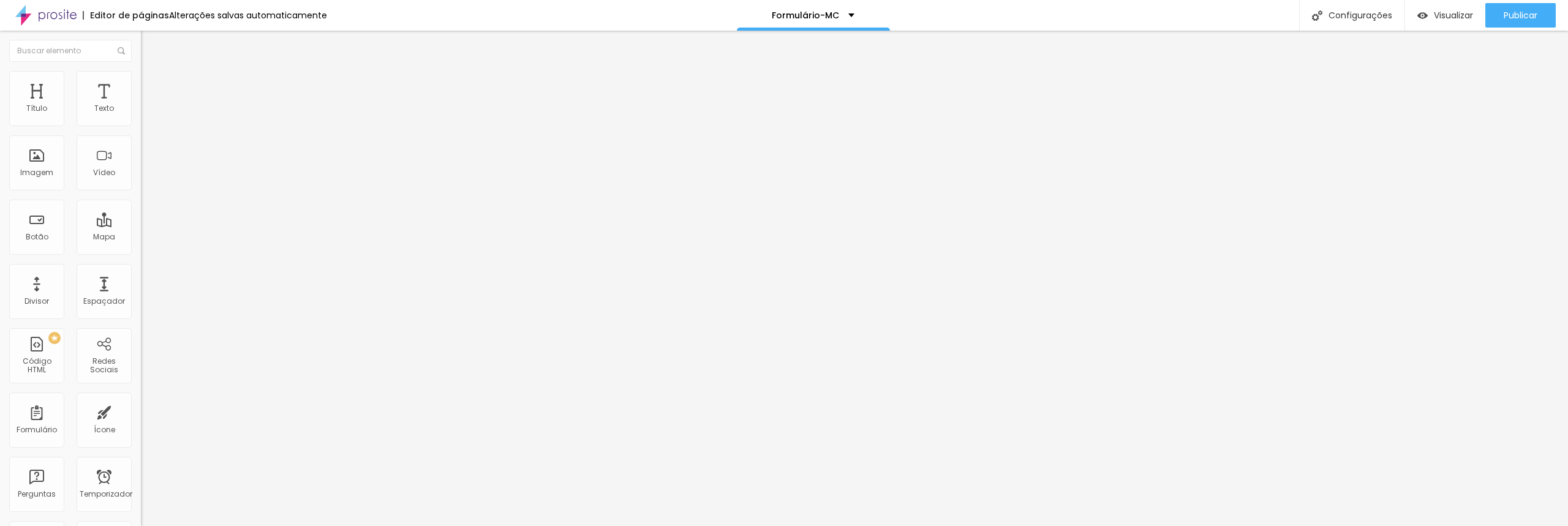
click at [151, 84] on font "Estilo" at bounding box center [161, 79] width 19 height 10
click at [141, 79] on li "Estilo" at bounding box center [212, 78] width 141 height 12
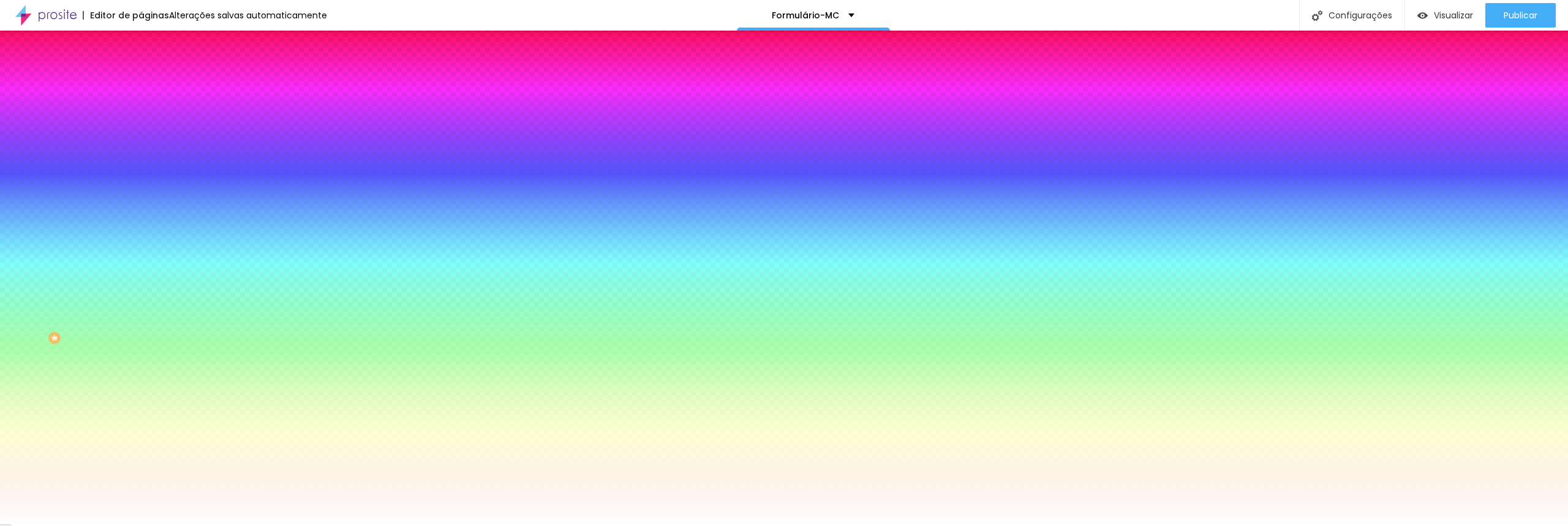
click at [147, 132] on icon "button" at bounding box center [150, 130] width 5 height 5
click at [258, 525] on div at bounding box center [784, 526] width 1568 height 0
click at [147, 282] on icon "button" at bounding box center [150, 280] width 5 height 5
type input "#FFFFFF"
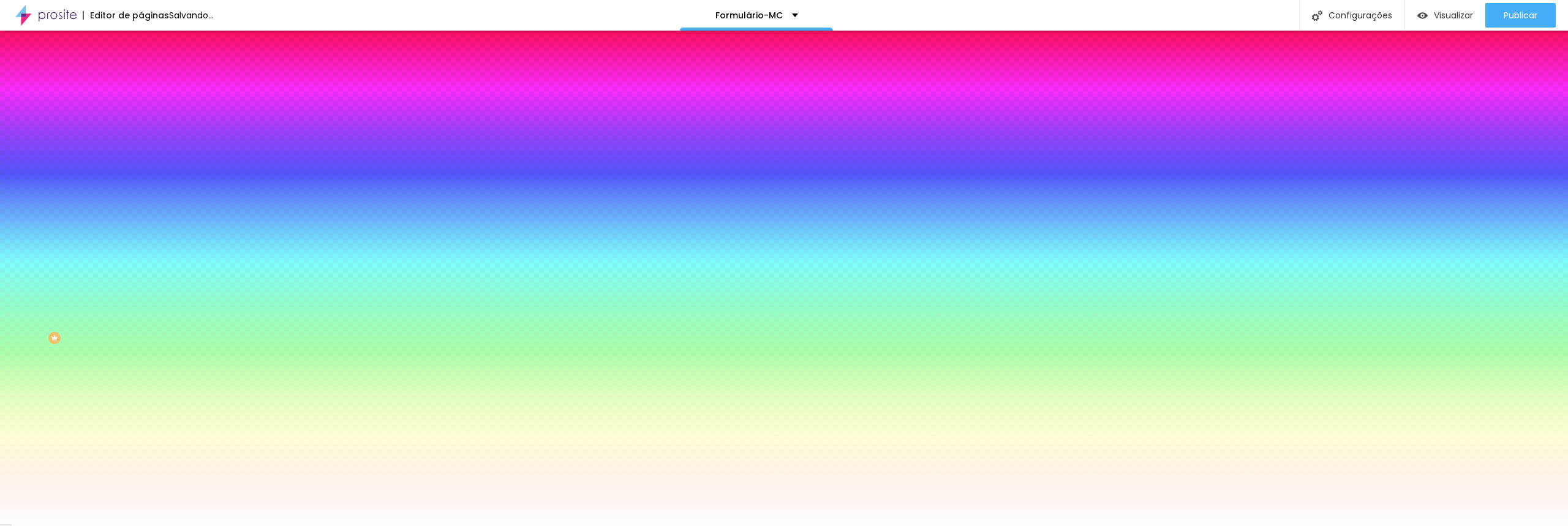
drag, startPoint x: 188, startPoint y: 472, endPoint x: 159, endPoint y: 434, distance: 47.8
drag, startPoint x: 274, startPoint y: 503, endPoint x: 275, endPoint y: 489, distance: 14.0
click at [275, 489] on div at bounding box center [784, 263] width 1568 height 526
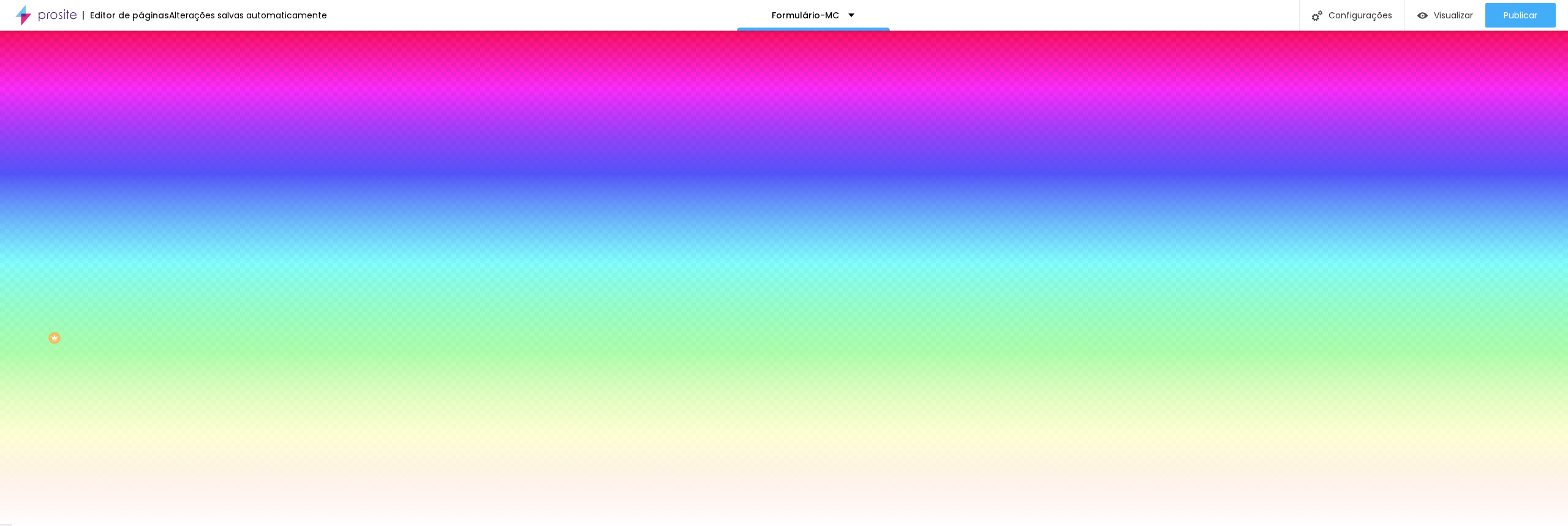
click at [234, 525] on div at bounding box center [784, 526] width 1568 height 0
click at [147, 317] on icon "button" at bounding box center [150, 314] width 5 height 5
type input "#FFFFFF"
drag, startPoint x: 187, startPoint y: 462, endPoint x: 150, endPoint y: 433, distance: 47.0
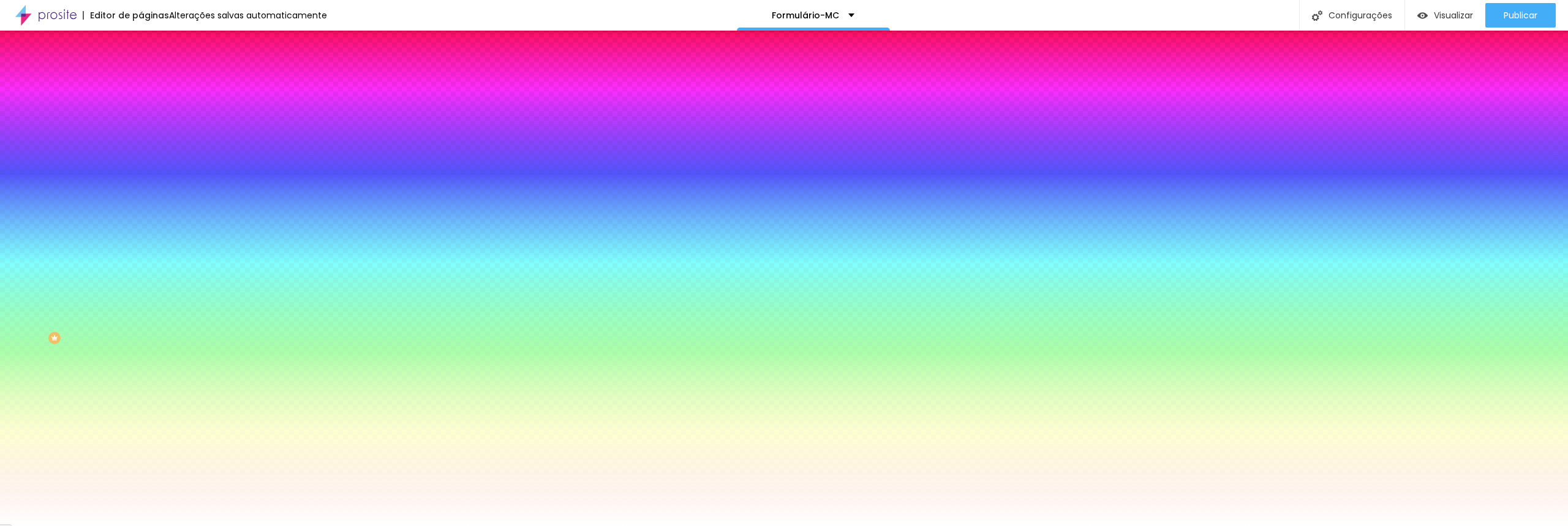
type input "1"
type input "2"
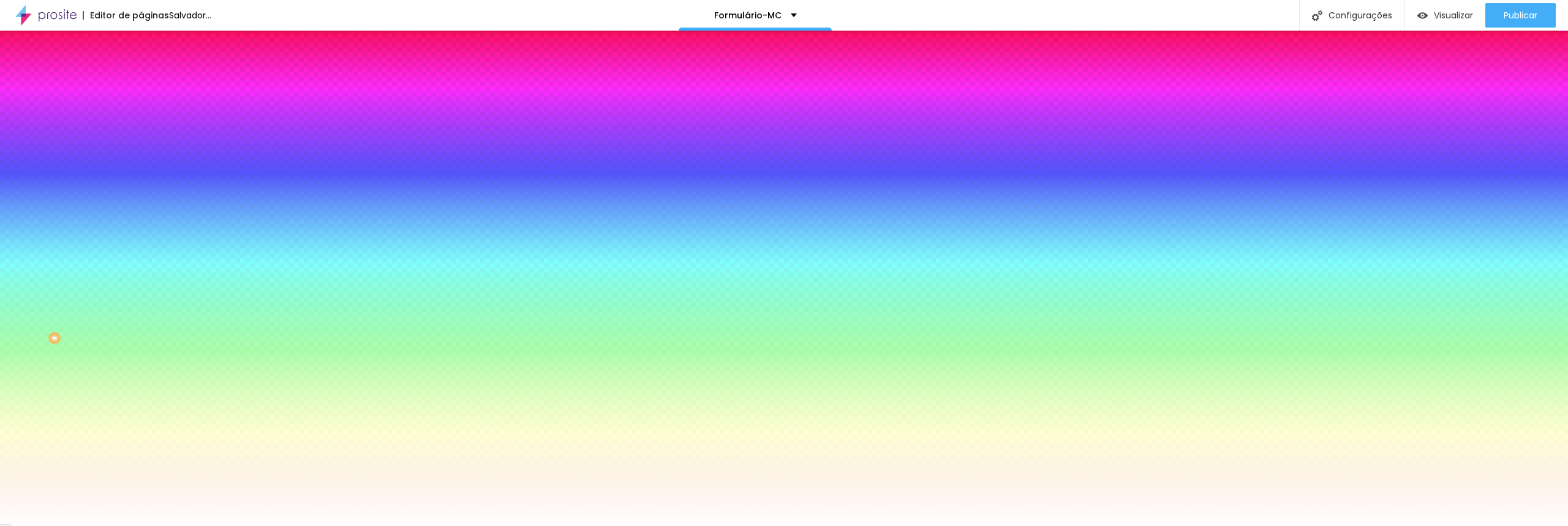
type input "3"
type input "2"
type input "1"
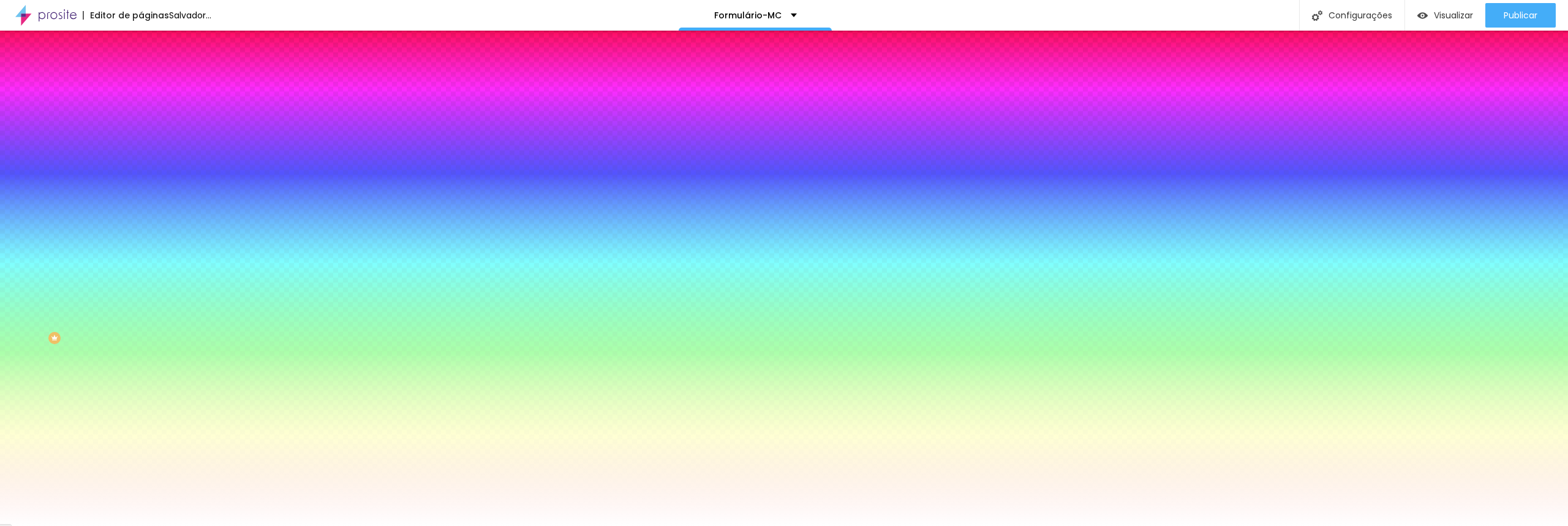
type input "1"
type input "0"
type input "1"
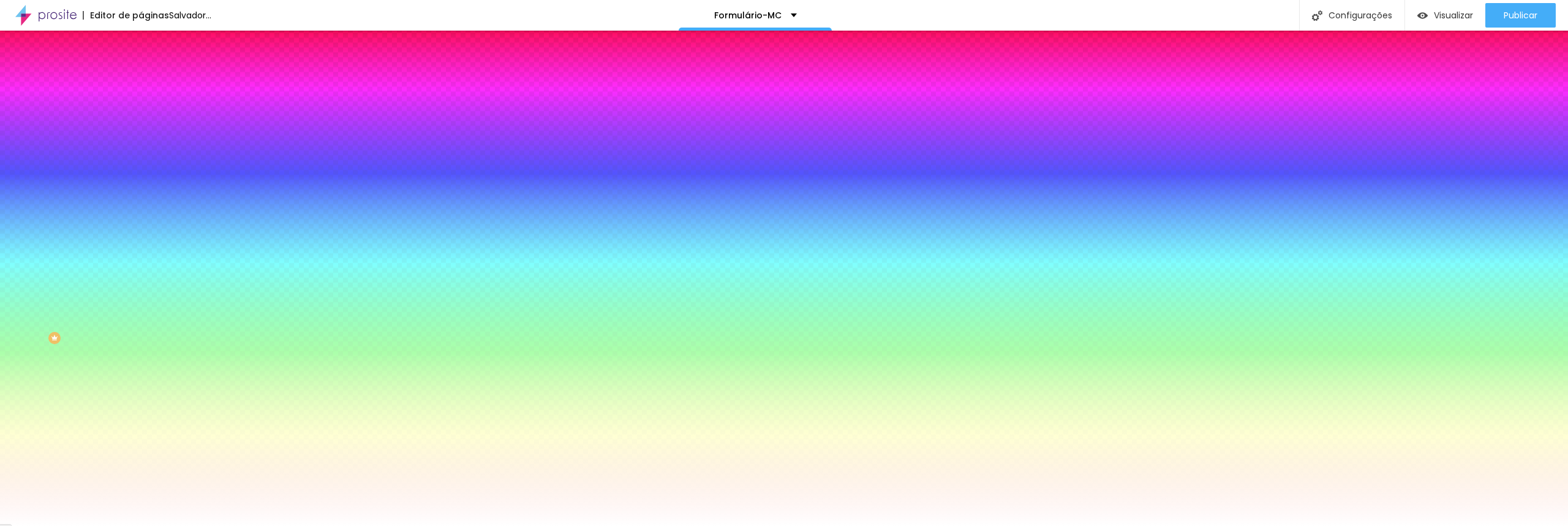
type input "2"
type input "3"
type input "4"
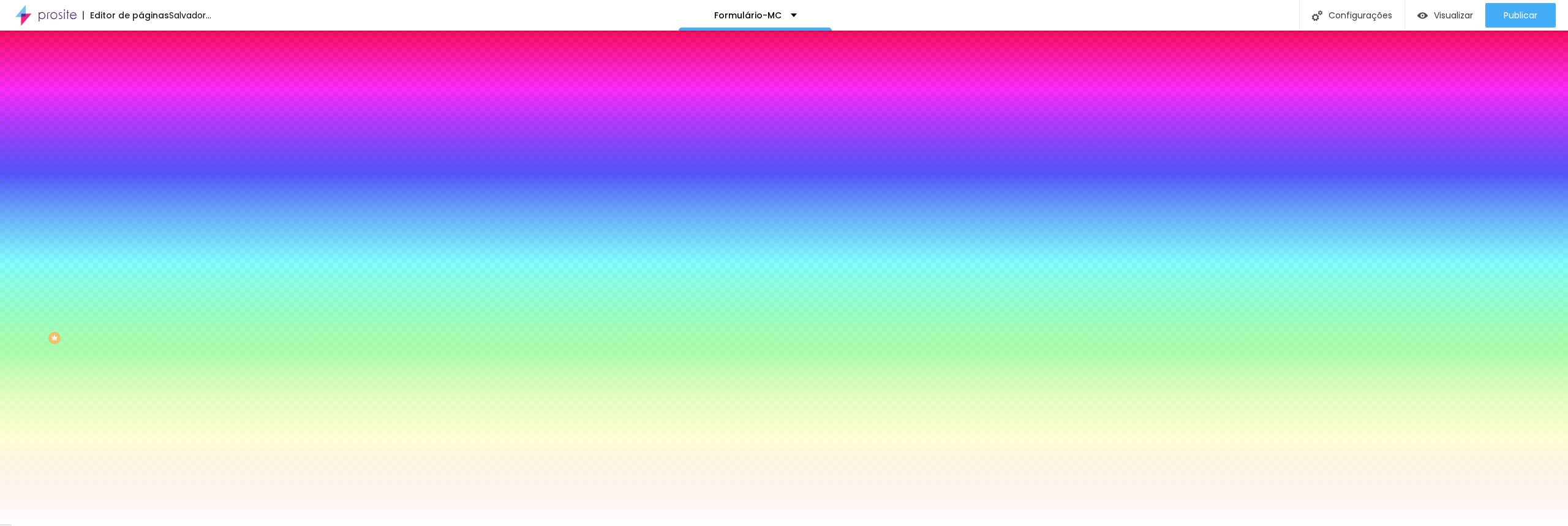
type input "4"
type input "5"
type input "7"
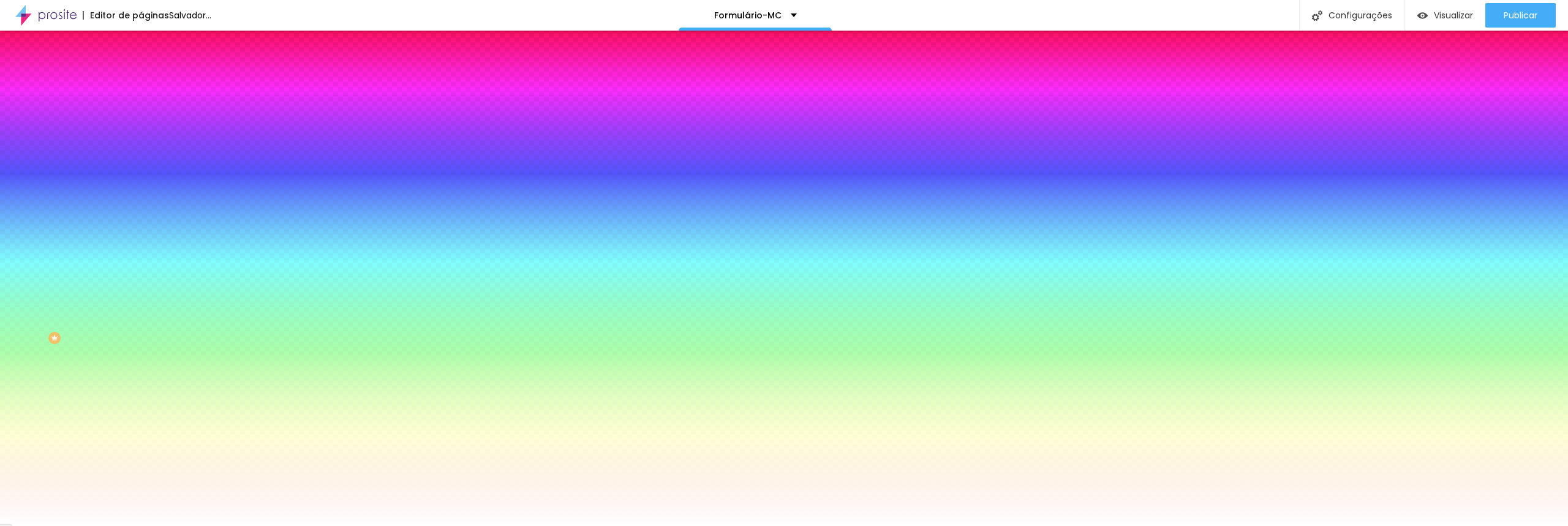
type input "8"
type input "9"
type input "8"
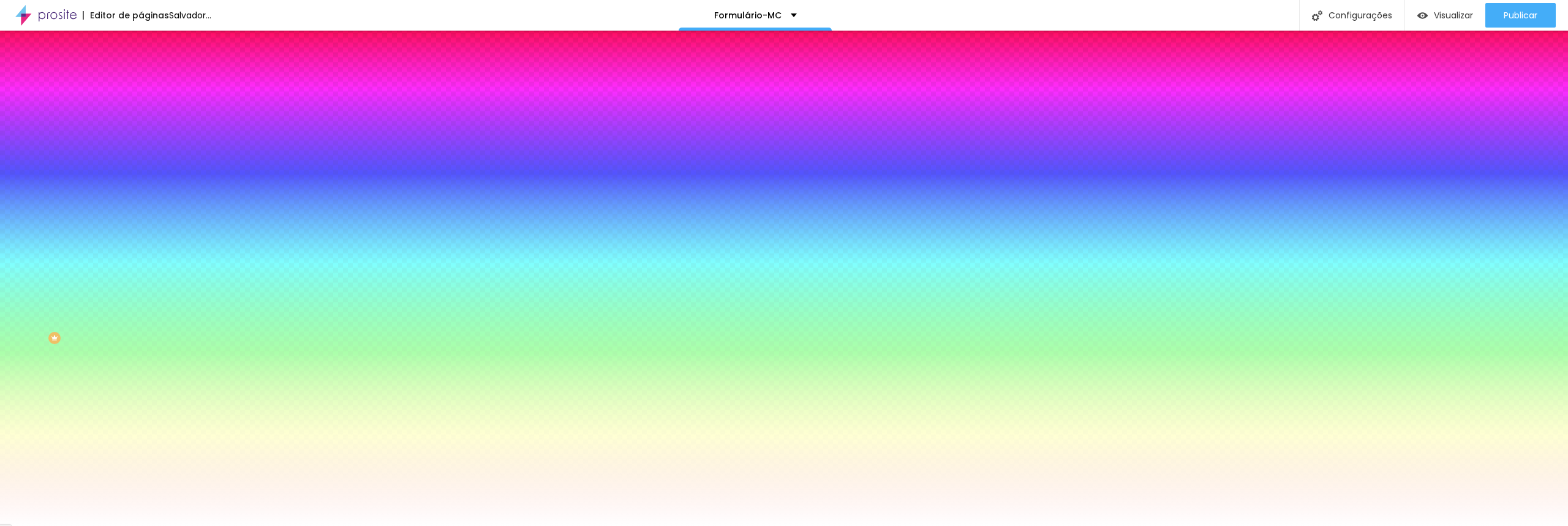
type input "8"
type input "9"
type input "11"
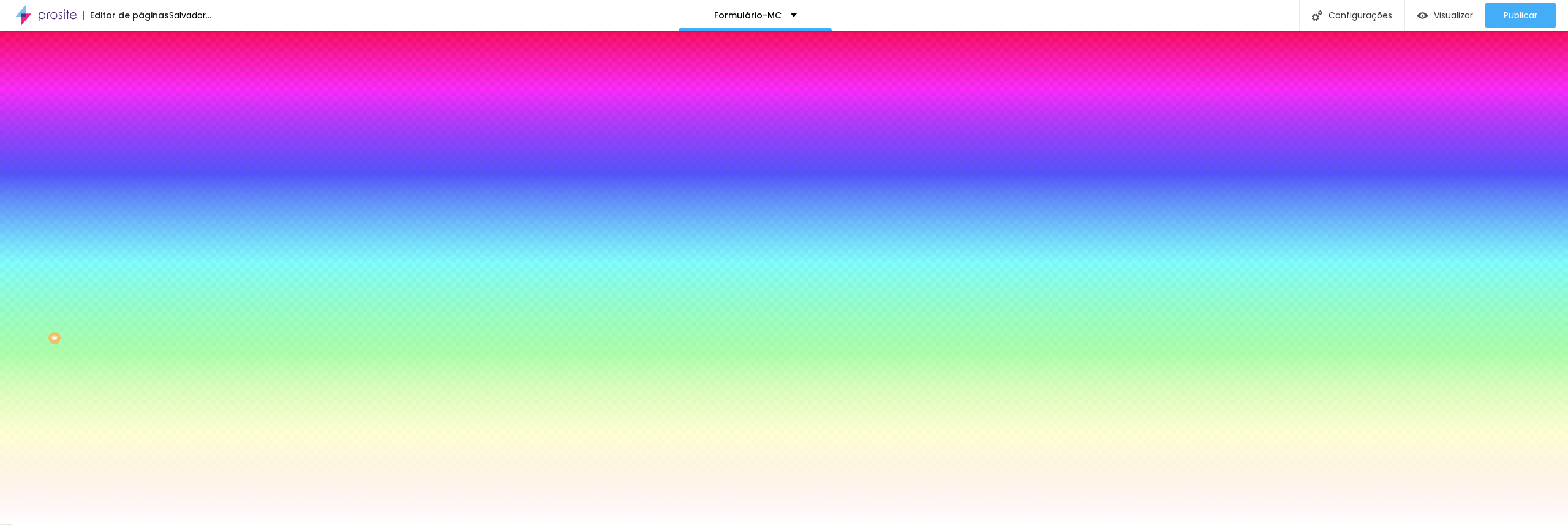
type input "14"
type input "16"
type input "17"
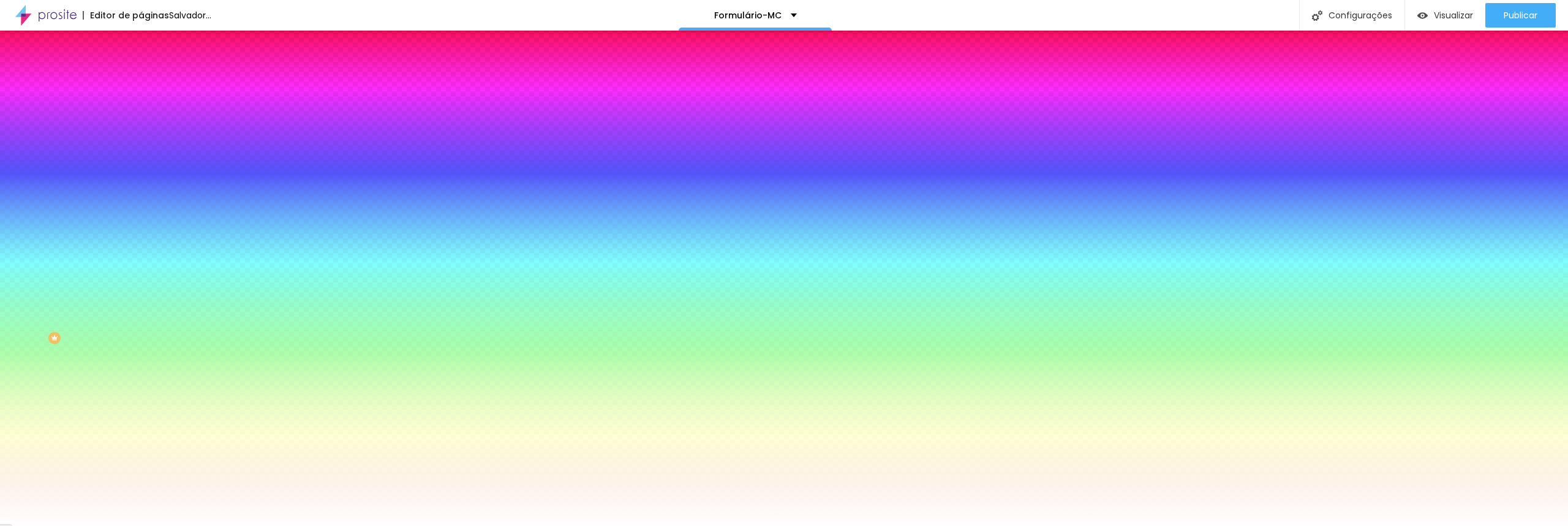
type input "17"
type input "18"
type input "17"
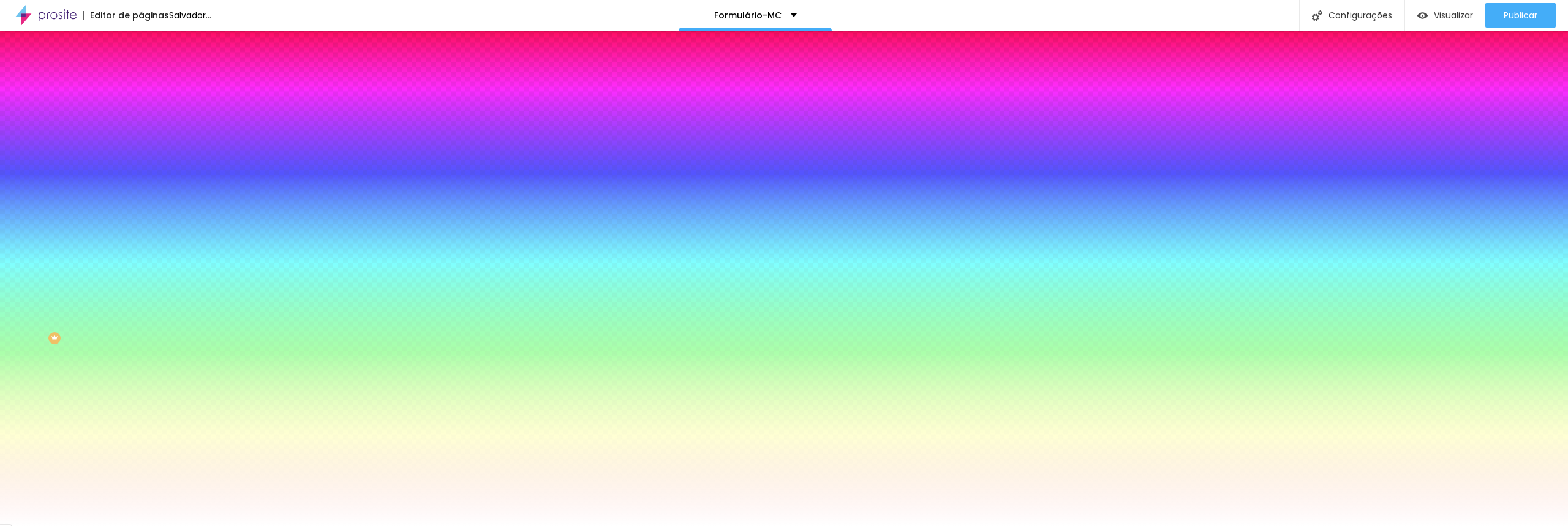
type input "16"
drag, startPoint x: 135, startPoint y: 367, endPoint x: 208, endPoint y: 361, distance: 73.2
type input "16"
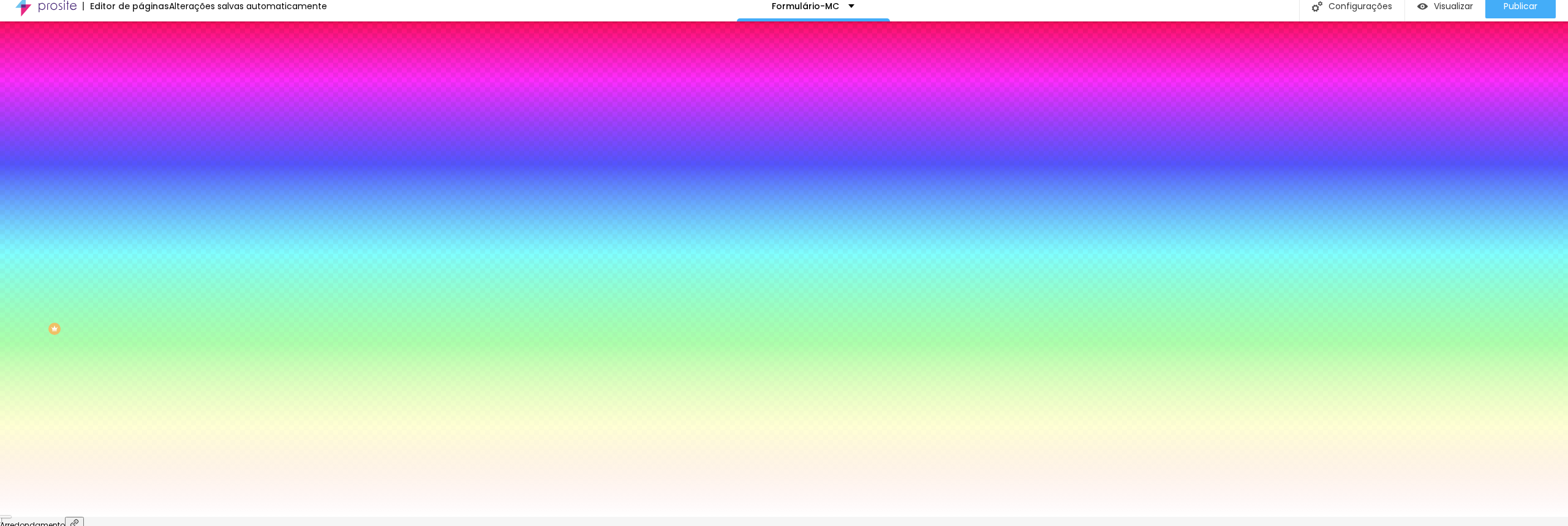
scroll to position [13, 0]
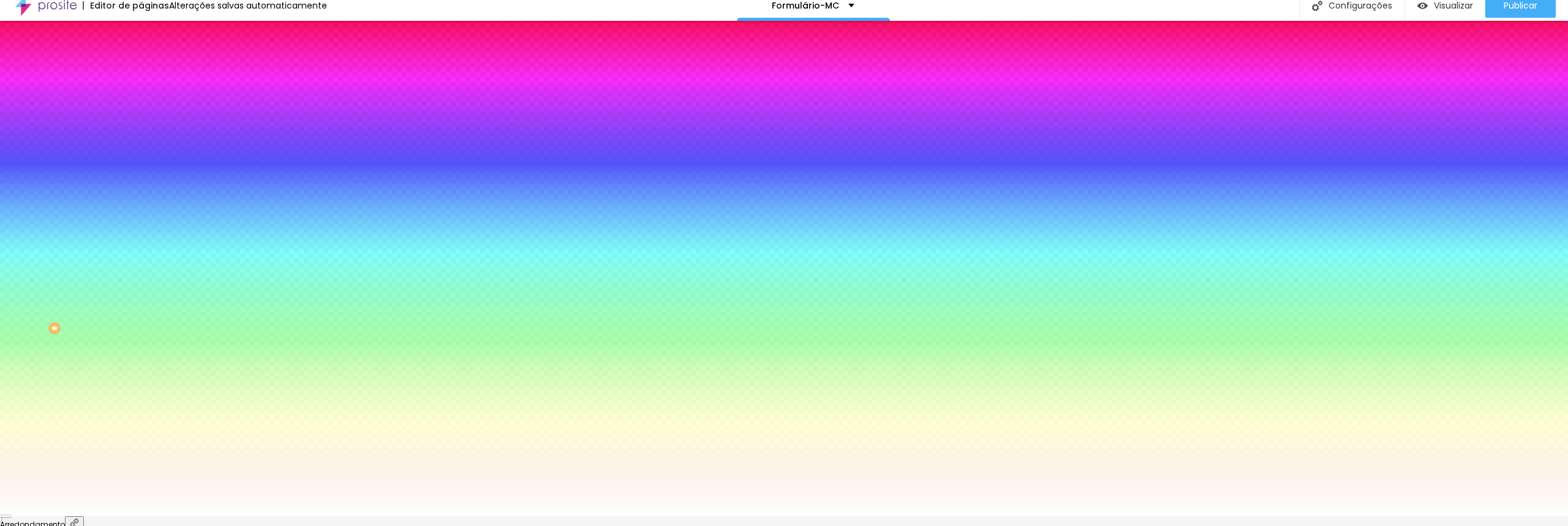
scroll to position [10, 0]
drag, startPoint x: 266, startPoint y: 516, endPoint x: 266, endPoint y: 536, distance: 20.0
click at [266, 517] on html "Editor de páginas Salvador... Formulário-MC Configurações Configurações da pági…" at bounding box center [784, 253] width 1568 height 526
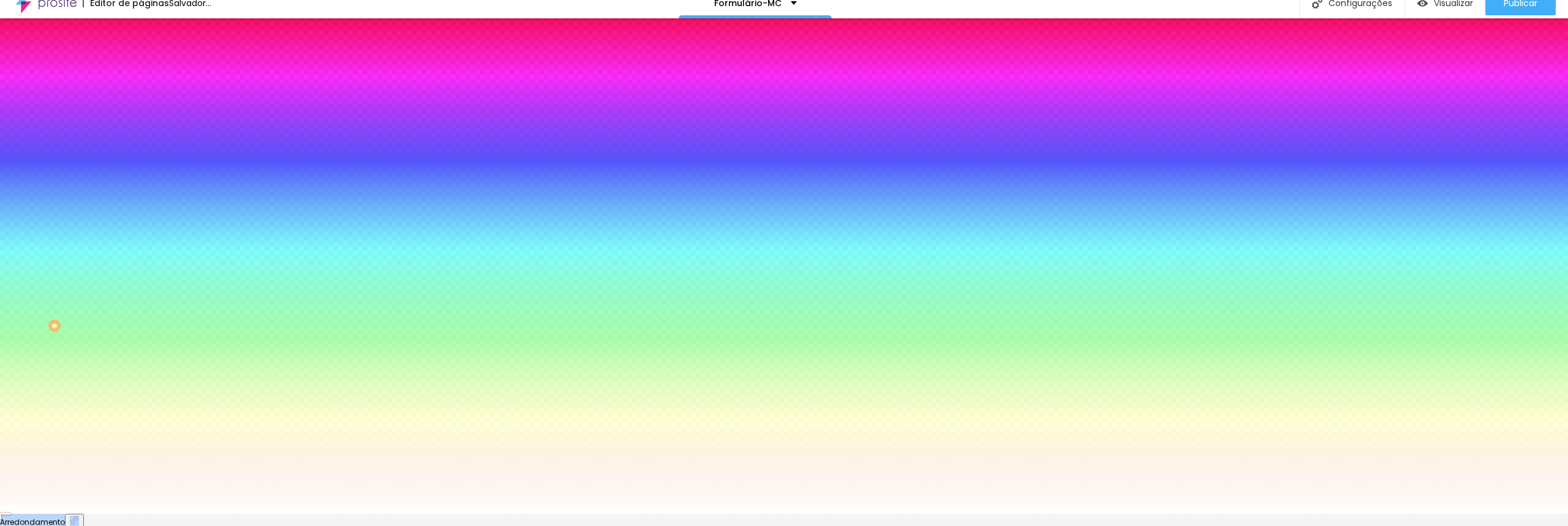
scroll to position [13, 0]
click at [272, 513] on div at bounding box center [784, 513] width 1568 height 0
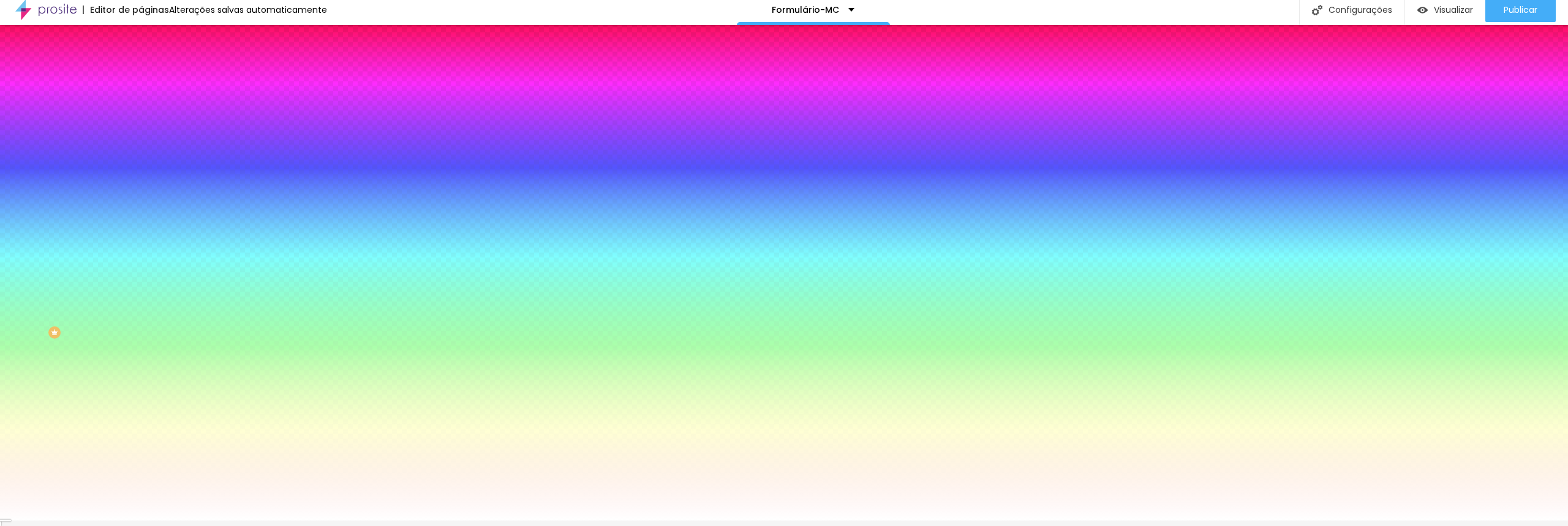
scroll to position [0, 0]
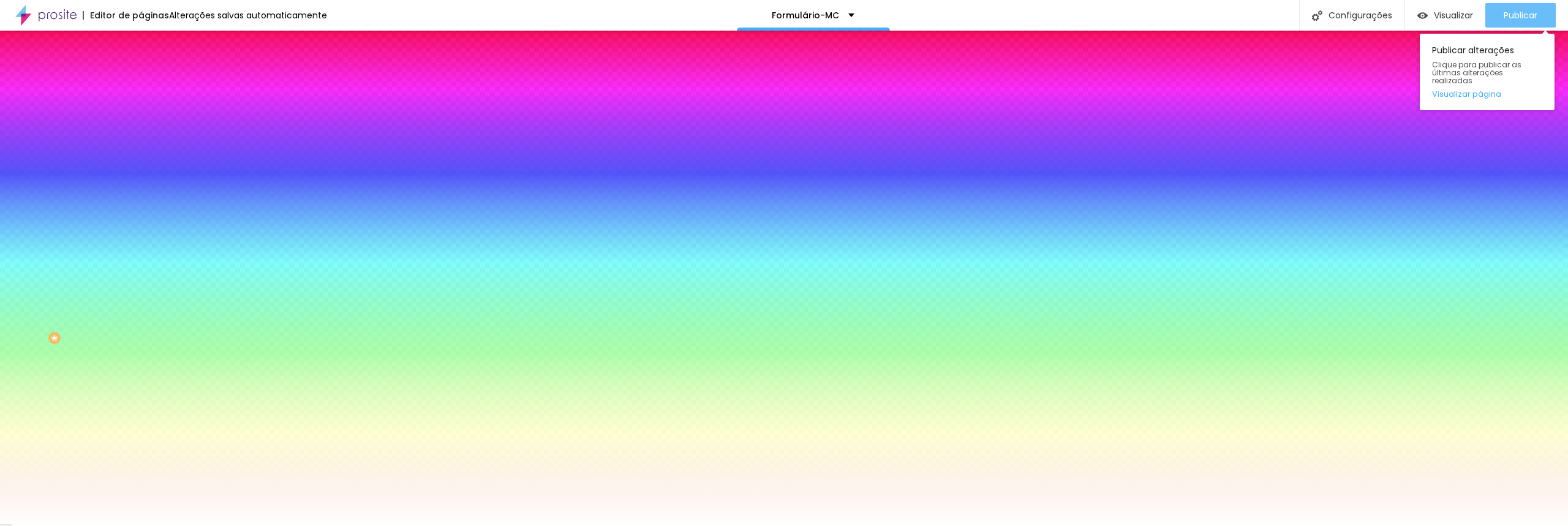
drag, startPoint x: 1516, startPoint y: 13, endPoint x: 1501, endPoint y: 17, distance: 15.5
click at [1516, 13] on font "Publicar" at bounding box center [1520, 16] width 34 height 12
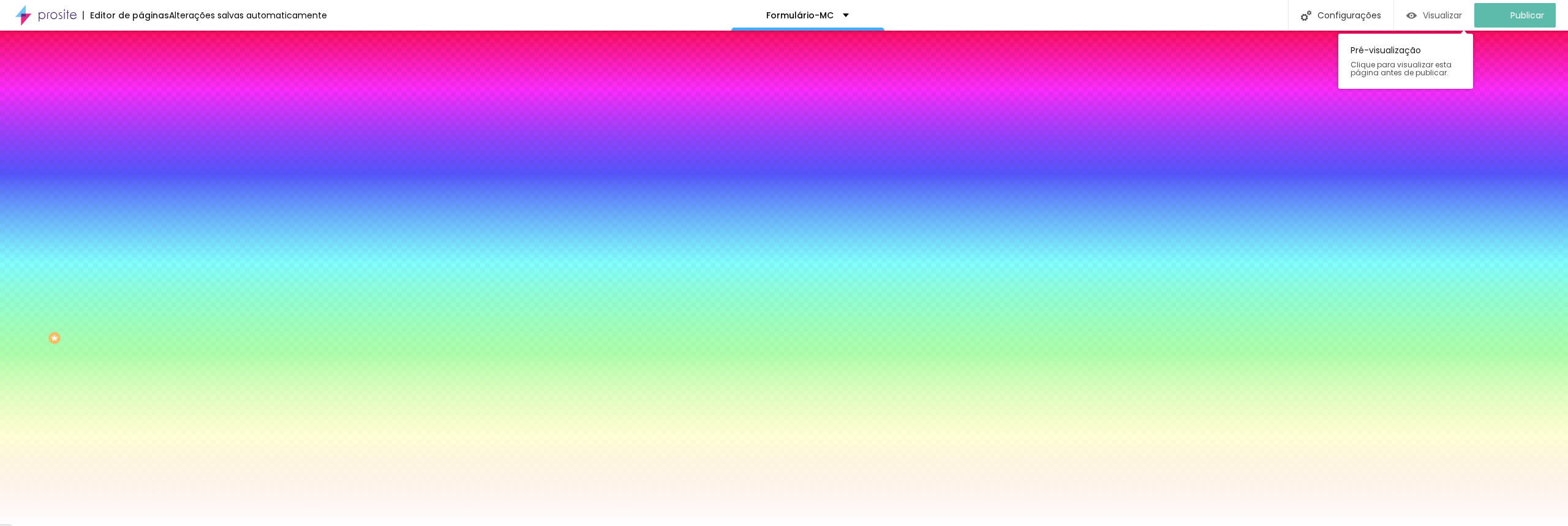
click at [1450, 17] on font "Visualizar" at bounding box center [1442, 16] width 39 height 12
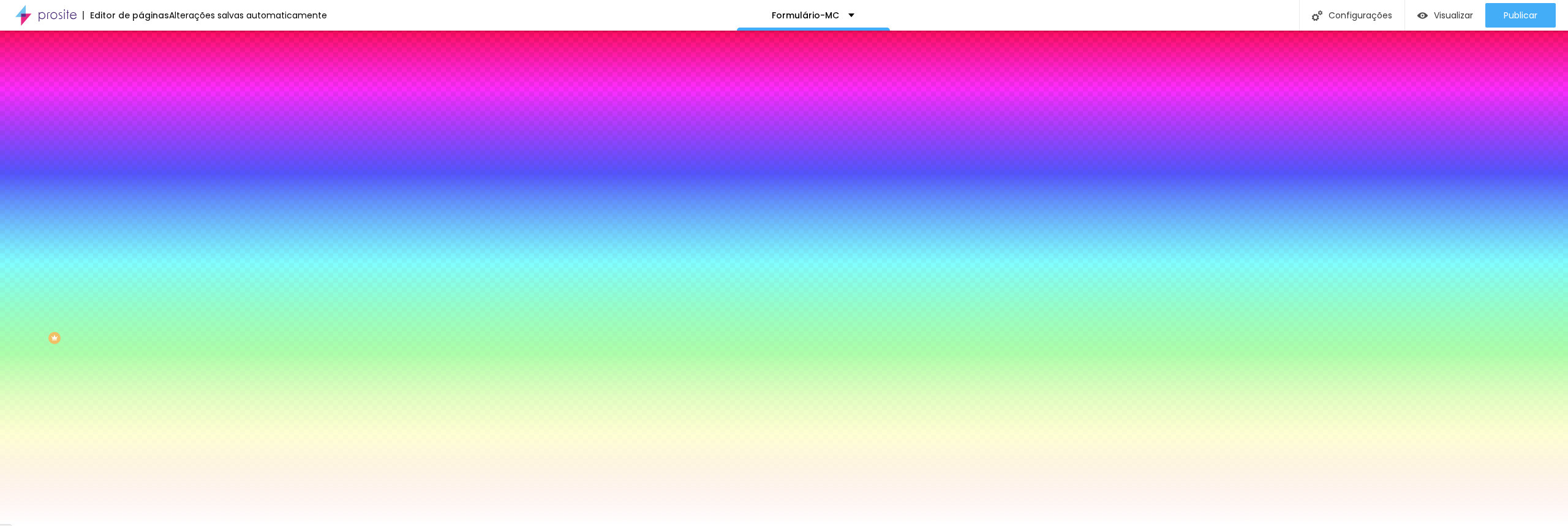
click at [147, 132] on icon "button" at bounding box center [150, 130] width 5 height 5
select select "Montserrat"
click at [539, 525] on div at bounding box center [784, 526] width 1568 height 0
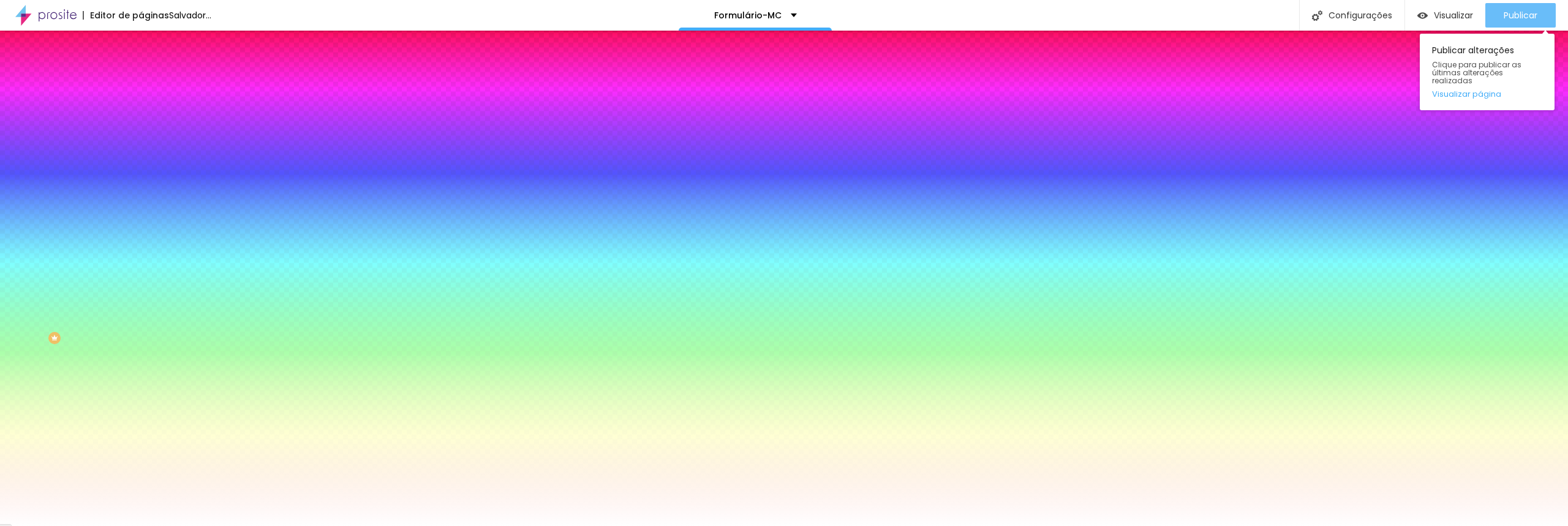
click at [1518, 13] on font "Publicar" at bounding box center [1520, 16] width 34 height 12
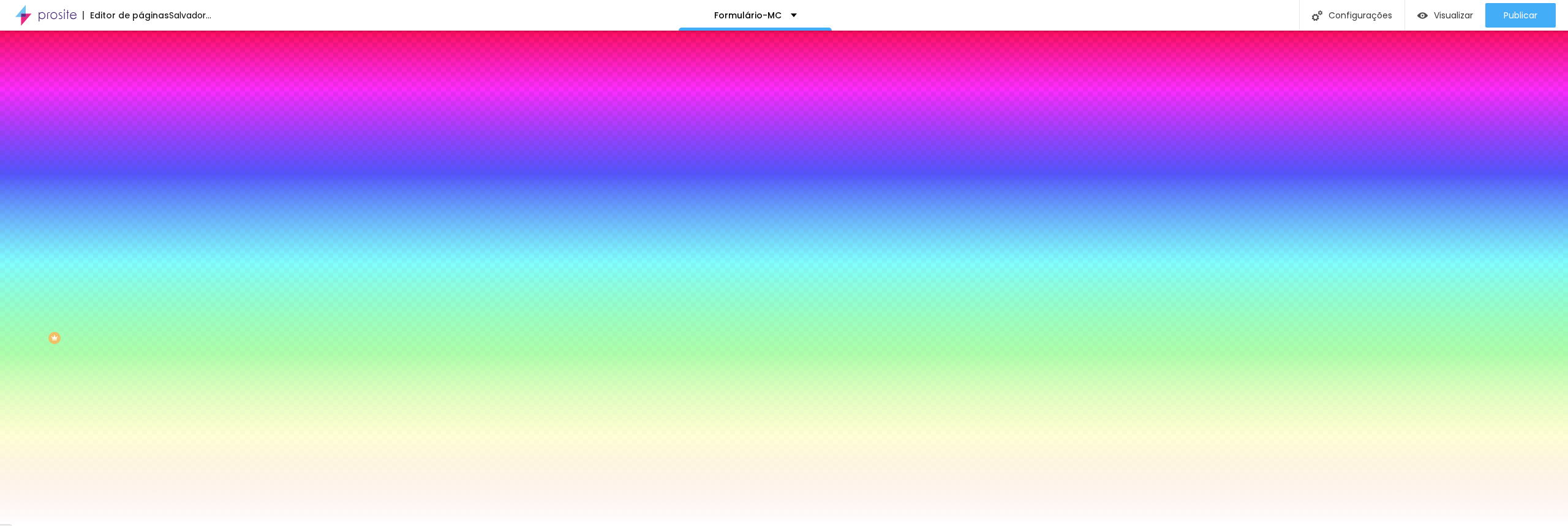
click at [145, 318] on icon "button" at bounding box center [149, 314] width 7 height 7
drag, startPoint x: 193, startPoint y: 471, endPoint x: 270, endPoint y: 477, distance: 77.2
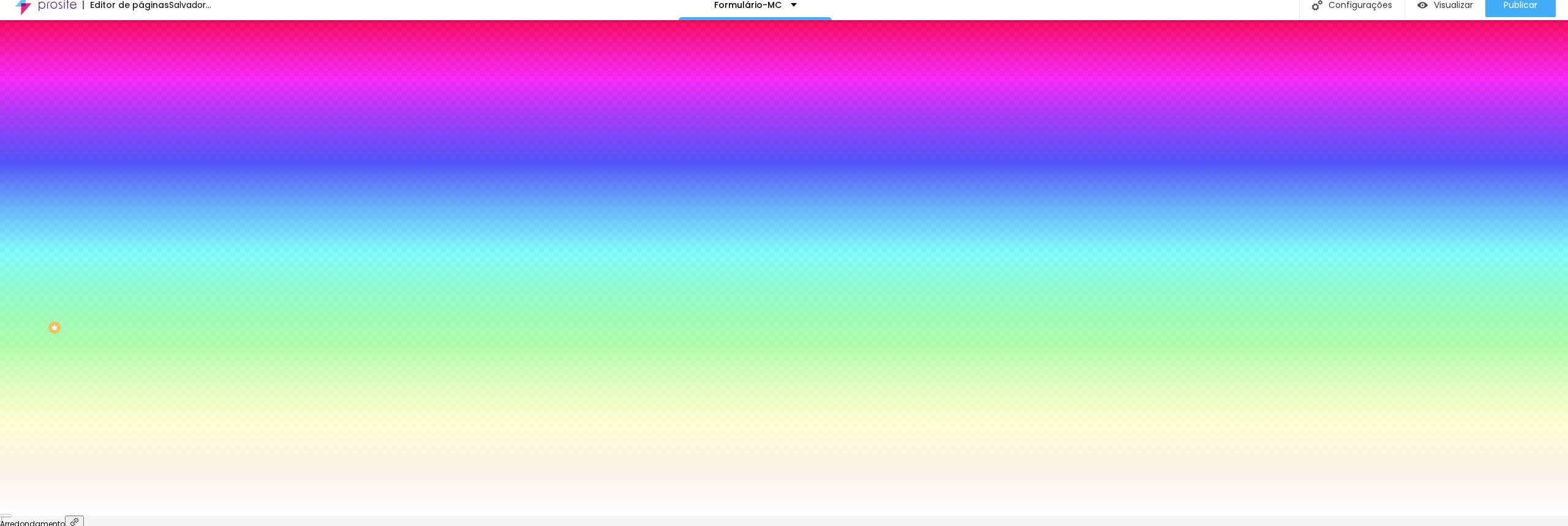
scroll to position [10, 0]
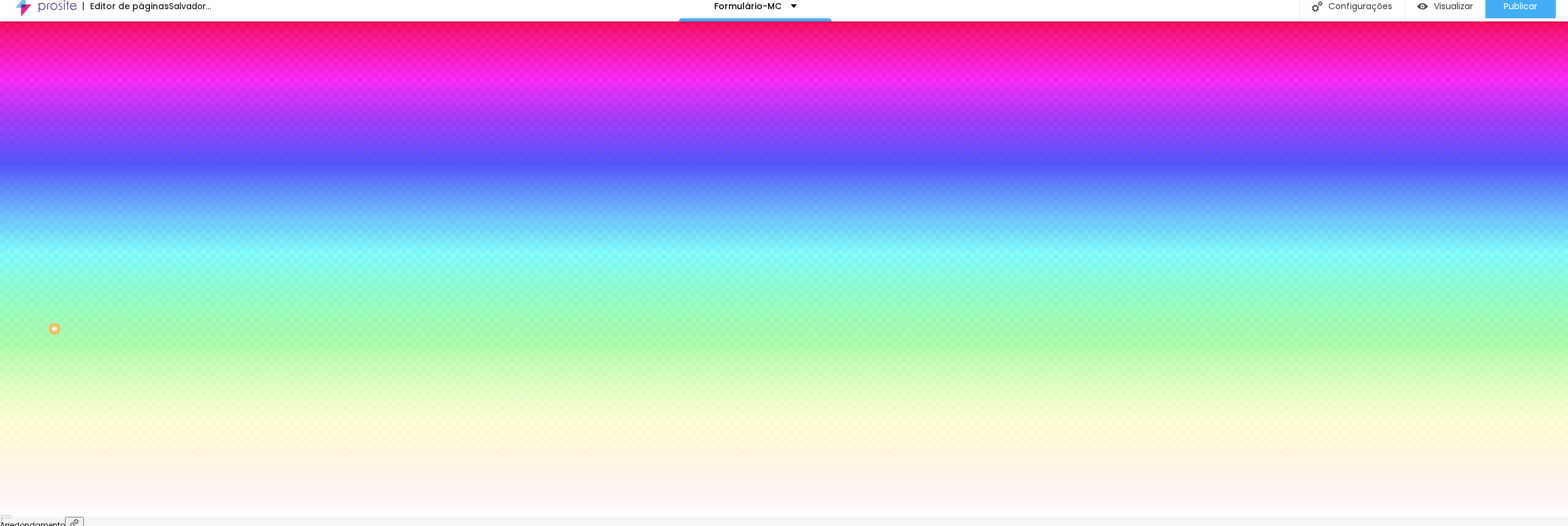
drag, startPoint x: 267, startPoint y: 506, endPoint x: 228, endPoint y: 484, distance: 44.8
click at [266, 511] on div at bounding box center [784, 253] width 1568 height 526
drag, startPoint x: 211, startPoint y: 467, endPoint x: 225, endPoint y: 461, distance: 15.2
click at [225, 461] on div at bounding box center [784, 253] width 1568 height 526
type input "#A92C2C"
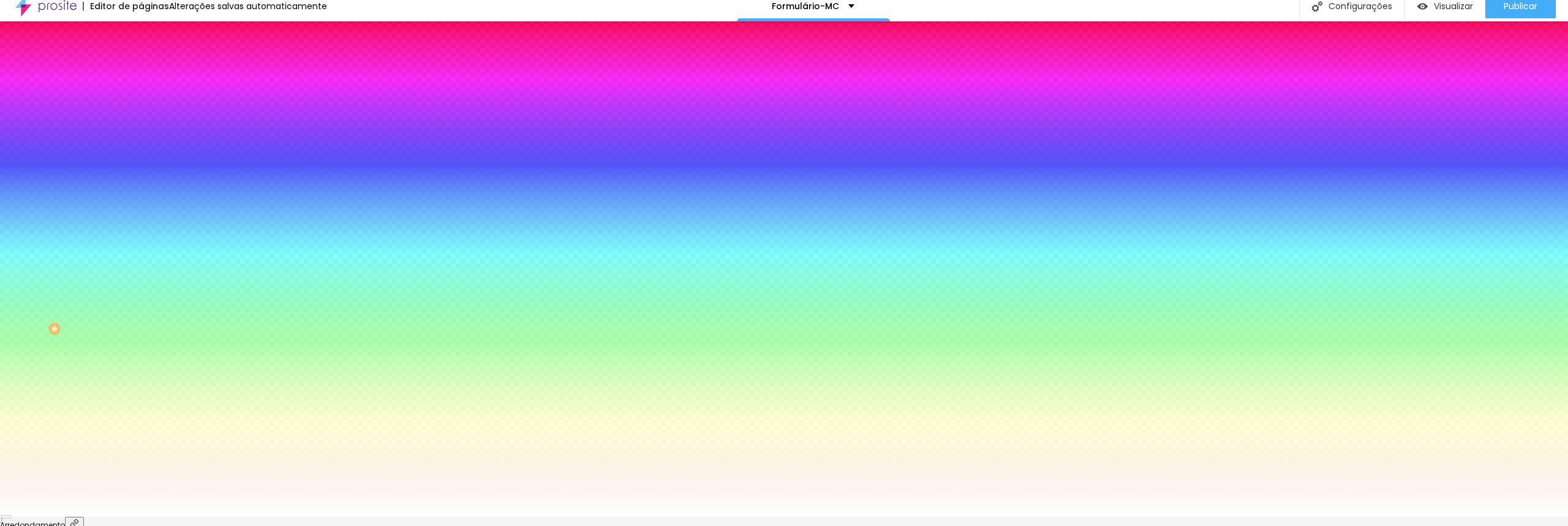
click at [1158, 170] on div at bounding box center [1159, 168] width 3 height 3
drag, startPoint x: 265, startPoint y: 511, endPoint x: 254, endPoint y: 499, distance: 16.3
click at [267, 517] on html "Editor de páginas Salvador... Formulário-MC Configurações Configurações da pági…" at bounding box center [784, 253] width 1568 height 526
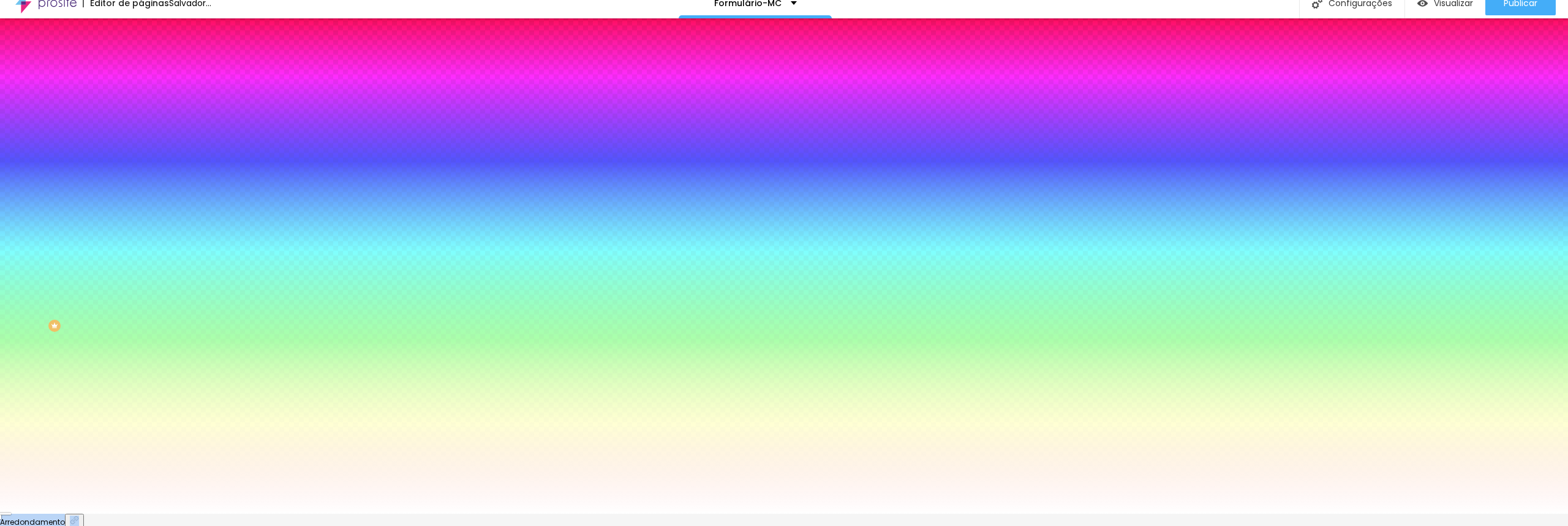
scroll to position [13, 0]
click at [368, 513] on div at bounding box center [784, 513] width 1568 height 0
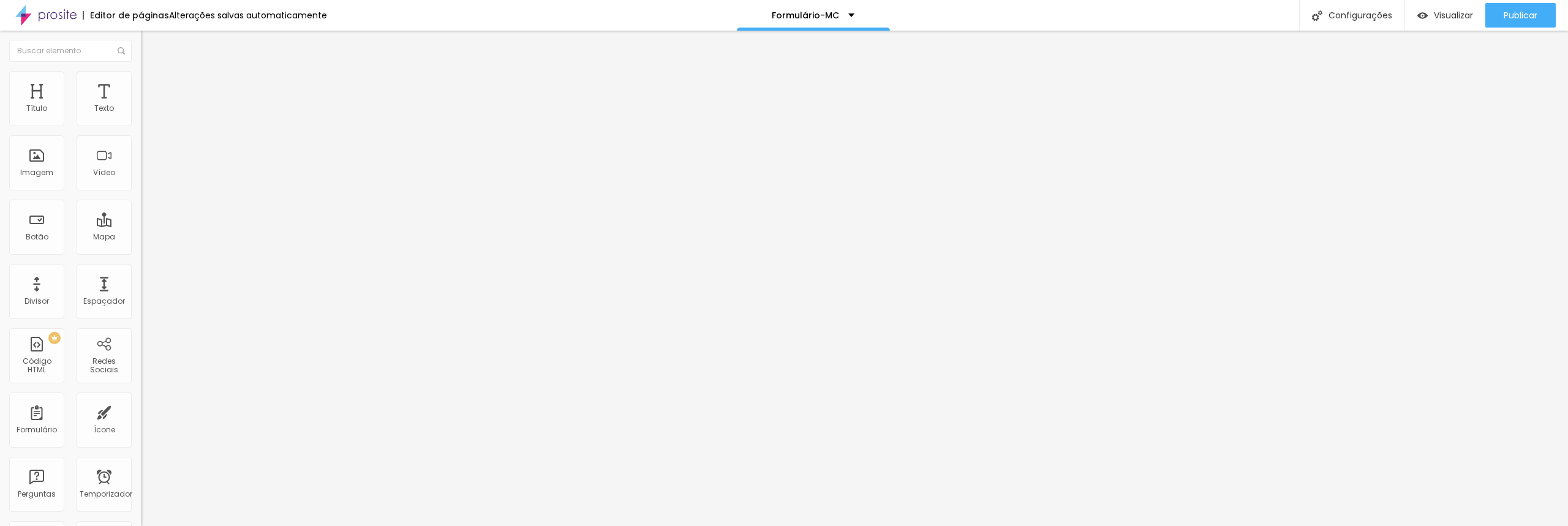
click at [151, 84] on font "Estilo" at bounding box center [161, 79] width 19 height 10
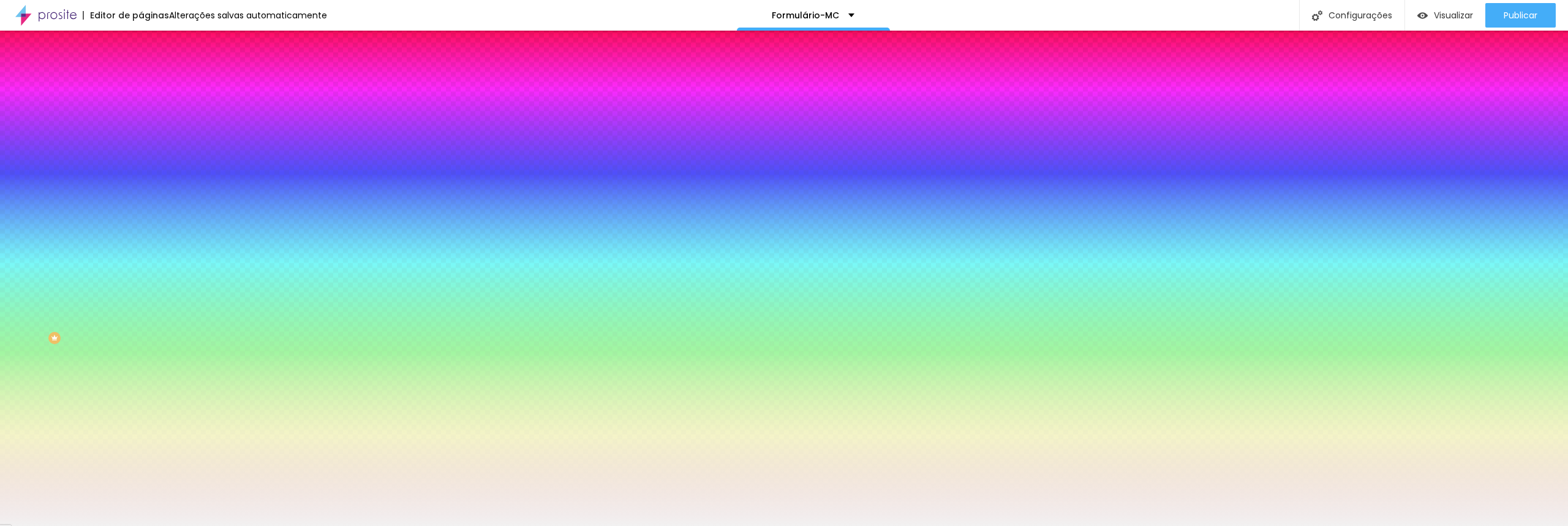
click at [141, 166] on div at bounding box center [212, 166] width 141 height 0
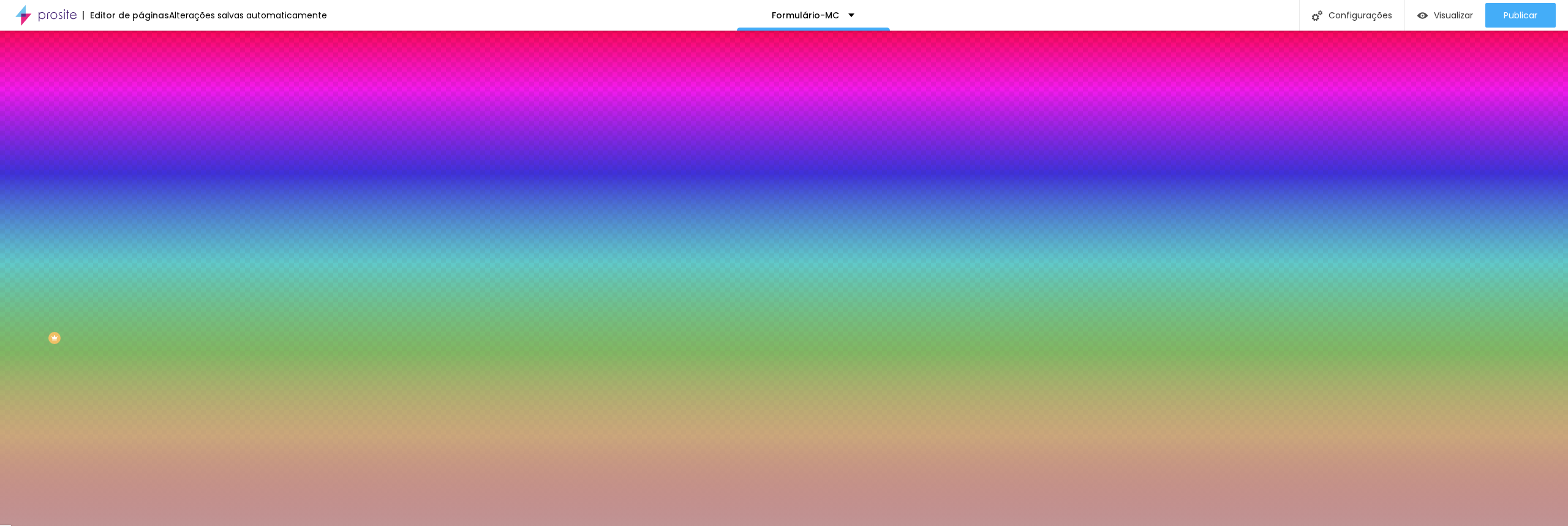
type input "#C09696"
drag, startPoint x: 74, startPoint y: 257, endPoint x: 37, endPoint y: 260, distance: 37.1
click at [37, 260] on div at bounding box center [784, 263] width 1568 height 526
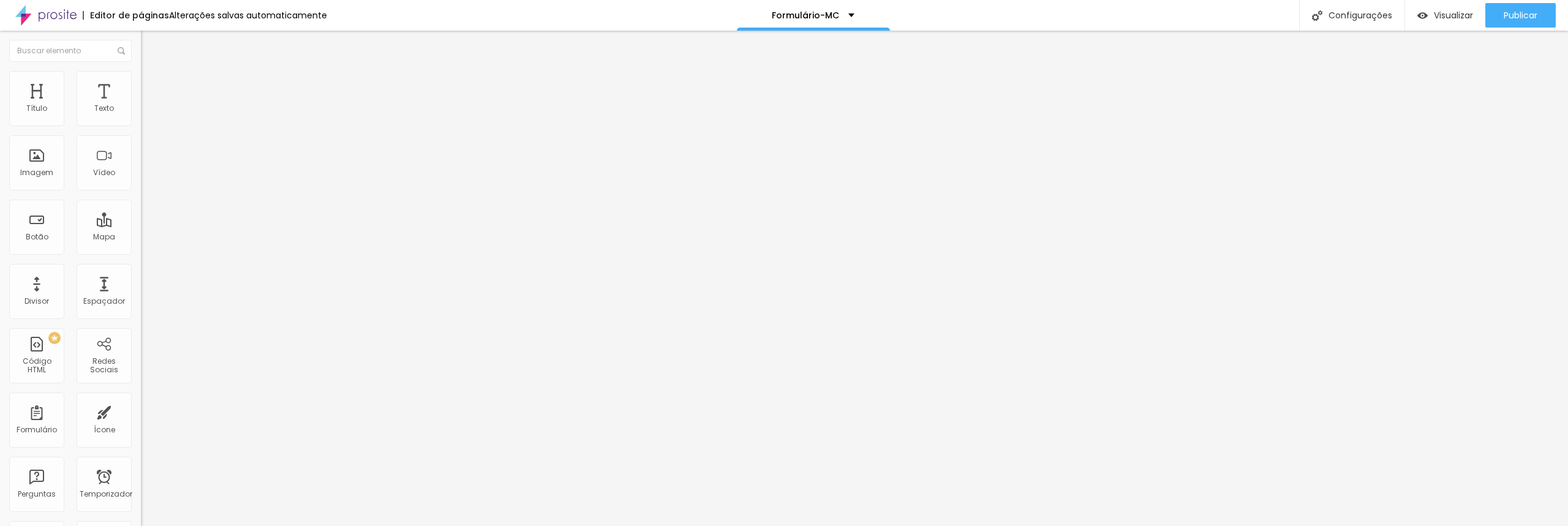
click at [141, 123] on span at bounding box center [145, 128] width 7 height 10
radio input "true"
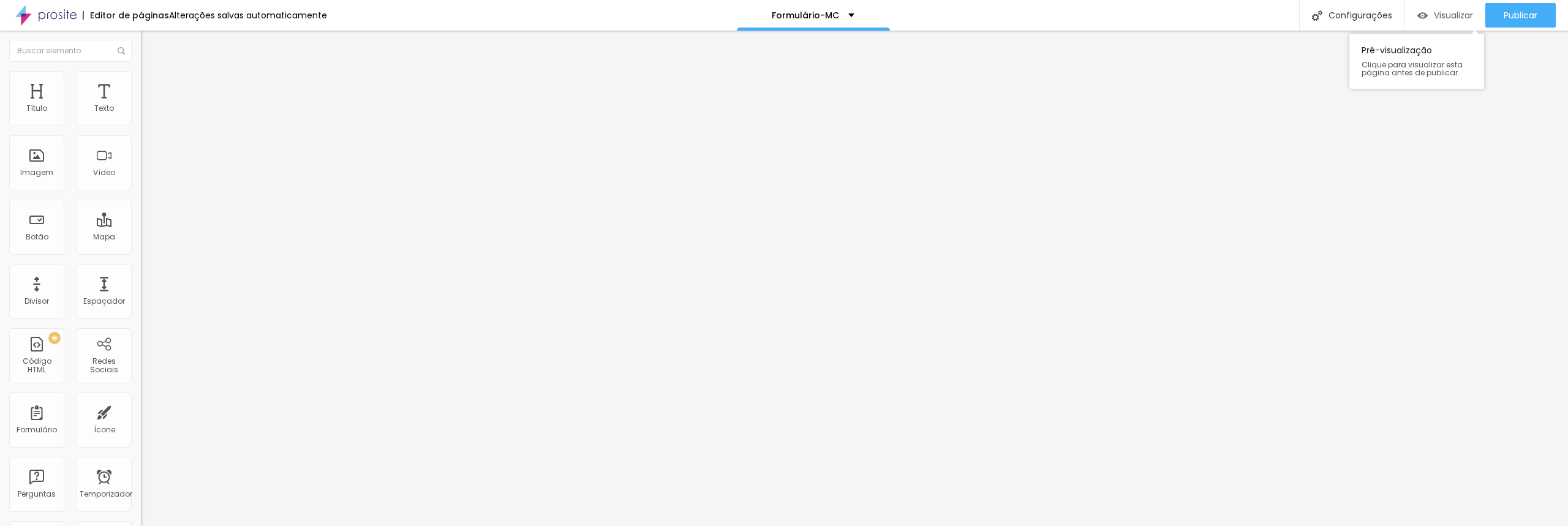
click at [1457, 20] on font "Visualizar" at bounding box center [1452, 16] width 39 height 12
click at [141, 124] on img at bounding box center [145, 127] width 7 height 7
radio input "true"
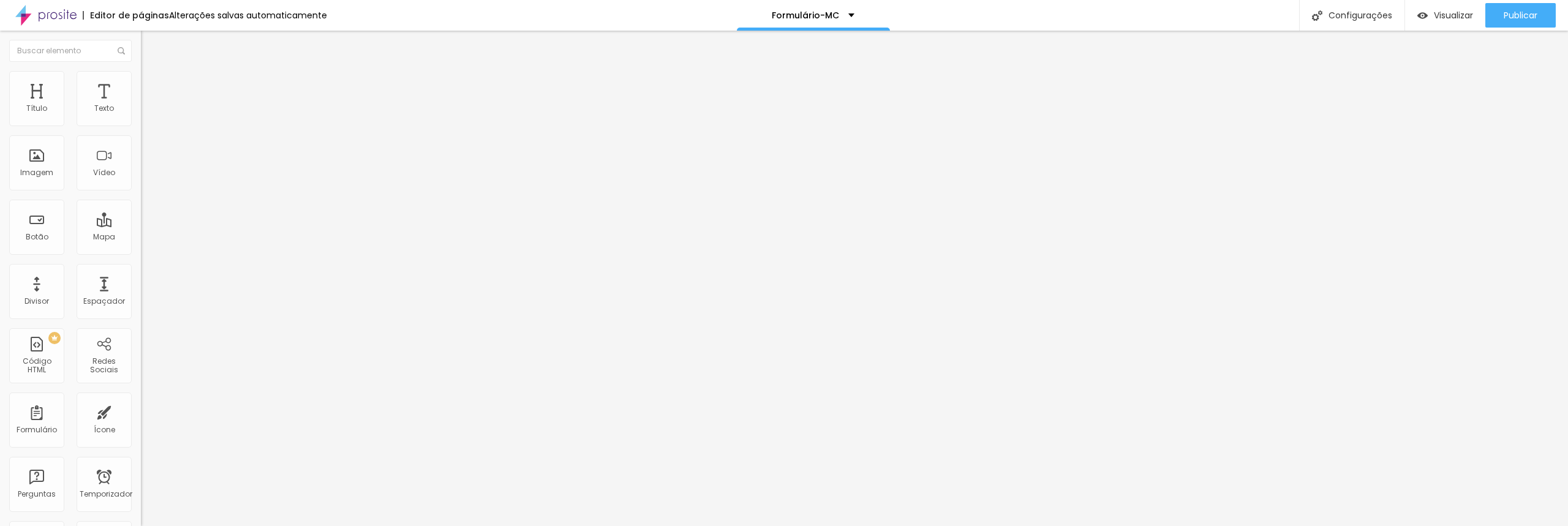
scroll to position [25, 0]
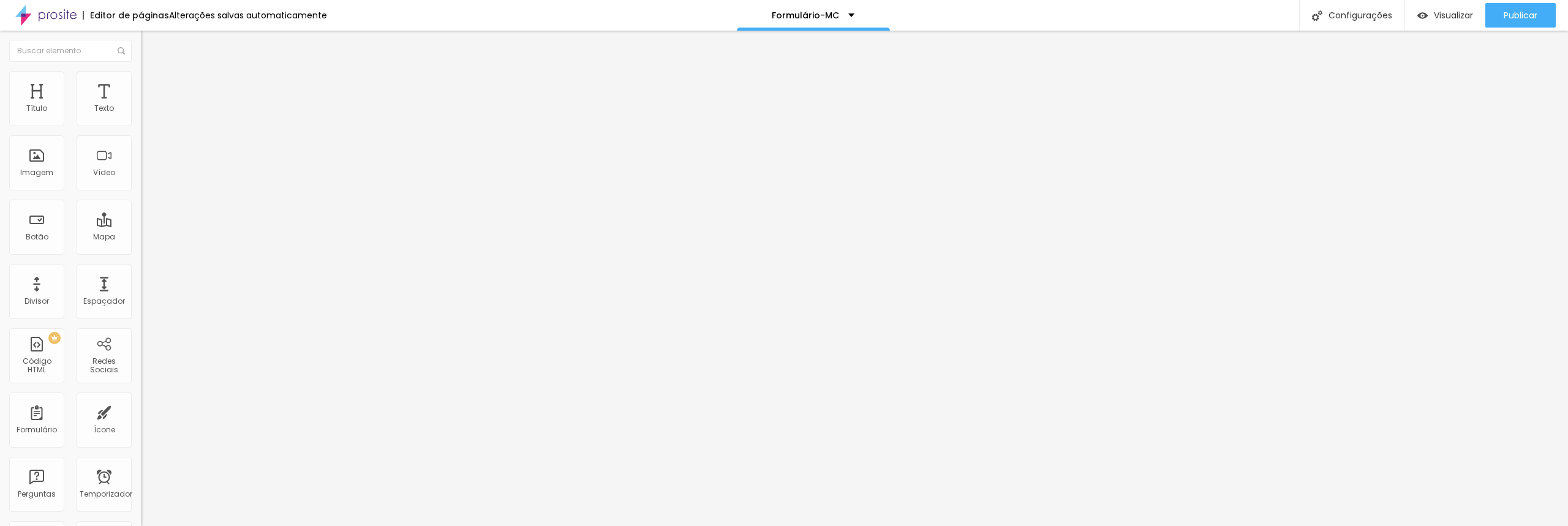
click at [141, 124] on img at bounding box center [145, 127] width 7 height 7
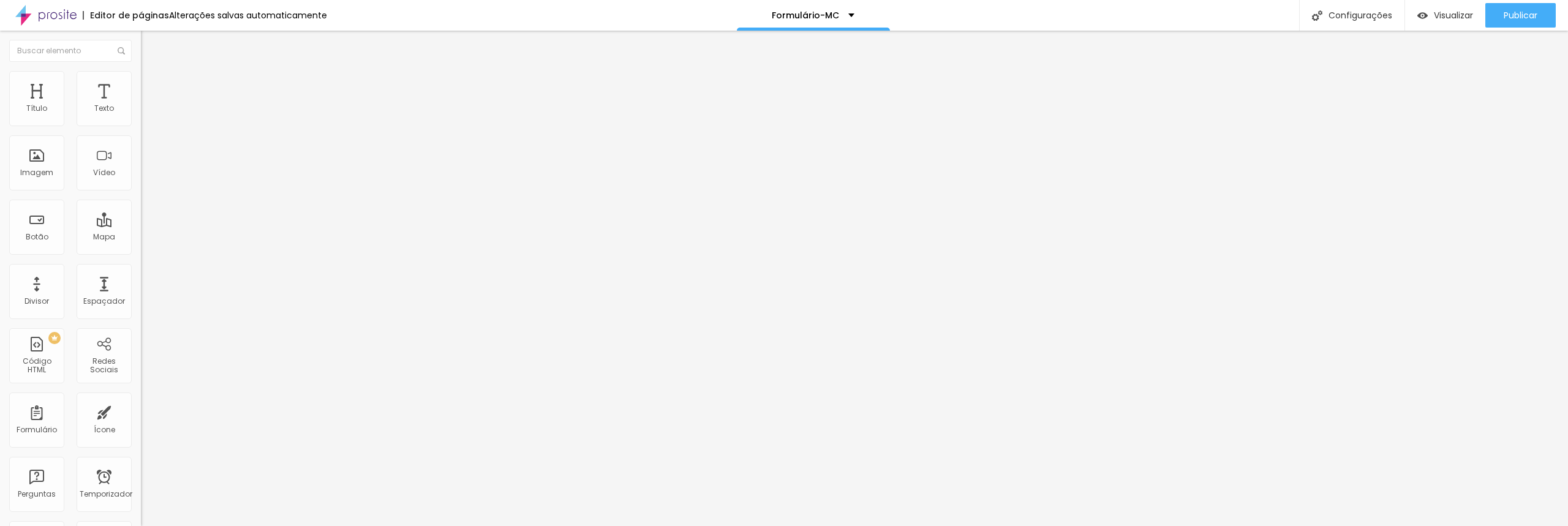
click at [141, 84] on li "Avançado" at bounding box center [212, 90] width 141 height 12
click at [141, 76] on li "Estilo" at bounding box center [212, 78] width 141 height 12
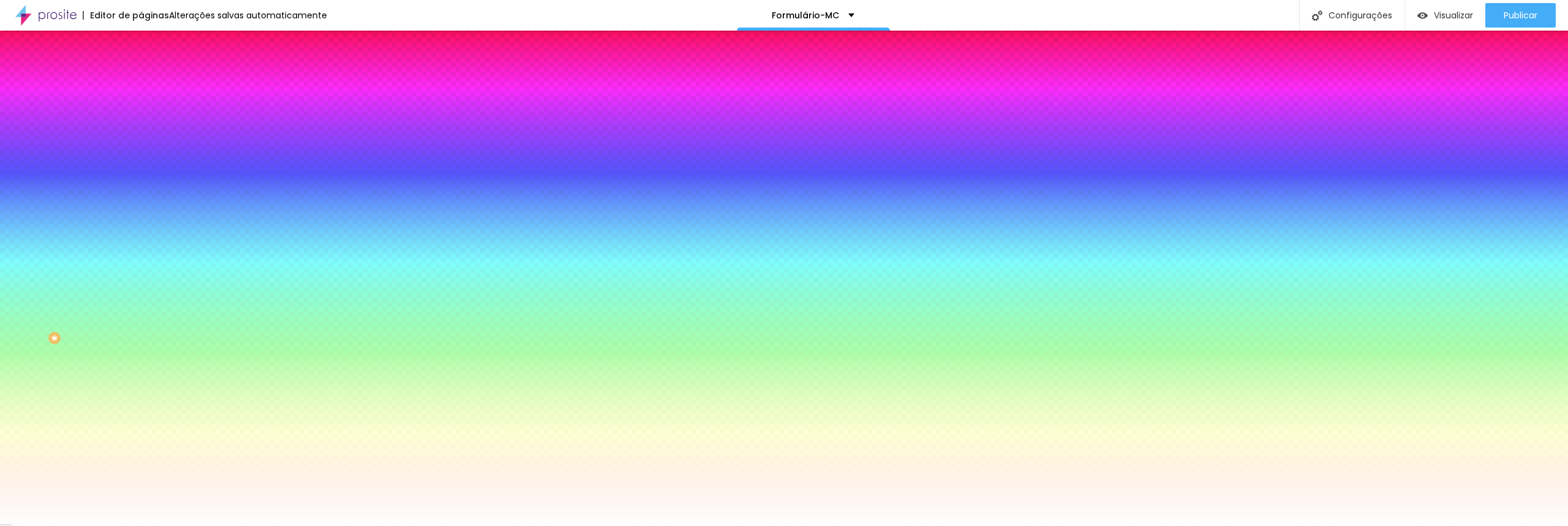
click at [141, 71] on li "Conteúdo" at bounding box center [212, 65] width 141 height 12
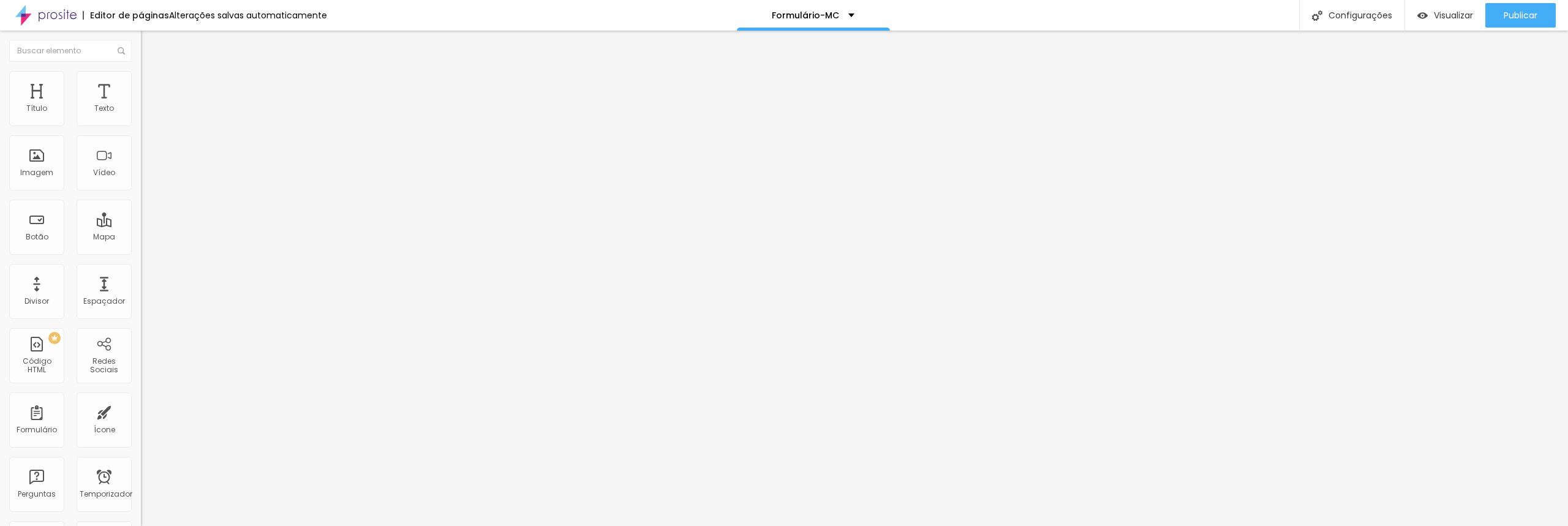
click at [141, 124] on img at bounding box center [145, 127] width 7 height 7
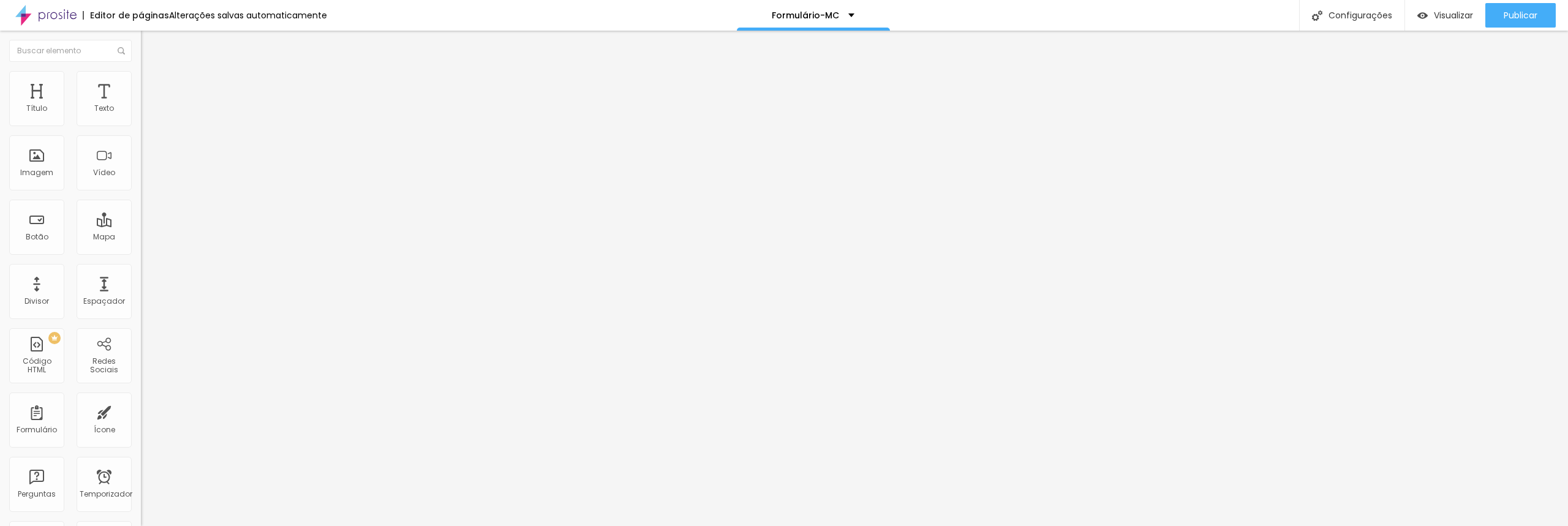
click at [141, 124] on img at bounding box center [145, 127] width 7 height 7
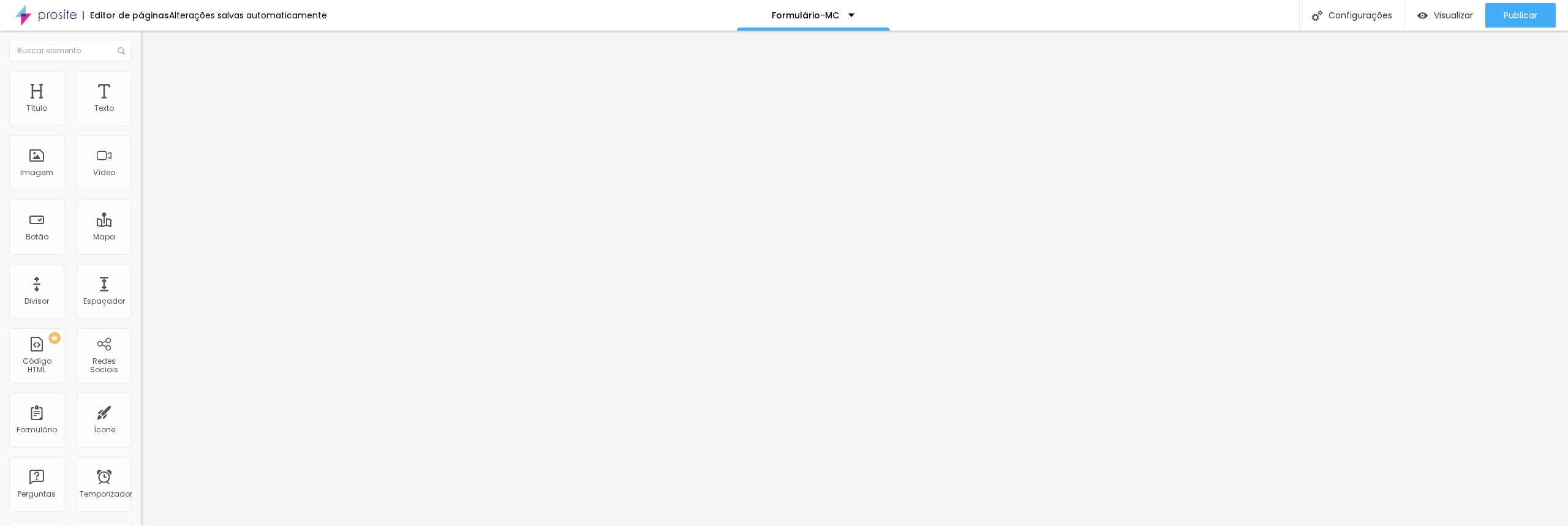
click at [150, 44] on img "button" at bounding box center [154, 44] width 10 height 10
click at [141, 124] on img at bounding box center [145, 127] width 7 height 7
drag, startPoint x: 629, startPoint y: 338, endPoint x: 561, endPoint y: 339, distance: 68.0
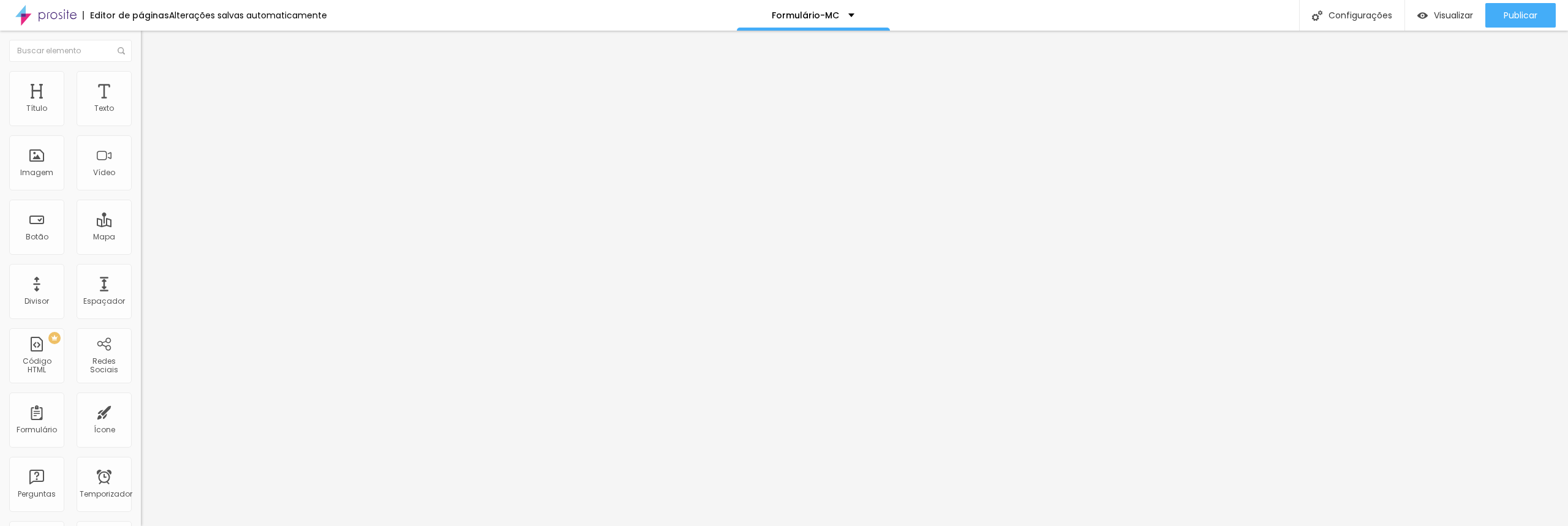
type input "ENVIAR"
click at [141, 129] on img at bounding box center [144, 125] width 6 height 6
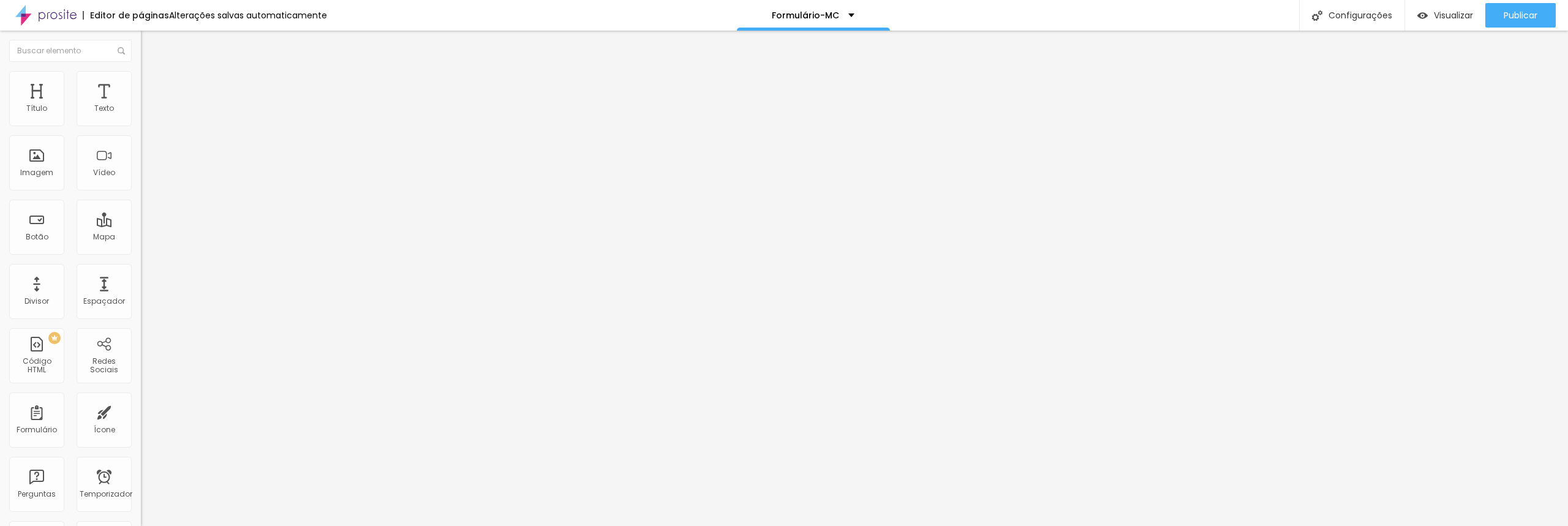
click at [148, 115] on input "[DATE] 09:47" at bounding box center [176, 109] width 57 height 12
click at [54, 253] on div "30" at bounding box center [50, 247] width 12 height 12
click at [112, 253] on div "4" at bounding box center [110, 247] width 12 height 12
click at [22, 160] on span "[PERSON_NAME]" at bounding box center [22, 161] width 0 height 14
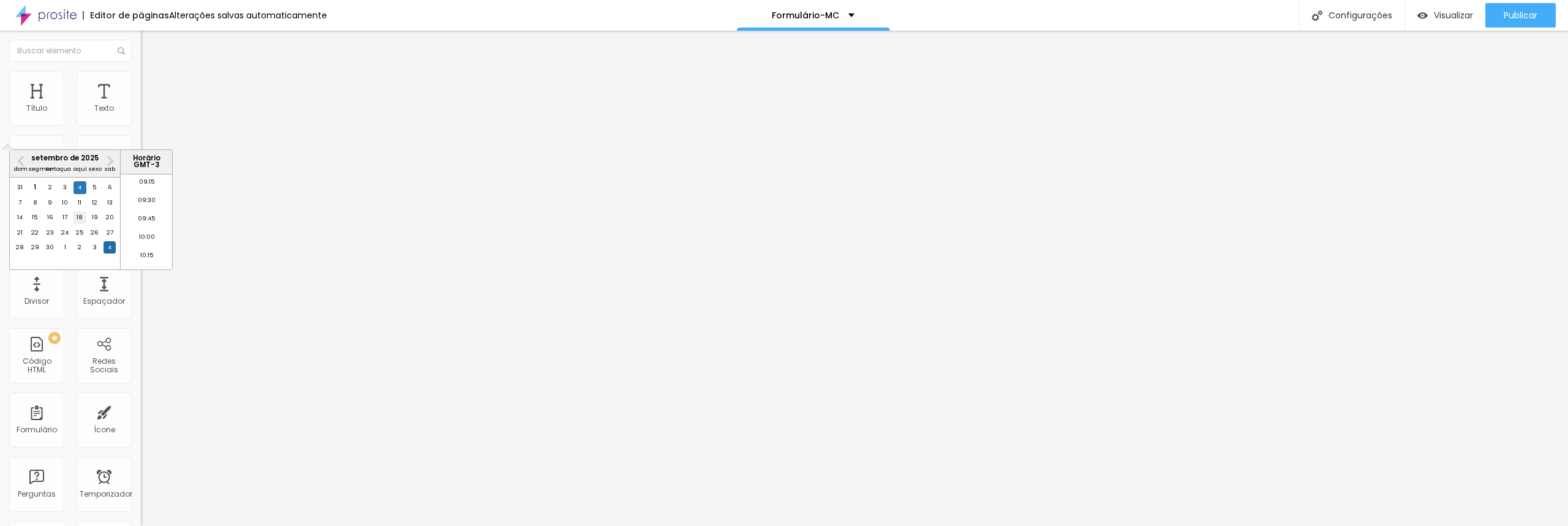
click at [81, 224] on div "18" at bounding box center [79, 218] width 12 height 12
click at [108, 193] on div "6" at bounding box center [110, 187] width 12 height 12
click at [36, 193] on div "1" at bounding box center [35, 187] width 12 height 12
click at [52, 193] on div "2" at bounding box center [50, 187] width 12 height 12
click at [66, 193] on div "3" at bounding box center [65, 187] width 12 height 12
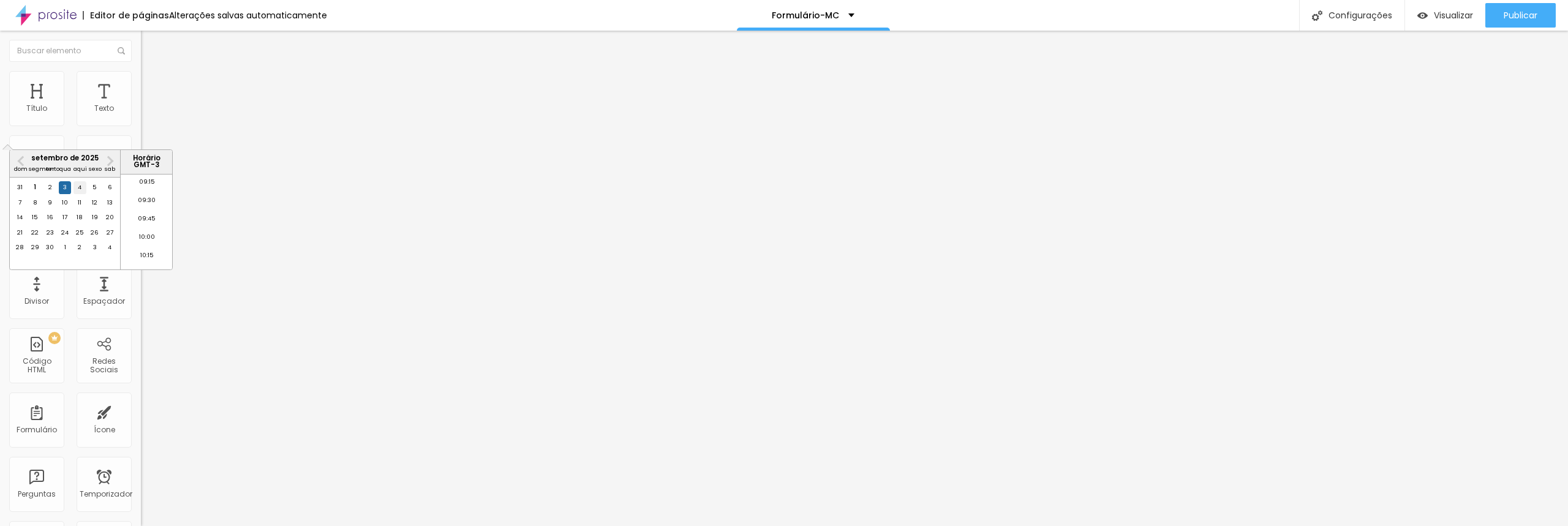
click at [82, 193] on div "4" at bounding box center [79, 187] width 12 height 12
click at [92, 193] on div "5" at bounding box center [95, 187] width 12 height 12
drag, startPoint x: 111, startPoint y: 213, endPoint x: 100, endPoint y: 213, distance: 11.0
click at [110, 209] on div "13" at bounding box center [110, 203] width 12 height 12
type input "13 de setembro de 2025 às 09:47"
